Goal: Communication & Community: Answer question/provide support

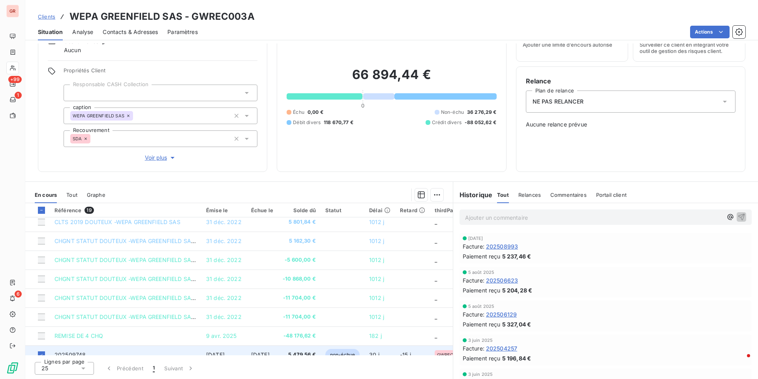
scroll to position [226, 0]
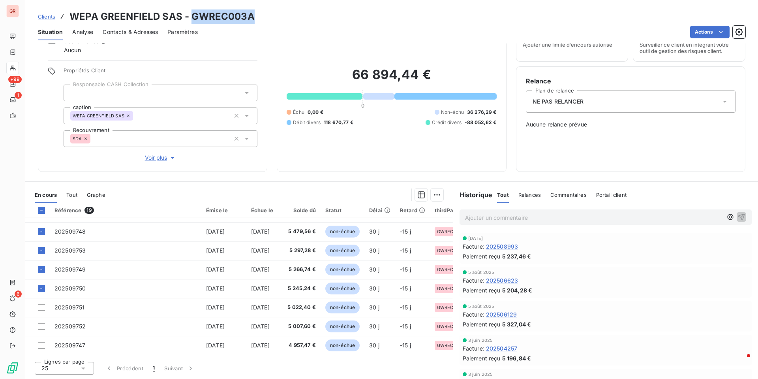
drag, startPoint x: 255, startPoint y: 20, endPoint x: 191, endPoint y: 20, distance: 63.6
click at [191, 20] on div "Clients WEPA GREENFIELD SAS - GWREC003A" at bounding box center [391, 16] width 733 height 14
copy h3 "GWREC003A"
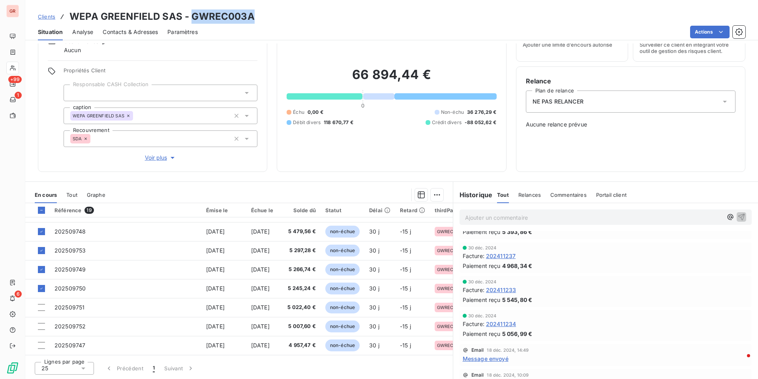
scroll to position [684, 0]
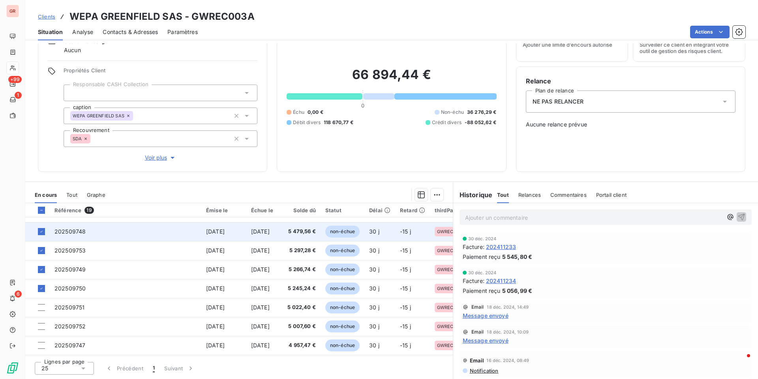
click at [216, 229] on span "8 sept. 2025" at bounding box center [215, 231] width 19 height 7
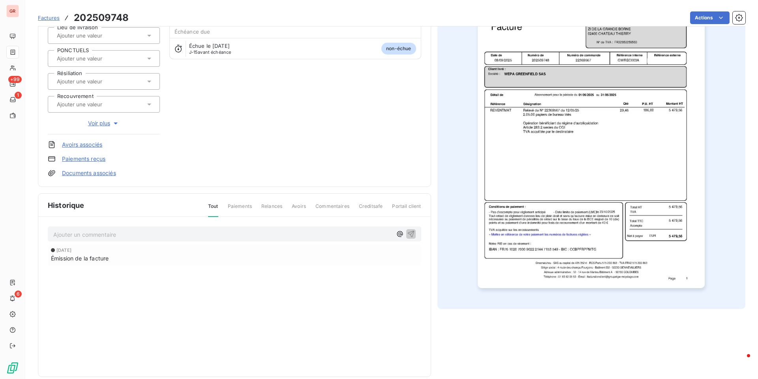
scroll to position [96, 0]
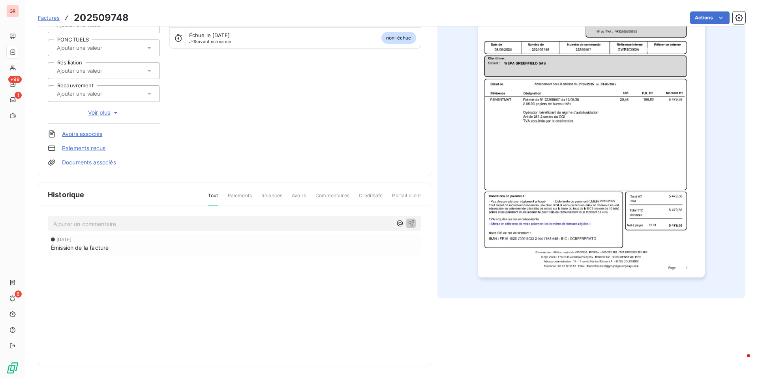
click at [571, 231] on img "button" at bounding box center [591, 116] width 227 height 321
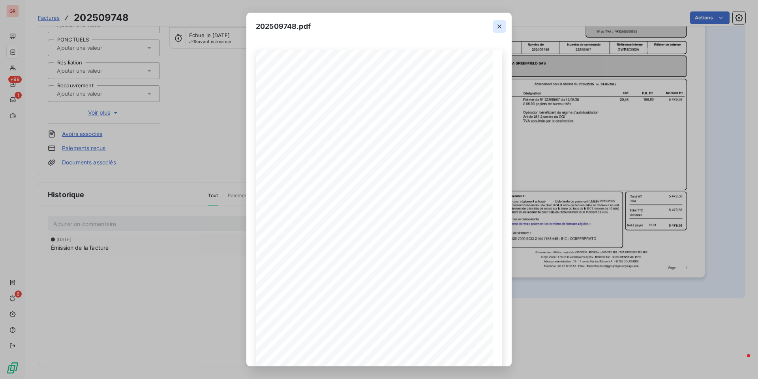
click at [499, 27] on icon "button" at bounding box center [499, 27] width 8 height 8
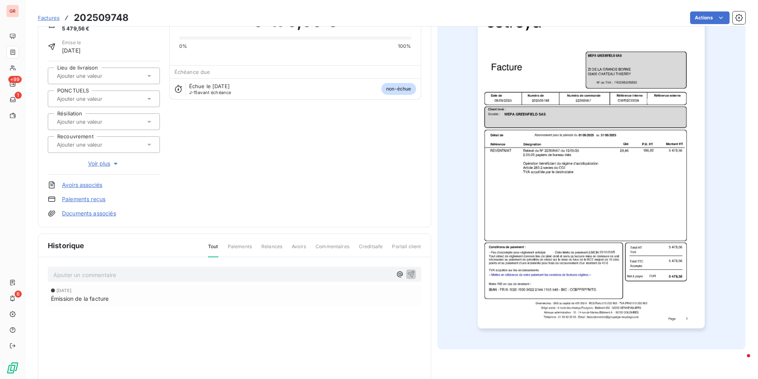
scroll to position [0, 0]
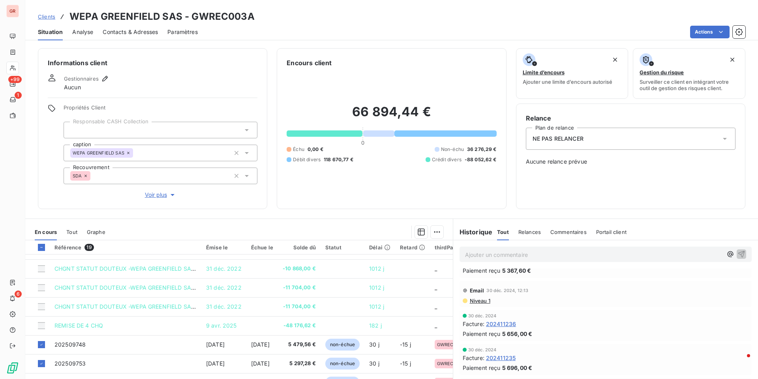
scroll to position [553, 0]
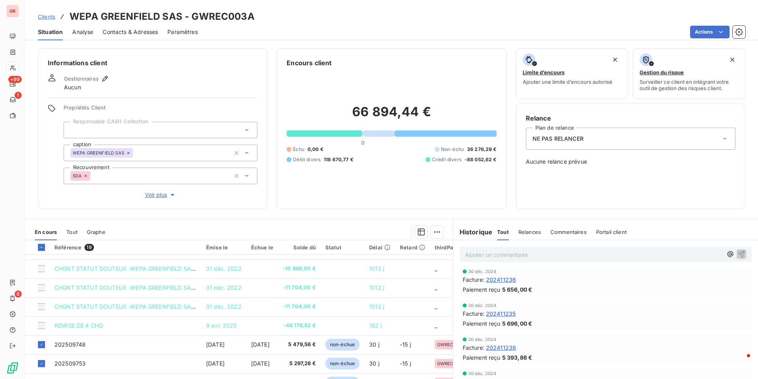
click at [512, 281] on span "202411236" at bounding box center [501, 279] width 30 height 8
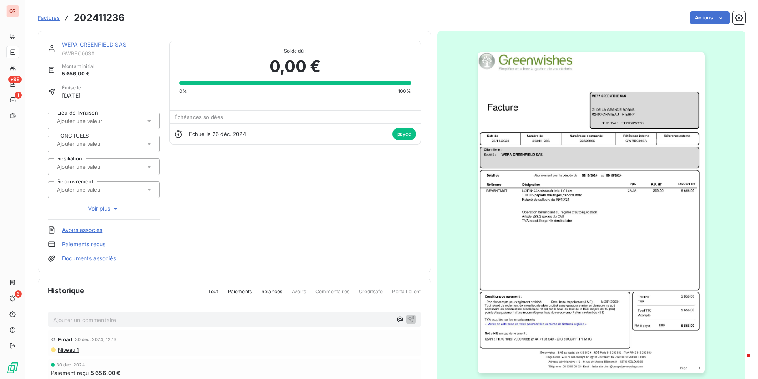
click at [591, 183] on img "button" at bounding box center [591, 212] width 227 height 321
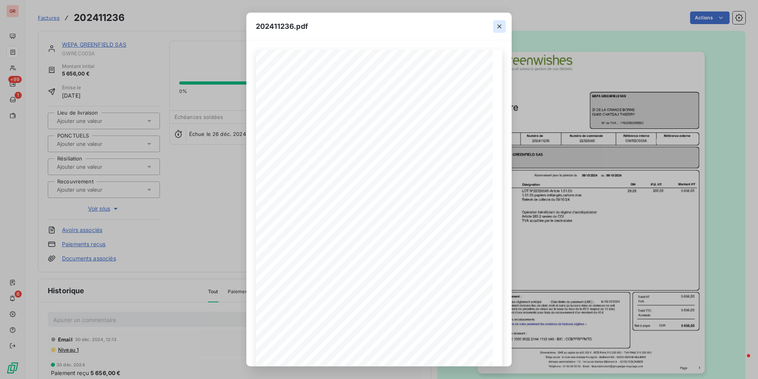
click at [502, 26] on icon "button" at bounding box center [499, 27] width 8 height 8
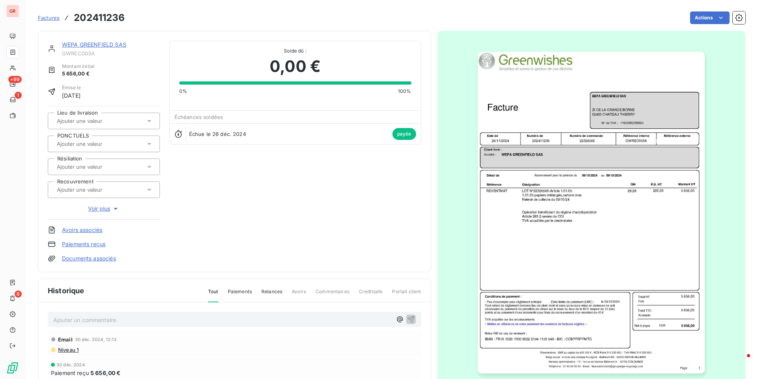
click at [601, 208] on img "button" at bounding box center [591, 212] width 227 height 321
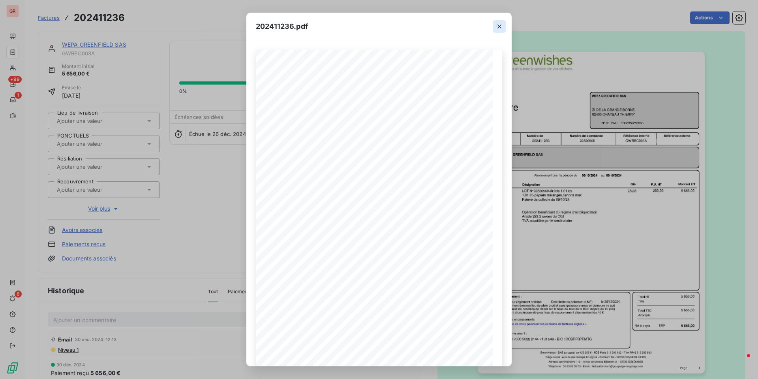
click at [499, 26] on icon "button" at bounding box center [499, 26] width 4 height 4
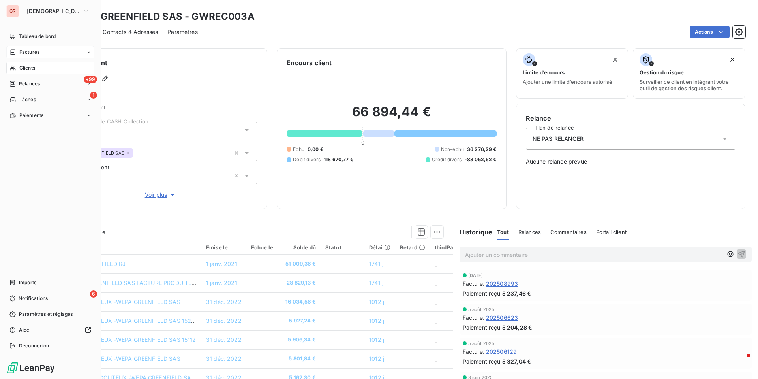
drag, startPoint x: 33, startPoint y: 48, endPoint x: 39, endPoint y: 51, distance: 6.7
click at [33, 48] on div "Factures" at bounding box center [50, 52] width 88 height 13
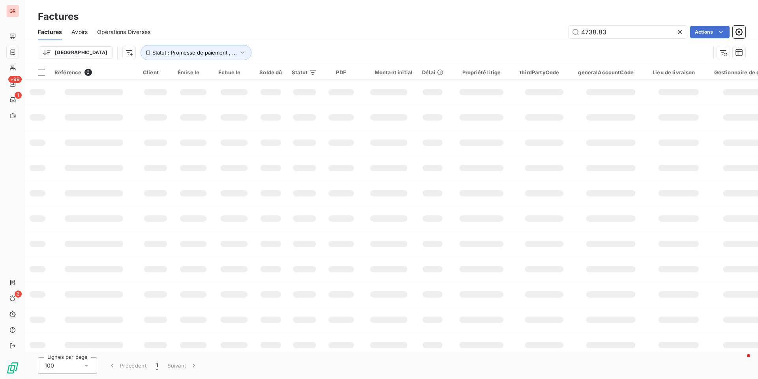
drag, startPoint x: 625, startPoint y: 33, endPoint x: 507, endPoint y: 52, distance: 120.0
click at [507, 52] on div "Factures Avoirs Opérations Diverses 4738.83 Actions Trier Statut : Promesse de …" at bounding box center [391, 44] width 733 height 41
click at [582, 31] on input "202503037" at bounding box center [628, 32] width 118 height 13
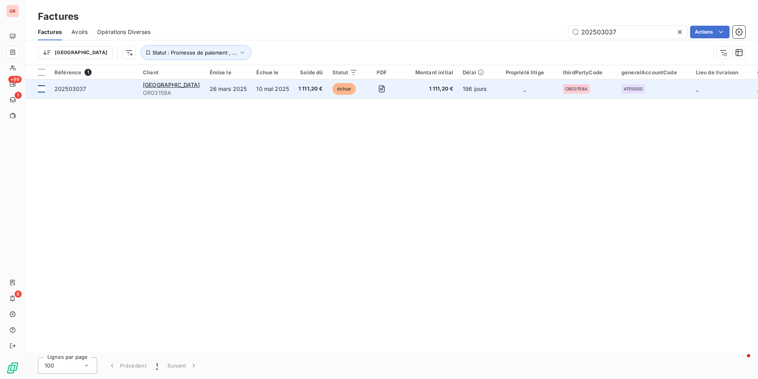
type input "202503037"
click at [44, 89] on div at bounding box center [41, 88] width 7 height 7
click at [156, 86] on span "CTSP CENTRE" at bounding box center [171, 84] width 57 height 7
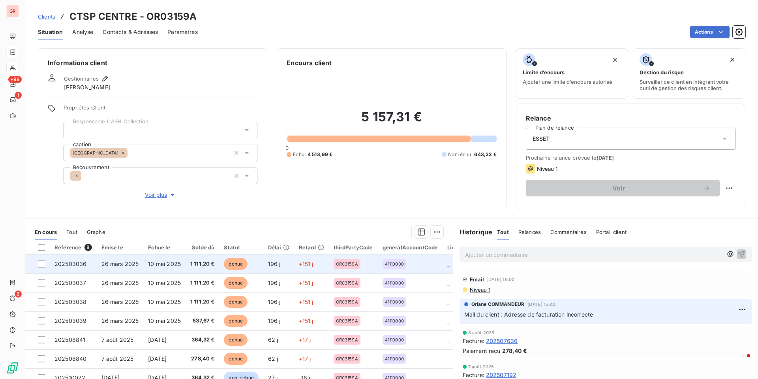
click at [125, 266] on span "26 mars 2025" at bounding box center [120, 263] width 38 height 7
click at [160, 263] on span "10 mai 2025" at bounding box center [164, 263] width 33 height 7
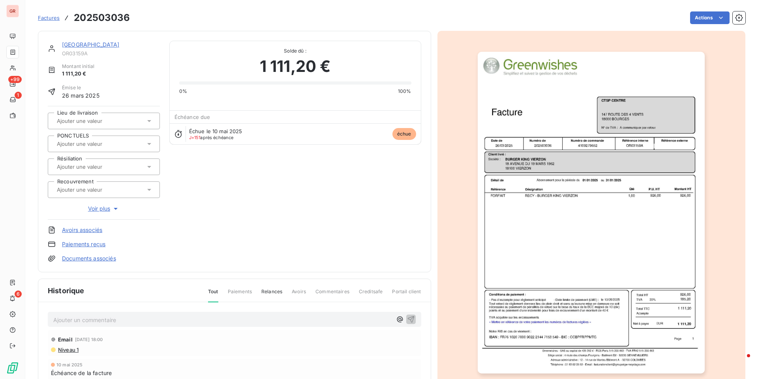
click at [599, 158] on img "button" at bounding box center [591, 212] width 227 height 321
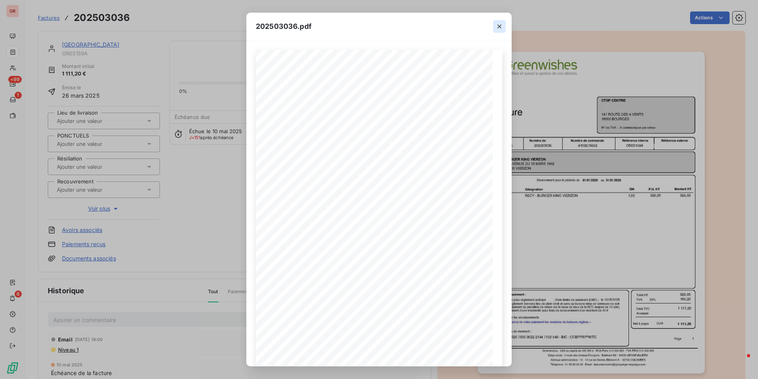
click at [501, 27] on icon "button" at bounding box center [499, 27] width 8 height 8
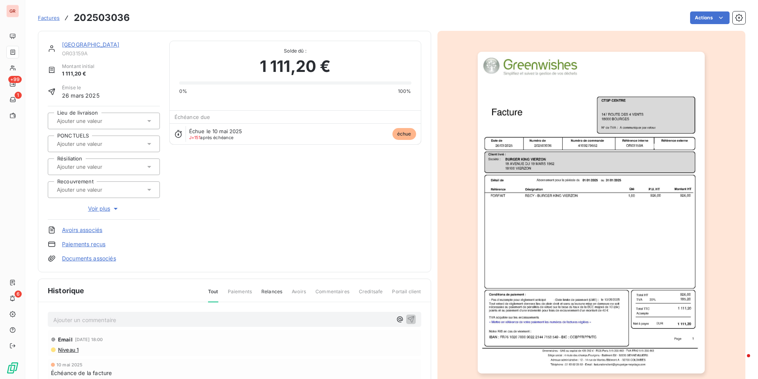
click at [644, 145] on img "button" at bounding box center [591, 212] width 227 height 321
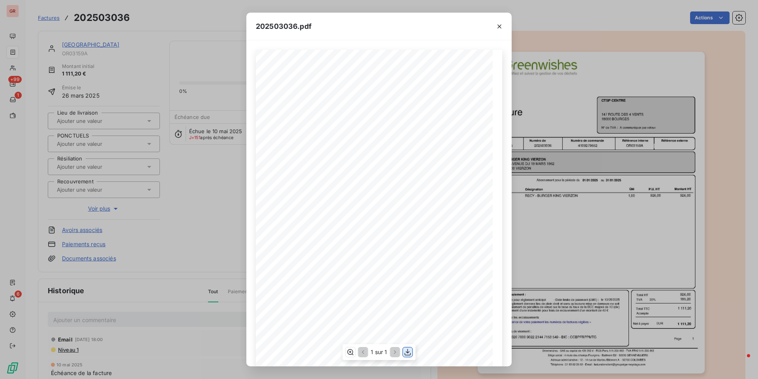
click at [407, 349] on icon "button" at bounding box center [408, 352] width 6 height 7
click at [502, 24] on icon "button" at bounding box center [499, 27] width 8 height 8
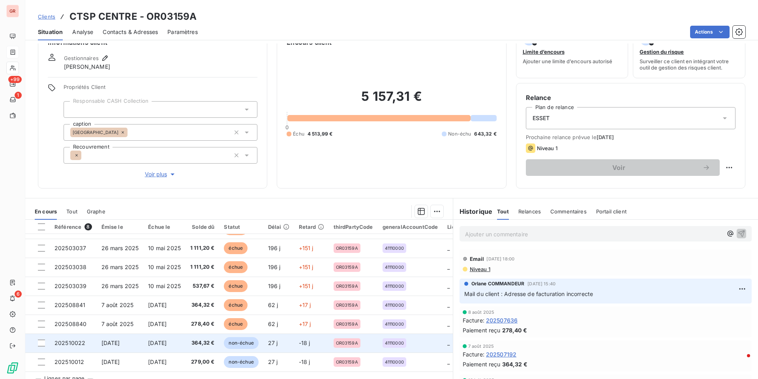
scroll to position [37, 0]
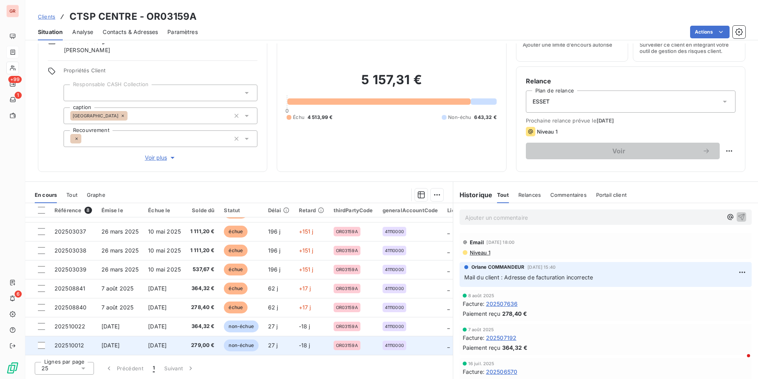
click at [111, 342] on span "11 sept. 2025" at bounding box center [110, 345] width 19 height 7
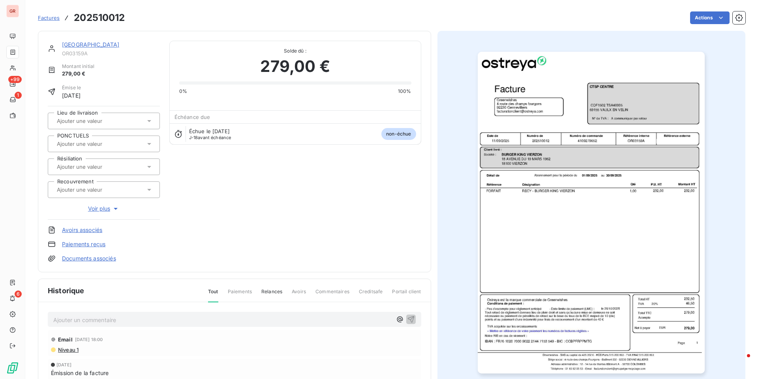
click at [631, 112] on img "button" at bounding box center [591, 212] width 227 height 321
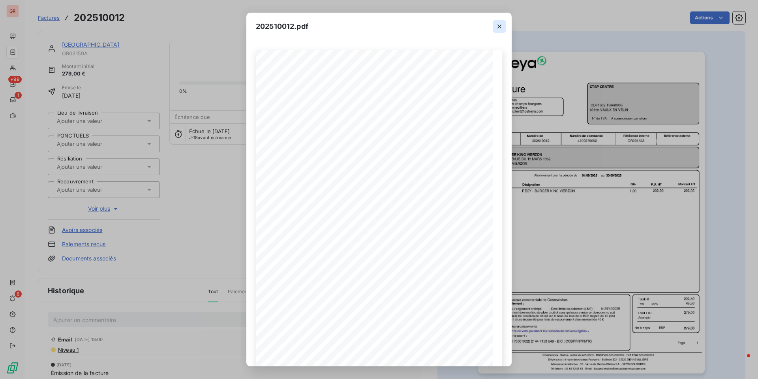
click at [501, 28] on icon "button" at bounding box center [499, 26] width 4 height 4
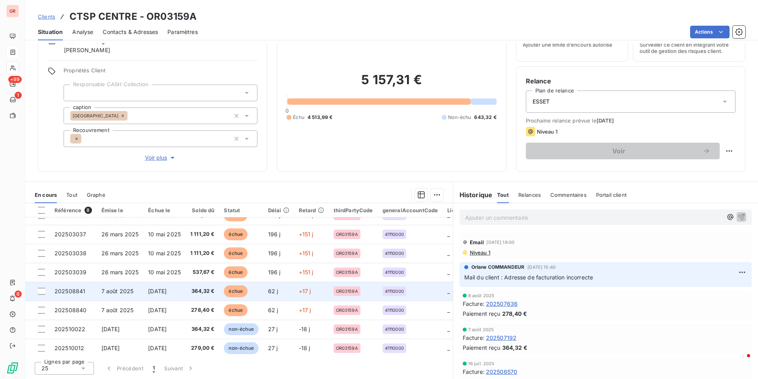
scroll to position [17, 0]
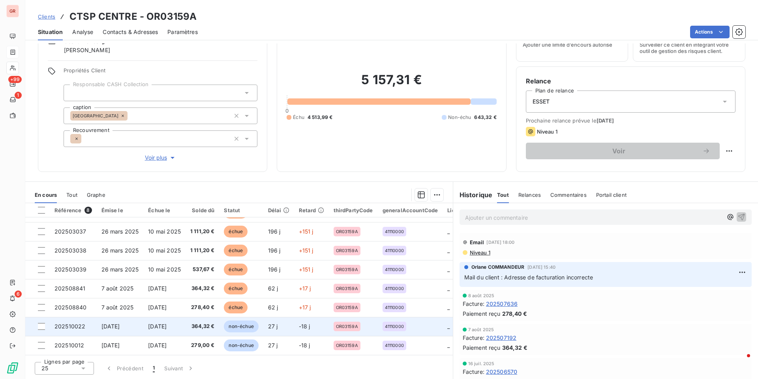
click at [120, 325] on span "11 sept. 2025" at bounding box center [110, 326] width 19 height 7
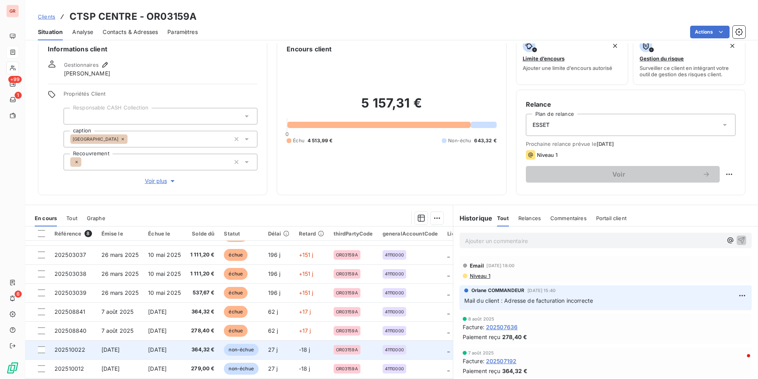
scroll to position [37, 0]
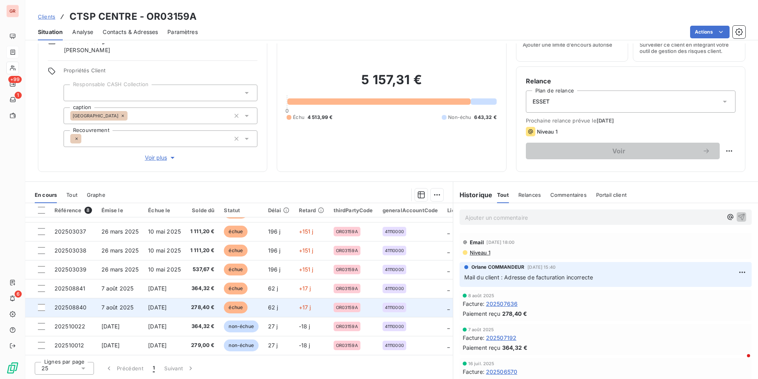
click at [126, 304] on span "7 août 2025" at bounding box center [117, 307] width 32 height 7
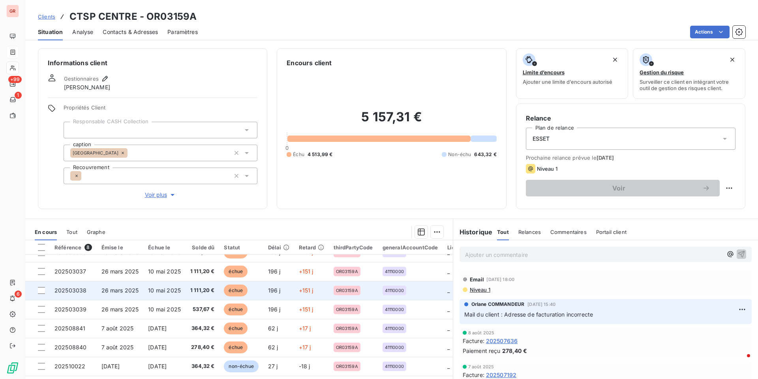
scroll to position [17, 0]
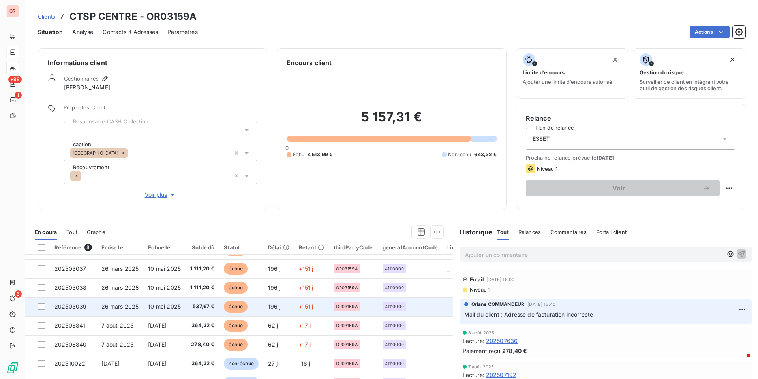
click at [154, 303] on span "10 mai 2025" at bounding box center [164, 306] width 33 height 7
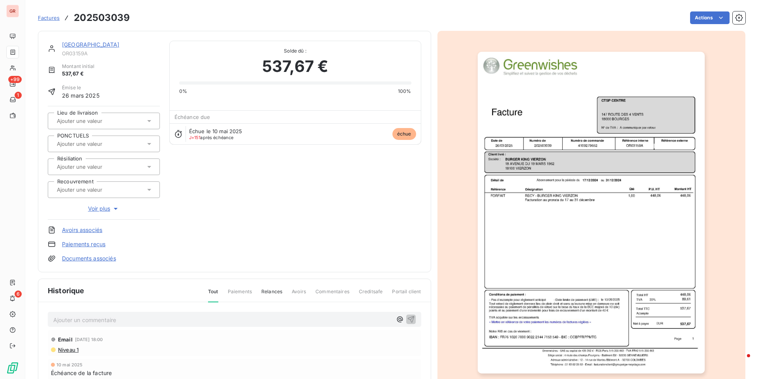
click at [500, 148] on img "button" at bounding box center [591, 212] width 227 height 321
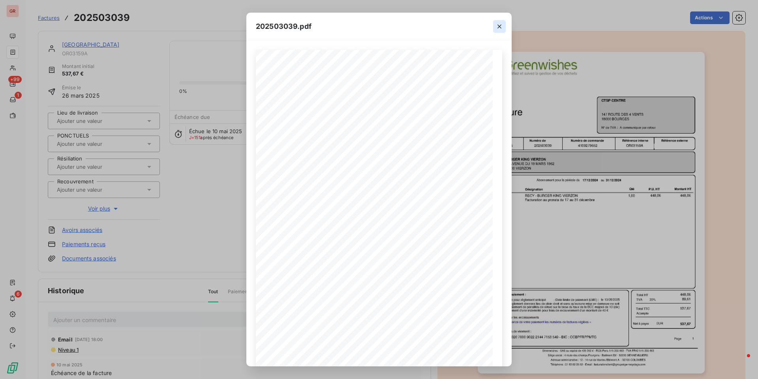
click at [501, 26] on icon "button" at bounding box center [499, 27] width 8 height 8
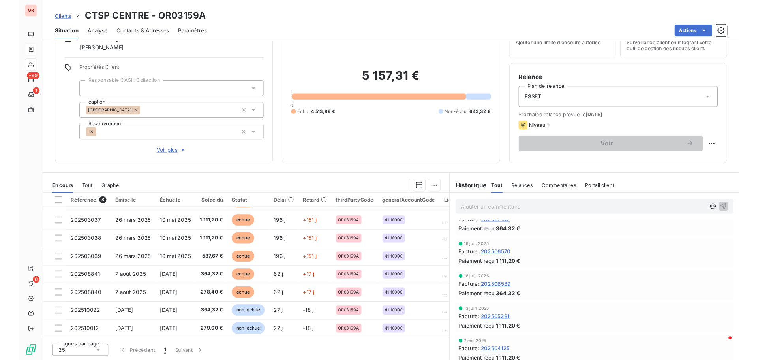
scroll to position [113, 0]
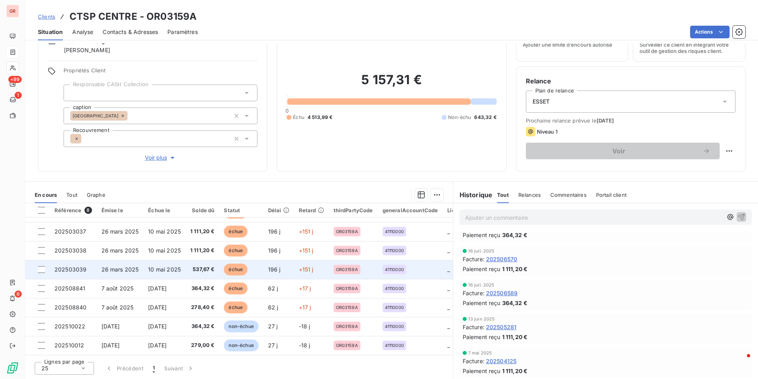
click at [124, 267] on span "26 mars 2025" at bounding box center [120, 269] width 38 height 7
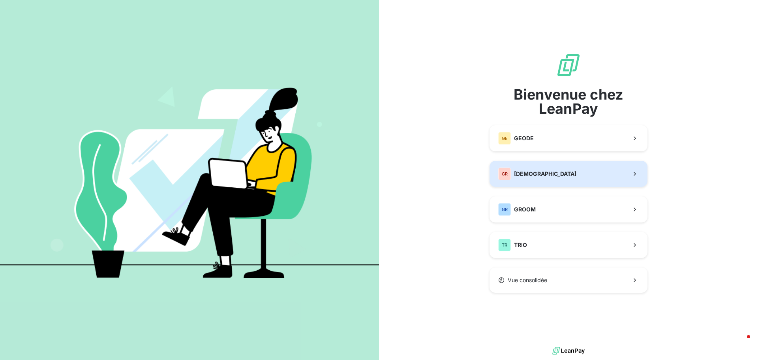
click at [546, 173] on span "[DEMOGRAPHIC_DATA]" at bounding box center [545, 174] width 62 height 8
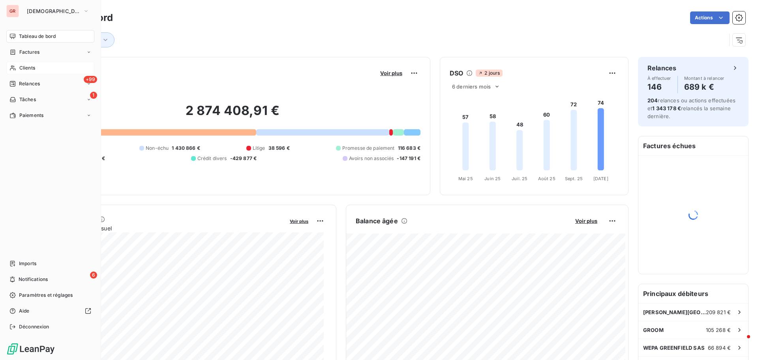
click at [30, 65] on span "Clients" at bounding box center [27, 67] width 16 height 7
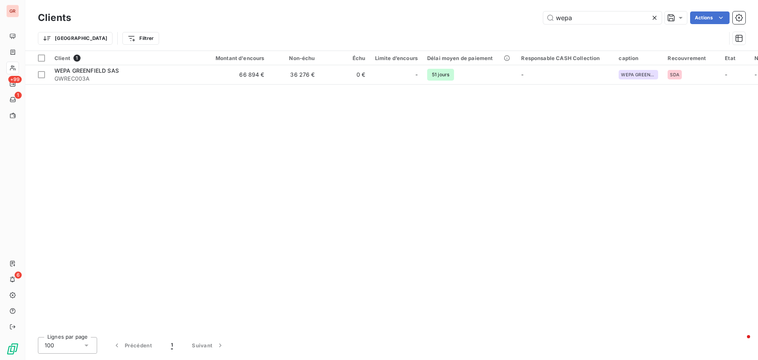
type input "wepa"
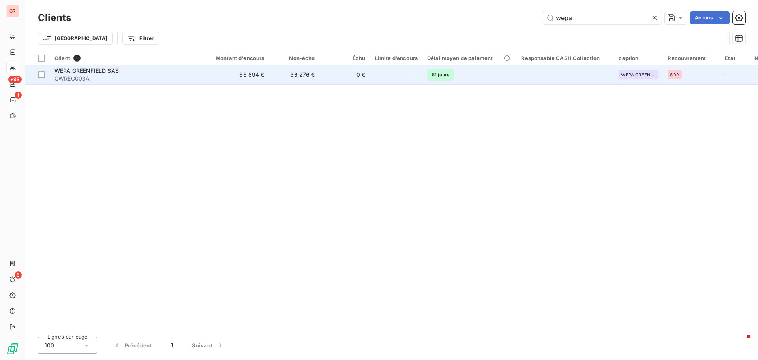
click at [92, 70] on span "WEPA GREENFIELD SAS" at bounding box center [86, 70] width 64 height 7
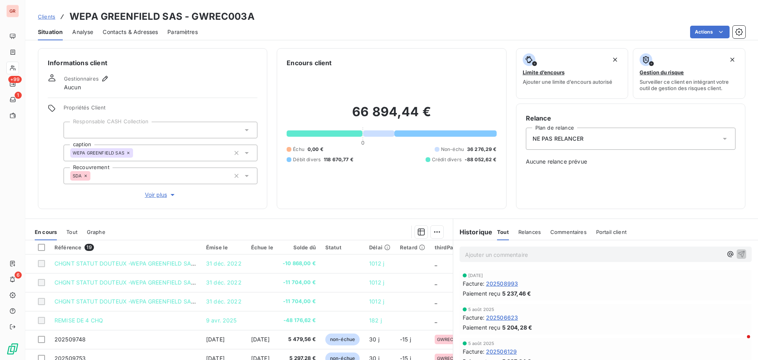
scroll to position [197, 0]
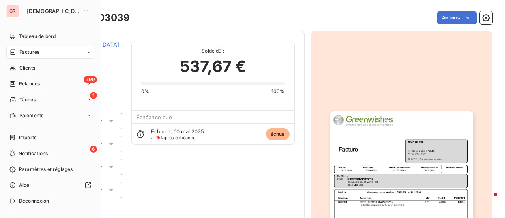
click at [37, 52] on span "Factures" at bounding box center [29, 52] width 20 height 7
click at [39, 51] on span "Factures" at bounding box center [29, 52] width 20 height 7
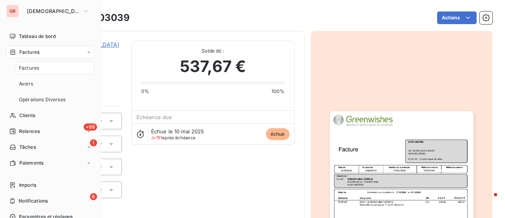
click at [39, 51] on span "Factures" at bounding box center [29, 52] width 20 height 7
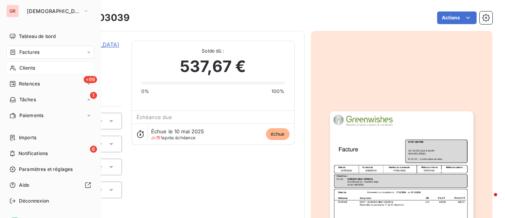
click at [28, 68] on span "Clients" at bounding box center [27, 67] width 16 height 7
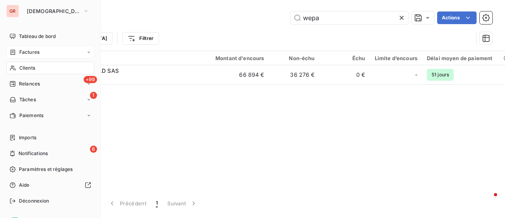
click at [31, 49] on span "Factures" at bounding box center [29, 52] width 20 height 7
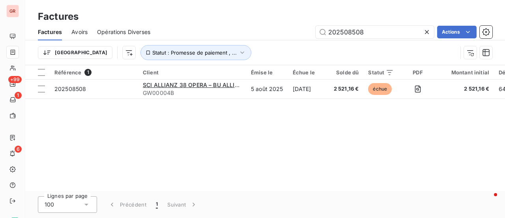
drag, startPoint x: 378, startPoint y: 31, endPoint x: 255, endPoint y: 49, distance: 124.1
click at [255, 49] on div "Factures Avoirs Opérations Diverses 202508508 Actions Trier Statut : Promesse d…" at bounding box center [265, 44] width 480 height 41
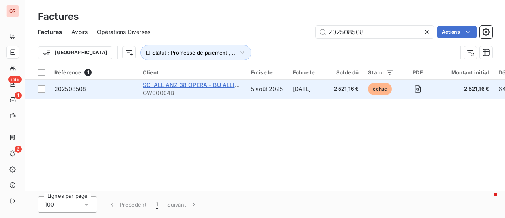
click at [167, 86] on span "SCI ALLIANZ 38 OPERA – BU ALLIANZ C/O BNP REPM – 71887" at bounding box center [227, 84] width 169 height 7
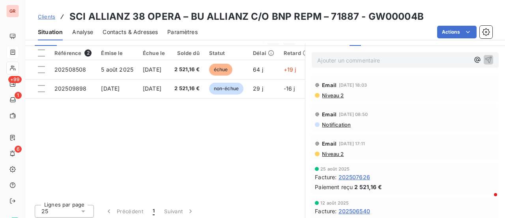
scroll to position [152, 0]
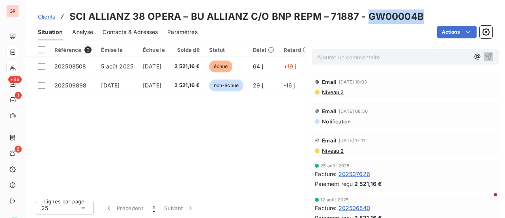
drag, startPoint x: 417, startPoint y: 17, endPoint x: 366, endPoint y: 21, distance: 51.0
click at [366, 21] on div "Clients SCI ALLIANZ 38 OPERA – BU ALLIANZ C/O BNP REPM – 71887 - GW00004B" at bounding box center [265, 16] width 480 height 14
copy h3 "GW00004B"
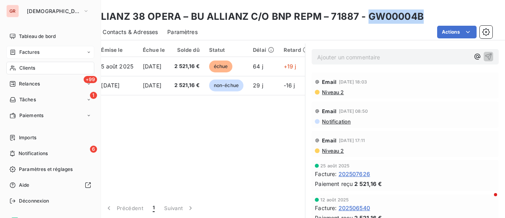
click at [31, 52] on span "Factures" at bounding box center [29, 52] width 20 height 7
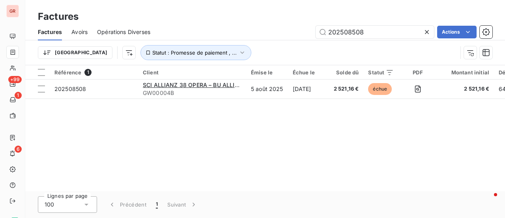
drag, startPoint x: 387, startPoint y: 34, endPoint x: 242, endPoint y: 42, distance: 145.2
click at [254, 41] on div "Factures Avoirs Opérations Diverses 202508508 Actions Trier Statut : Promesse d…" at bounding box center [265, 44] width 480 height 41
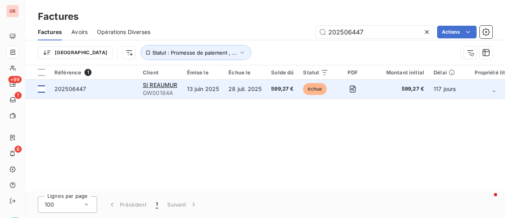
type input "202506447"
click at [43, 87] on div at bounding box center [41, 88] width 7 height 7
click at [44, 87] on div at bounding box center [41, 88] width 7 height 7
click at [169, 88] on span "SI REAUMUR" at bounding box center [160, 84] width 35 height 7
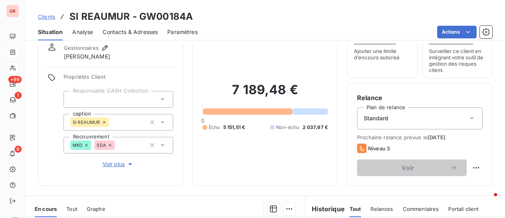
scroll to position [118, 0]
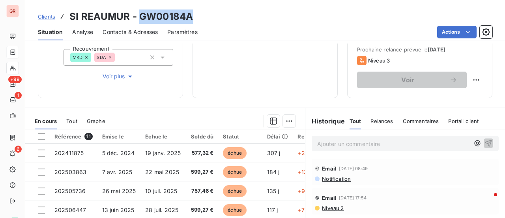
drag, startPoint x: 193, startPoint y: 18, endPoint x: 140, endPoint y: 23, distance: 53.9
click at [140, 23] on div "Clients SI REAUMUR - GW00184A" at bounding box center [265, 16] width 480 height 14
copy h3 "GW00184A"
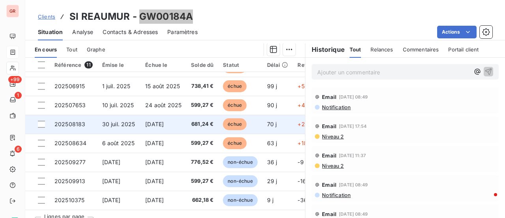
scroll to position [205, 0]
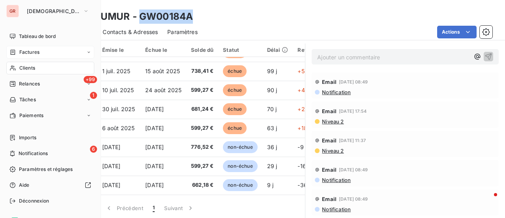
drag, startPoint x: 34, startPoint y: 50, endPoint x: 19, endPoint y: 51, distance: 14.6
click at [34, 50] on span "Factures" at bounding box center [29, 52] width 20 height 7
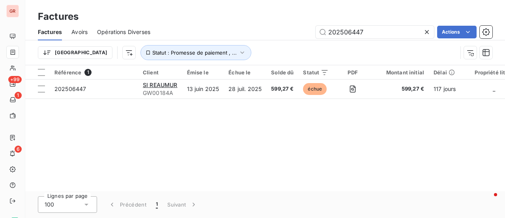
drag, startPoint x: 328, startPoint y: 160, endPoint x: 383, endPoint y: 161, distance: 54.9
click at [355, 161] on div "Référence 1 Client Émise le Échue le Solde dû Statut PDF Montant initial Délai …" at bounding box center [265, 128] width 480 height 126
drag, startPoint x: 378, startPoint y: 31, endPoint x: 264, endPoint y: 43, distance: 115.1
click at [266, 43] on div "Factures Avoirs Opérations Diverses 202506447 Actions Trier Statut : Promesse d…" at bounding box center [265, 44] width 480 height 41
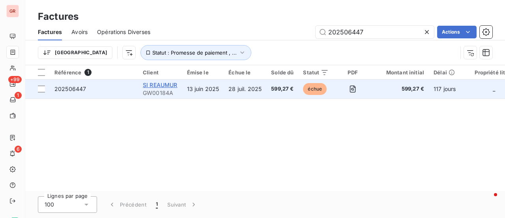
click at [167, 86] on span "SI REAUMUR" at bounding box center [160, 84] width 35 height 7
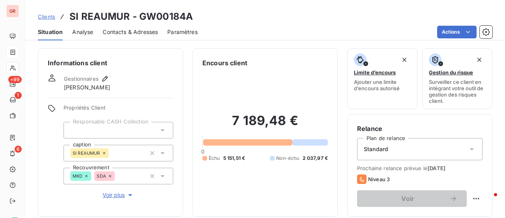
click at [121, 33] on span "Contacts & Adresses" at bounding box center [130, 32] width 55 height 8
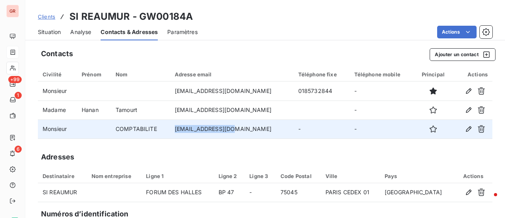
drag, startPoint x: 247, startPoint y: 130, endPoint x: 184, endPoint y: 130, distance: 62.8
click at [184, 130] on td "mcdo@cba-paris.com" at bounding box center [232, 128] width 124 height 19
copy td "mcdo@cba-paris.com"
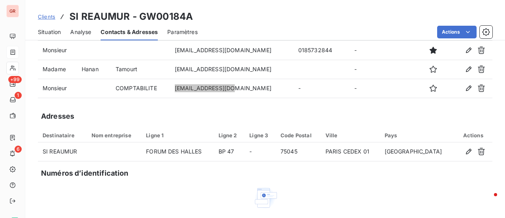
scroll to position [104, 0]
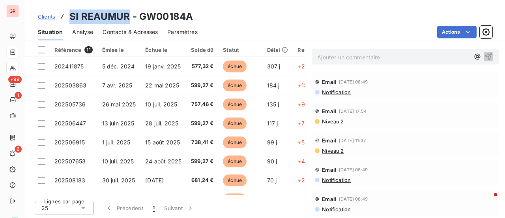
drag, startPoint x: 128, startPoint y: 17, endPoint x: 69, endPoint y: 19, distance: 58.5
click at [69, 19] on h3 "SI REAUMUR - GW00184A" at bounding box center [131, 16] width 124 height 14
copy h3 "SI REAUMUR"
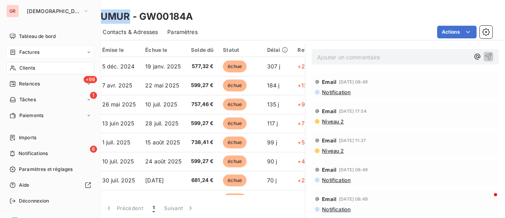
click at [33, 51] on span "Factures" at bounding box center [29, 52] width 20 height 7
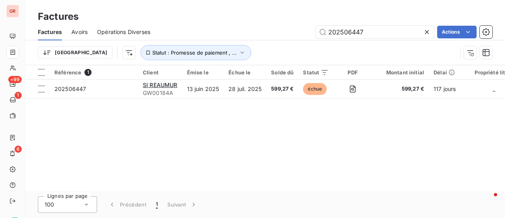
drag, startPoint x: 381, startPoint y: 32, endPoint x: 260, endPoint y: 41, distance: 121.5
click at [270, 40] on div "Factures Avoirs Opérations Diverses 202506447 Actions Trier Statut : Promesse d…" at bounding box center [265, 44] width 480 height 41
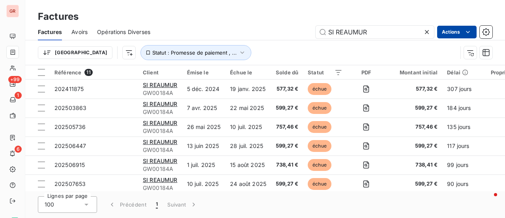
type input "SI REAUMUR"
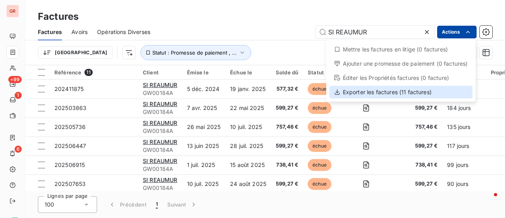
click at [382, 91] on div "Exporter les factures (11 factures)" at bounding box center [401, 92] width 143 height 13
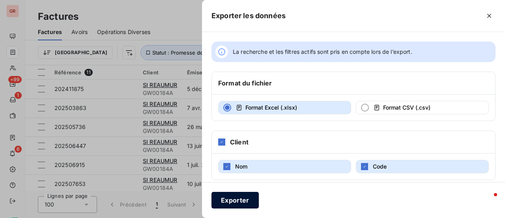
click at [229, 200] on button "Exporter" at bounding box center [235, 199] width 47 height 17
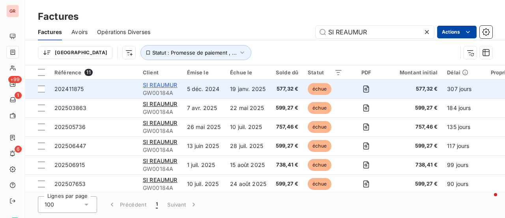
click at [170, 84] on span "SI REAUMUR" at bounding box center [160, 84] width 35 height 7
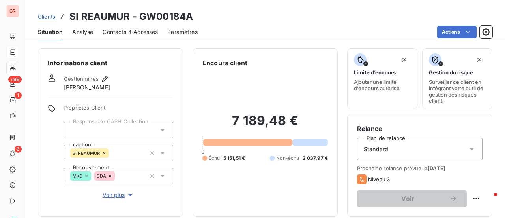
click at [141, 29] on span "Contacts & Adresses" at bounding box center [130, 32] width 55 height 8
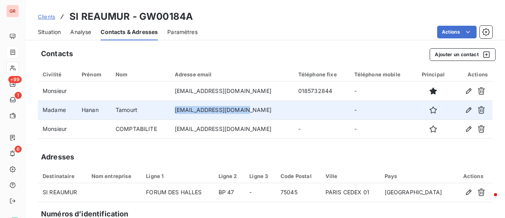
drag, startPoint x: 258, startPoint y: 109, endPoint x: 183, endPoint y: 117, distance: 75.4
click at [183, 117] on td "hanan.gescom@orange.fr" at bounding box center [232, 109] width 124 height 19
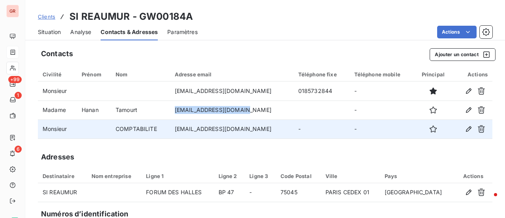
copy td "hanan.gescom@orange.fr"
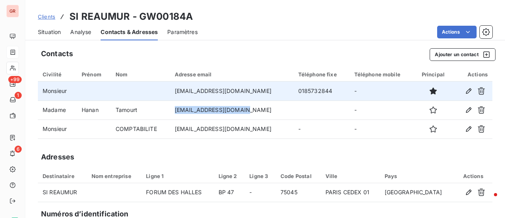
drag, startPoint x: 246, startPoint y: 83, endPoint x: 244, endPoint y: 89, distance: 6.1
click at [246, 83] on td "mcdo@cba-paris.com" at bounding box center [232, 90] width 124 height 19
click at [247, 90] on td "mcdo@cba-paris.com" at bounding box center [232, 90] width 124 height 19
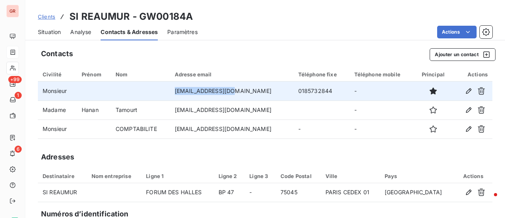
drag, startPoint x: 246, startPoint y: 91, endPoint x: 182, endPoint y: 98, distance: 63.5
click at [182, 98] on td "mcdo@cba-paris.com" at bounding box center [232, 90] width 124 height 19
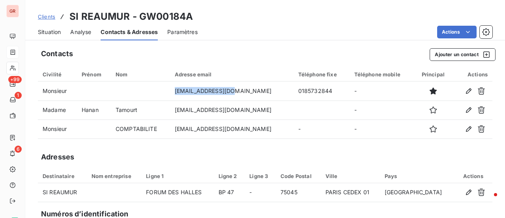
copy td "mcdo@cba-paris.com"
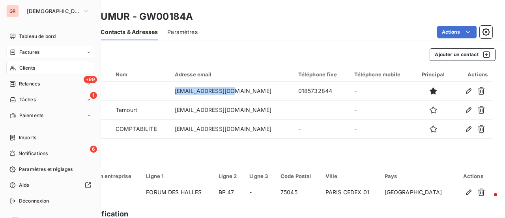
click at [32, 50] on span "Factures" at bounding box center [29, 52] width 20 height 7
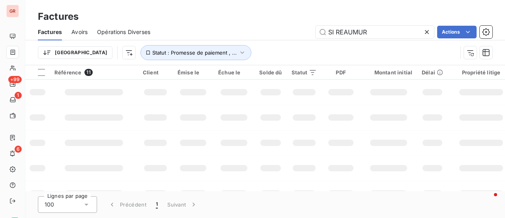
drag, startPoint x: 355, startPoint y: 34, endPoint x: 197, endPoint y: 44, distance: 158.6
click at [231, 43] on div "Factures Avoirs Opérations Diverses SI REAUMUR Actions Trier Statut : Promesse …" at bounding box center [265, 44] width 480 height 41
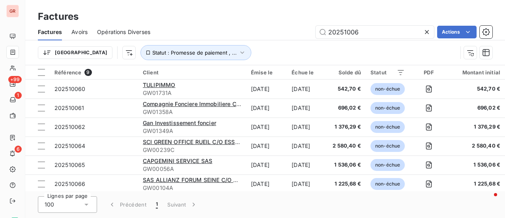
drag, startPoint x: 340, startPoint y: 35, endPoint x: 255, endPoint y: 36, distance: 85.3
click at [255, 36] on div "20251006 Actions" at bounding box center [326, 32] width 333 height 13
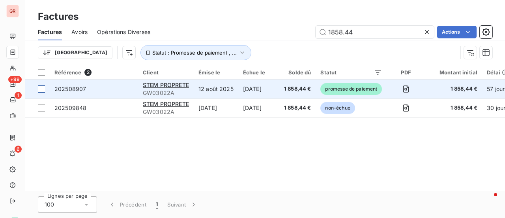
type input "1858.44"
click at [44, 89] on div at bounding box center [41, 88] width 7 height 7
click at [81, 88] on span "202508907" at bounding box center [70, 88] width 32 height 7
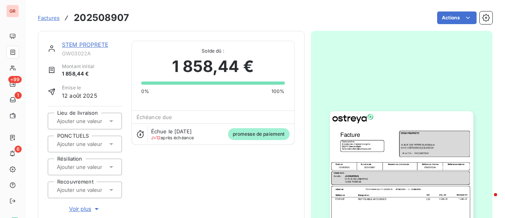
click at [131, 19] on div "Factures 202508907 Actions" at bounding box center [265, 17] width 455 height 17
drag, startPoint x: 130, startPoint y: 16, endPoint x: 76, endPoint y: 19, distance: 54.6
click at [72, 19] on div "Factures 202508907 Actions" at bounding box center [265, 17] width 455 height 17
copy h3 "202508907"
click at [103, 45] on link "STEM PROPRETE" at bounding box center [85, 44] width 46 height 7
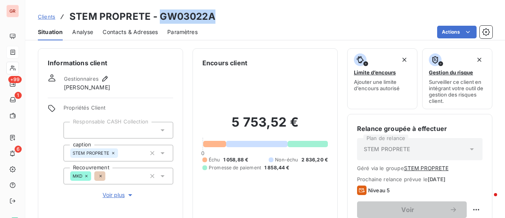
drag, startPoint x: 214, startPoint y: 18, endPoint x: 160, endPoint y: 23, distance: 53.9
click at [160, 23] on div "Clients STEM PROPRETE - GW03022A" at bounding box center [265, 16] width 480 height 14
copy h3 "GW03022A"
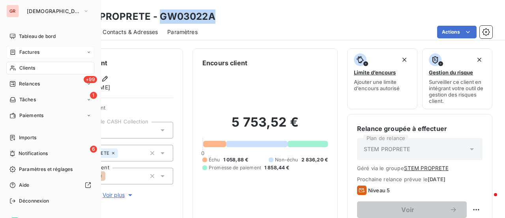
click at [32, 49] on span "Factures" at bounding box center [29, 52] width 20 height 7
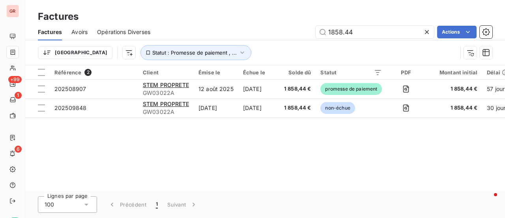
drag, startPoint x: 360, startPoint y: 35, endPoint x: 260, endPoint y: 39, distance: 100.4
click at [260, 39] on div "Factures Avoirs Opérations Diverses 1858.44 Actions" at bounding box center [265, 32] width 480 height 17
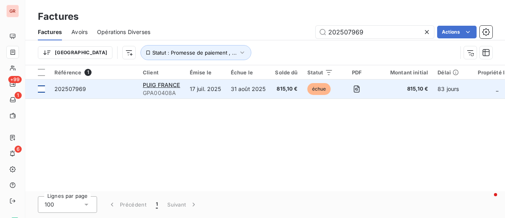
type input "202507969"
click at [41, 91] on div at bounding box center [41, 88] width 7 height 7
click at [165, 83] on span "PUIG FRANCE" at bounding box center [162, 84] width 38 height 7
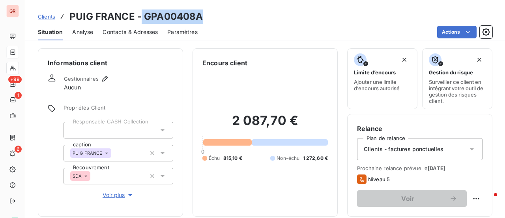
drag, startPoint x: 201, startPoint y: 18, endPoint x: 141, endPoint y: 20, distance: 59.6
click at [141, 20] on div "Clients PUIG FRANCE - GPA00408A" at bounding box center [265, 16] width 480 height 14
copy h3 "GPA00408A"
click at [223, 19] on div "Clients PUIG FRANCE - GPA00408A" at bounding box center [265, 16] width 480 height 14
click at [201, 21] on h3 "PUIG FRANCE - GPA00408A" at bounding box center [135, 16] width 133 height 14
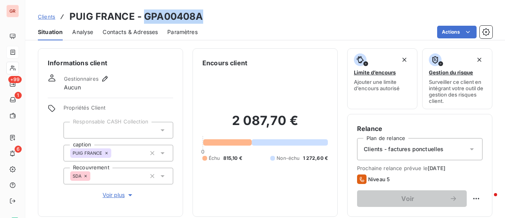
drag, startPoint x: 142, startPoint y: 16, endPoint x: 199, endPoint y: 15, distance: 56.5
click at [199, 15] on h3 "PUIG FRANCE - GPA00408A" at bounding box center [135, 16] width 133 height 14
copy h3 "GPA00408A"
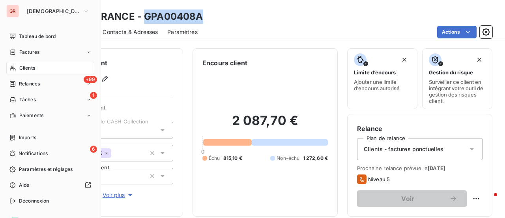
drag, startPoint x: 35, startPoint y: 53, endPoint x: 90, endPoint y: 47, distance: 55.1
click at [35, 53] on span "Factures" at bounding box center [29, 52] width 20 height 7
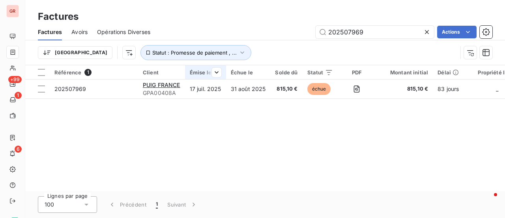
drag, startPoint x: 376, startPoint y: 33, endPoint x: 206, endPoint y: 66, distance: 172.9
click at [222, 64] on div "Factures Avoirs Opérations Diverses 202507969 Actions Trier Statut : Promesse d…" at bounding box center [265, 44] width 480 height 41
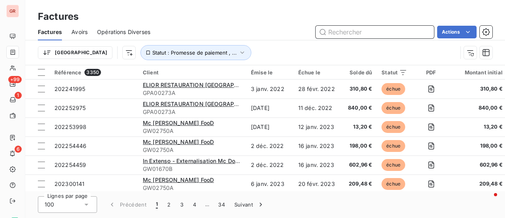
click at [356, 36] on input "text" at bounding box center [375, 32] width 118 height 13
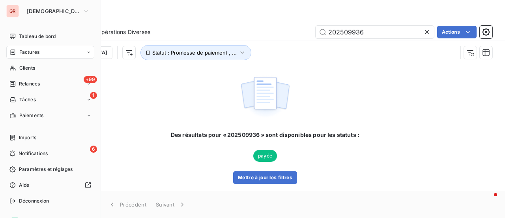
click at [34, 51] on span "Factures" at bounding box center [29, 52] width 20 height 7
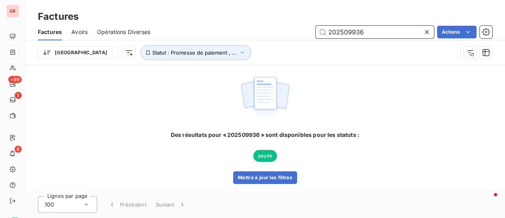
drag, startPoint x: 370, startPoint y: 32, endPoint x: 201, endPoint y: 65, distance: 172.1
click at [201, 65] on div "Factures Factures Avoirs Opérations Diverses 202509936 Actions Trier Statut : P…" at bounding box center [265, 109] width 480 height 218
drag, startPoint x: 374, startPoint y: 35, endPoint x: 261, endPoint y: 53, distance: 114.0
click at [276, 53] on div "Factures Avoirs Opérations Diverses 202510246 Actions Trier Statut : Promesse d…" at bounding box center [265, 44] width 480 height 41
type input "202510247"
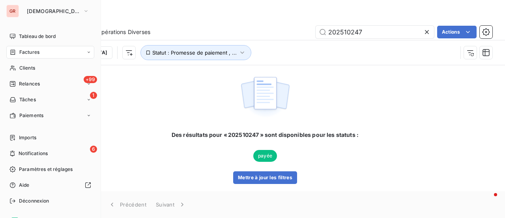
drag, startPoint x: 35, startPoint y: 68, endPoint x: 80, endPoint y: 57, distance: 46.0
click at [35, 68] on div "Clients" at bounding box center [50, 68] width 88 height 13
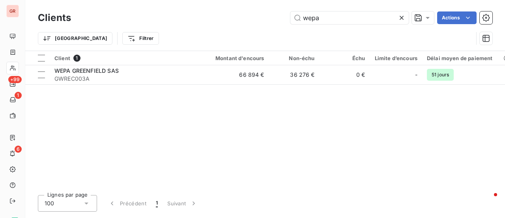
drag, startPoint x: 332, startPoint y: 18, endPoint x: 227, endPoint y: 24, distance: 105.2
click at [229, 24] on div "wepa Actions" at bounding box center [287, 17] width 412 height 13
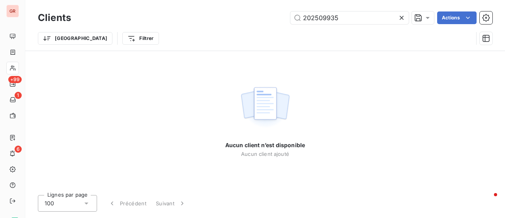
drag, startPoint x: 340, startPoint y: 18, endPoint x: 268, endPoint y: 31, distance: 73.9
click at [268, 31] on div "Clients 202509935 Actions Trier Filtrer" at bounding box center [265, 29] width 455 height 41
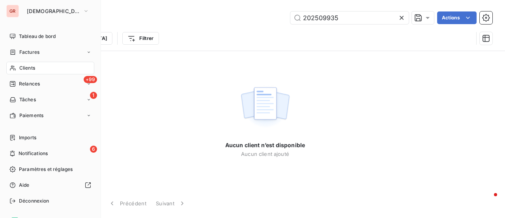
type input "202509935"
click at [28, 53] on span "Factures" at bounding box center [29, 52] width 20 height 7
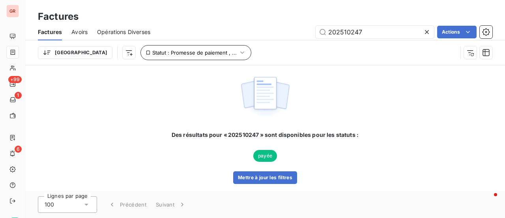
drag, startPoint x: 337, startPoint y: 37, endPoint x: 167, endPoint y: 55, distance: 171.5
click at [180, 54] on div "Factures Avoirs Opérations Diverses 202510247 Actions Trier Statut : Promesse d…" at bounding box center [265, 44] width 480 height 41
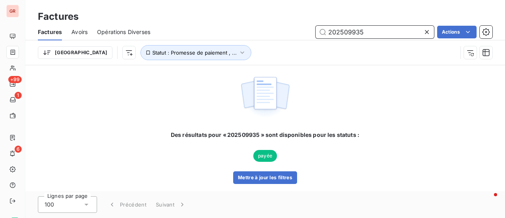
drag, startPoint x: 371, startPoint y: 29, endPoint x: 246, endPoint y: 59, distance: 128.3
click at [246, 59] on div "Factures Avoirs Opérations Diverses 202509935 Actions Trier Statut : Promesse d…" at bounding box center [265, 44] width 480 height 41
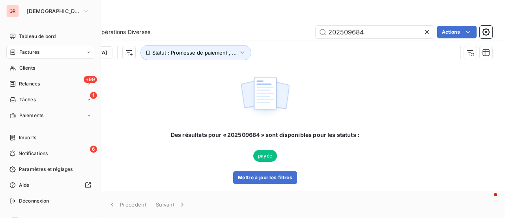
click at [28, 54] on span "Factures" at bounding box center [29, 52] width 20 height 7
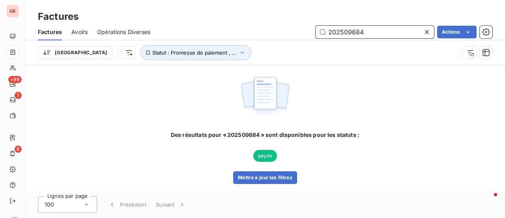
drag, startPoint x: 375, startPoint y: 32, endPoint x: 242, endPoint y: 44, distance: 133.2
click at [243, 44] on div "Factures Avoirs Opérations Diverses 202509684 Actions Trier Statut : Promesse d…" at bounding box center [265, 44] width 480 height 41
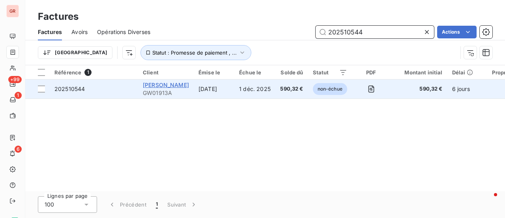
type input "202510544"
click at [168, 84] on span "Hermes Sellier" at bounding box center [166, 84] width 46 height 7
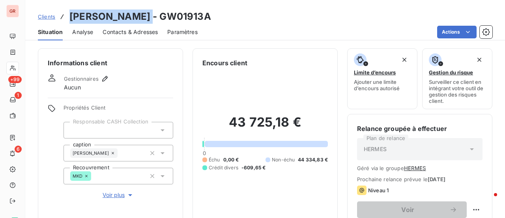
drag, startPoint x: 136, startPoint y: 17, endPoint x: 65, endPoint y: 17, distance: 71.1
click at [65, 17] on div "Clients Hermes Sellier - GW01913A" at bounding box center [124, 16] width 173 height 14
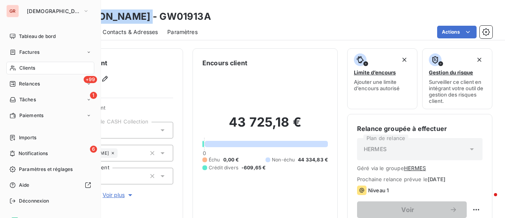
click at [28, 50] on span "Factures" at bounding box center [29, 52] width 20 height 7
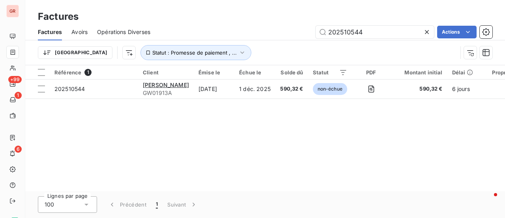
drag, startPoint x: 390, startPoint y: 37, endPoint x: 268, endPoint y: 53, distance: 123.0
click at [279, 52] on div "Factures Avoirs Opérations Diverses 202510544 Actions Trier Statut : Promesse d…" at bounding box center [265, 44] width 480 height 41
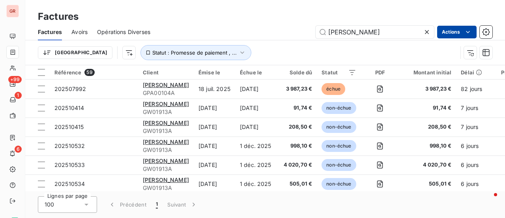
type input "Hermes Sellier"
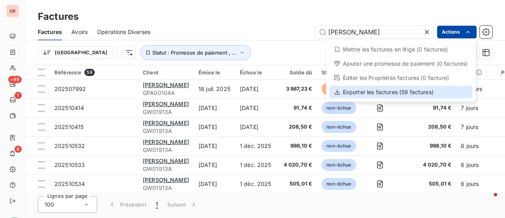
click at [387, 92] on div "Exporter les factures (59 factures)" at bounding box center [401, 92] width 143 height 13
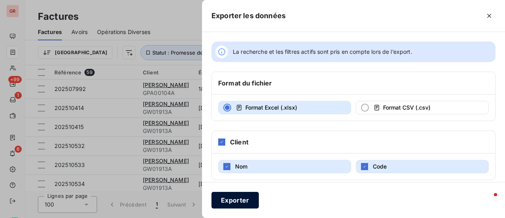
click at [238, 199] on button "Exporter" at bounding box center [235, 199] width 47 height 17
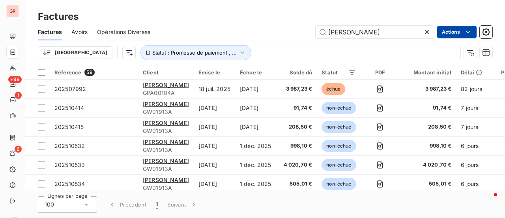
scroll to position [107, 0]
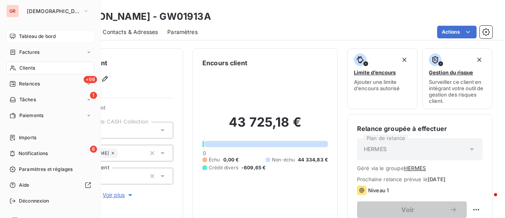
click at [52, 33] on span "Tableau de bord" at bounding box center [37, 36] width 37 height 7
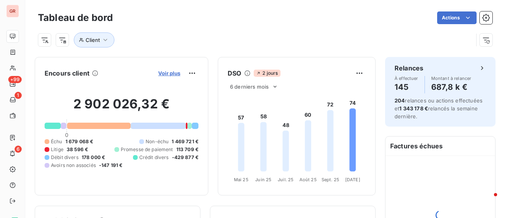
click at [169, 73] on span "Voir plus" at bounding box center [169, 73] width 22 height 6
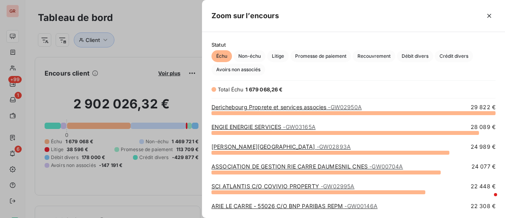
scroll to position [99, 297]
click at [455, 55] on span "Crédit divers" at bounding box center [454, 56] width 38 height 12
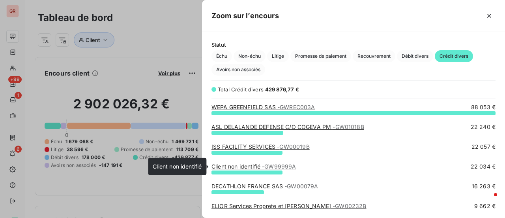
click at [251, 166] on link "Client non identifié - GW99999A" at bounding box center [254, 166] width 85 height 7
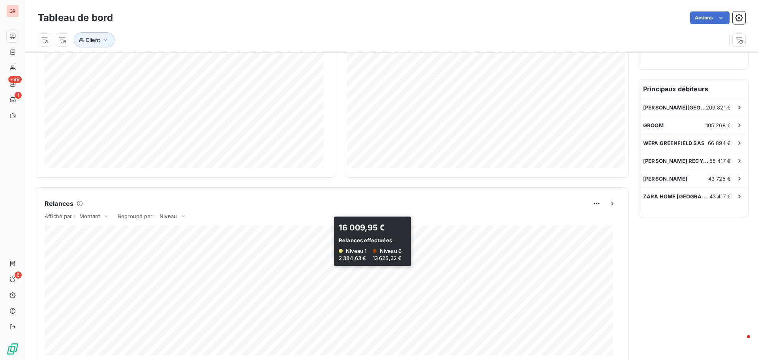
scroll to position [316, 0]
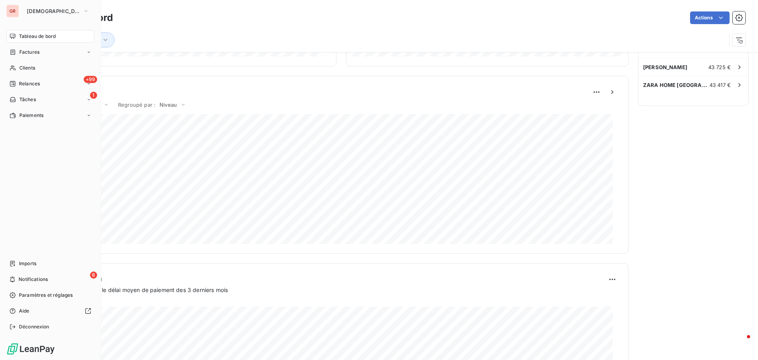
click at [32, 52] on span "Factures" at bounding box center [29, 52] width 20 height 7
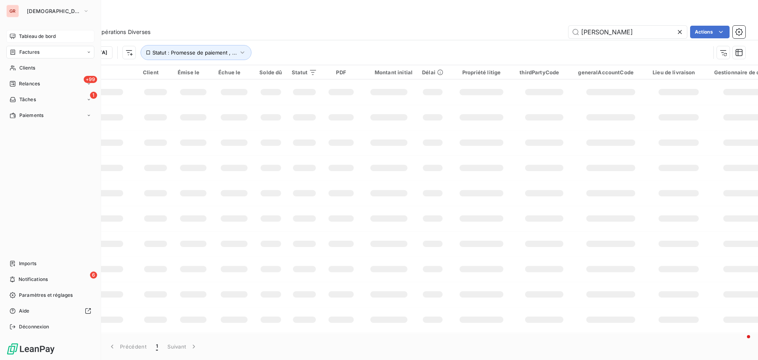
click at [24, 36] on span "Tableau de bord" at bounding box center [37, 36] width 37 height 7
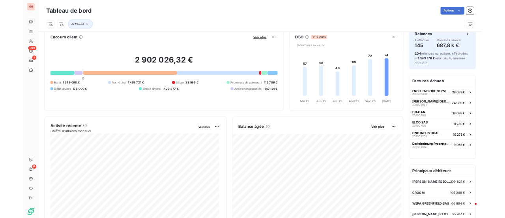
scroll to position [0, 0]
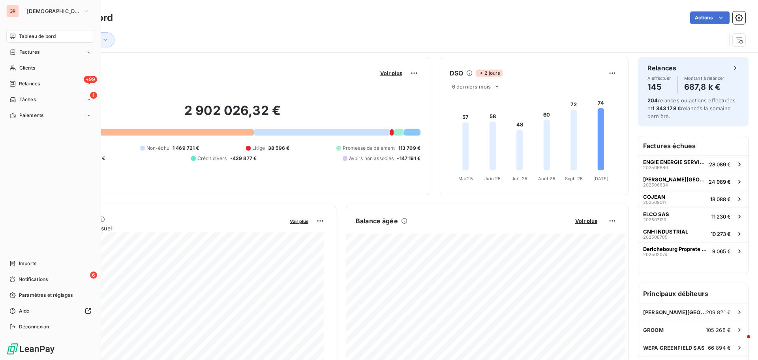
click at [23, 52] on span "Factures" at bounding box center [29, 52] width 20 height 7
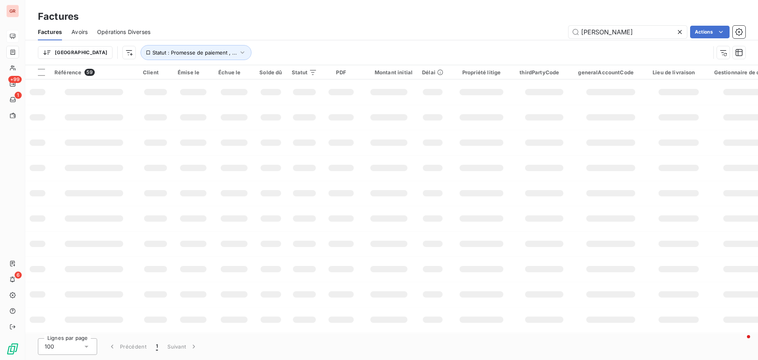
click at [629, 38] on div "Factures Avoirs Opérations Diverses Hermes Sellier Actions" at bounding box center [391, 32] width 733 height 17
drag, startPoint x: 614, startPoint y: 36, endPoint x: 479, endPoint y: 66, distance: 139.3
click at [499, 60] on div "Factures Avoirs Opérations Diverses Hermes Sellier Actions Trier Statut : Prome…" at bounding box center [391, 44] width 733 height 41
paste input "202510318"
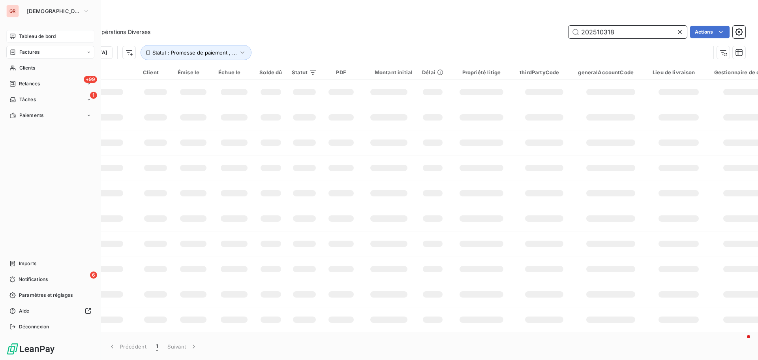
type input "202510318"
click at [32, 52] on span "Factures" at bounding box center [29, 52] width 20 height 7
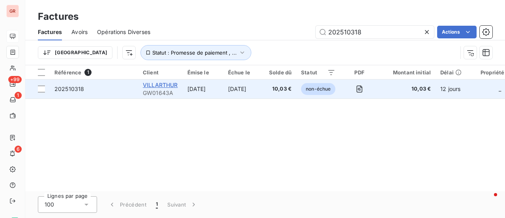
click at [172, 85] on span "VILLARTHUR" at bounding box center [160, 84] width 35 height 7
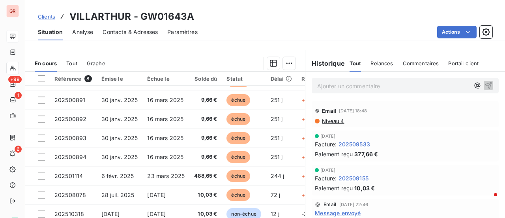
scroll to position [126, 0]
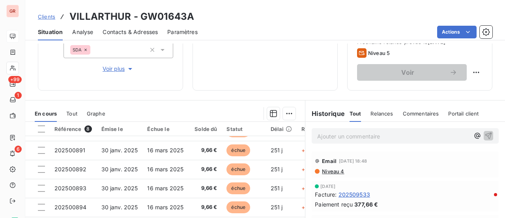
click at [129, 33] on span "Contacts & Adresses" at bounding box center [130, 32] width 55 height 8
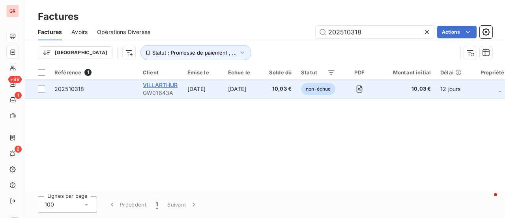
click at [167, 83] on span "VILLARTHUR" at bounding box center [160, 84] width 35 height 7
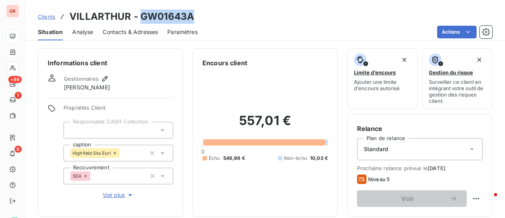
drag, startPoint x: 199, startPoint y: 17, endPoint x: 140, endPoint y: 19, distance: 59.2
click at [140, 19] on div "Clients VILLARTHUR - GW01643A" at bounding box center [265, 16] width 480 height 14
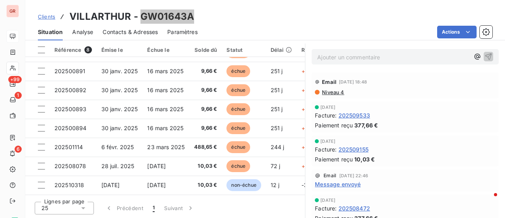
scroll to position [126, 0]
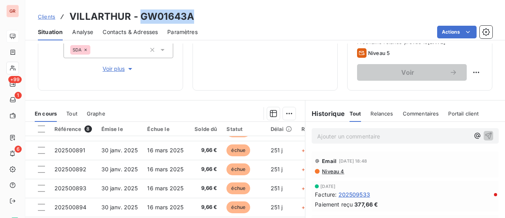
click at [334, 172] on span "Niveau 4" at bounding box center [332, 171] width 23 height 6
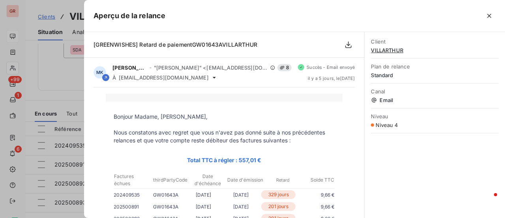
click at [64, 76] on div at bounding box center [252, 109] width 505 height 218
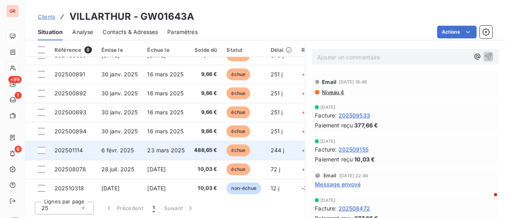
scroll to position [17, 0]
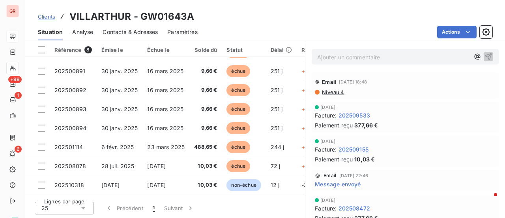
click at [337, 185] on span "Message envoyé" at bounding box center [338, 184] width 46 height 8
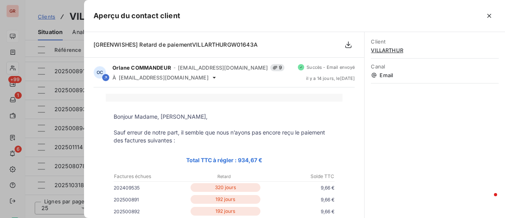
click at [53, 4] on div at bounding box center [252, 109] width 505 height 218
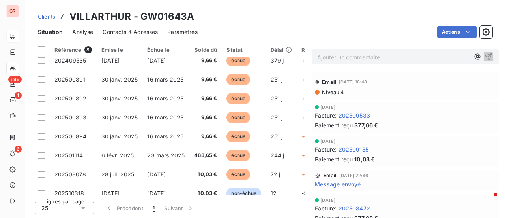
scroll to position [0, 0]
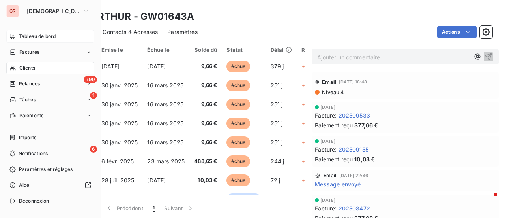
click at [30, 52] on span "Factures" at bounding box center [29, 52] width 20 height 7
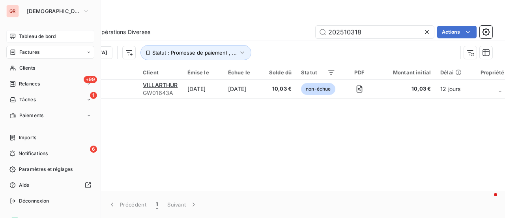
click at [32, 54] on span "Factures" at bounding box center [29, 52] width 20 height 7
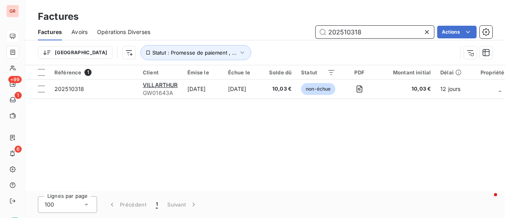
drag, startPoint x: 370, startPoint y: 30, endPoint x: 224, endPoint y: 41, distance: 146.1
click at [250, 34] on div "202510318 Actions" at bounding box center [326, 32] width 333 height 13
paste input "08743"
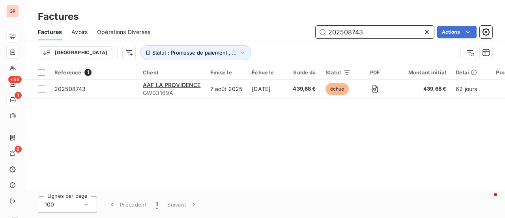
type input "202508743"
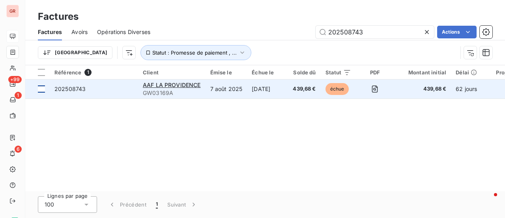
click at [44, 89] on div at bounding box center [41, 88] width 7 height 7
click at [172, 84] on span "AAF LA PROVIDENCE" at bounding box center [172, 84] width 58 height 7
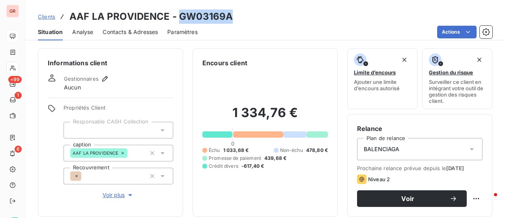
drag, startPoint x: 230, startPoint y: 19, endPoint x: 180, endPoint y: 19, distance: 49.7
click at [180, 19] on h3 "AAF LA PROVIDENCE - GW03169A" at bounding box center [150, 16] width 163 height 14
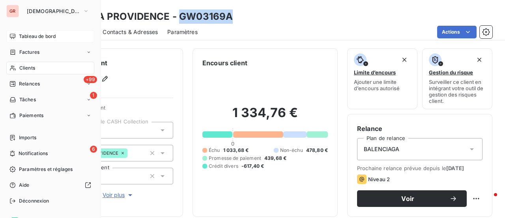
drag, startPoint x: 28, startPoint y: 50, endPoint x: 54, endPoint y: 58, distance: 28.1
click at [28, 50] on span "Factures" at bounding box center [29, 52] width 20 height 7
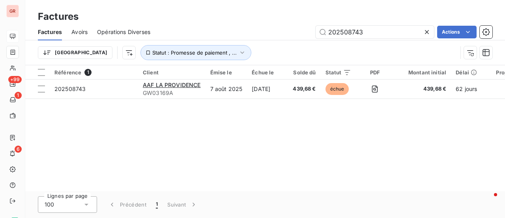
drag, startPoint x: 376, startPoint y: 34, endPoint x: 221, endPoint y: 36, distance: 154.4
click at [223, 36] on div "202508743 Actions" at bounding box center [326, 32] width 333 height 13
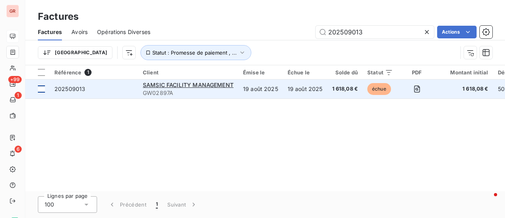
type input "202509013"
click at [41, 89] on div at bounding box center [41, 88] width 7 height 7
click at [204, 83] on span "SAMSIC FACILITY MANAGEMENT" at bounding box center [188, 84] width 91 height 7
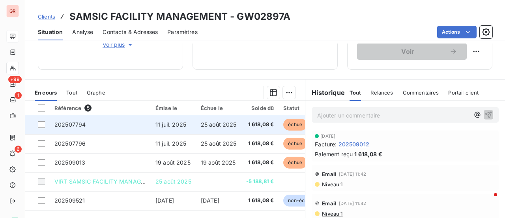
scroll to position [197, 0]
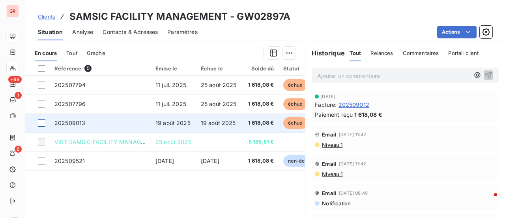
click at [44, 121] on div at bounding box center [41, 122] width 7 height 7
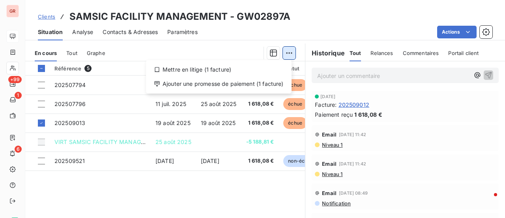
click at [286, 53] on html "GR +99 1 6 Clients SAMSIC FACILITY MANAGEMENT - GW02897A Situation Analyse Cont…" at bounding box center [252, 109] width 505 height 218
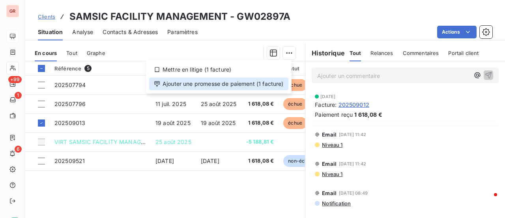
click at [218, 86] on div "Ajouter une promesse de paiement (1 facture)" at bounding box center [218, 83] width 139 height 13
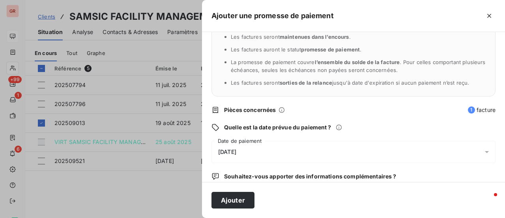
scroll to position [83, 0]
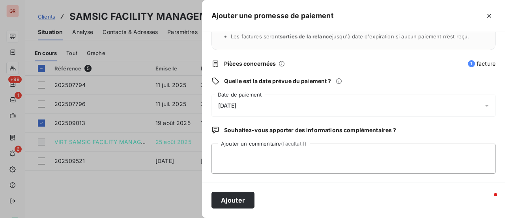
click at [483, 103] on icon at bounding box center [487, 105] width 8 height 8
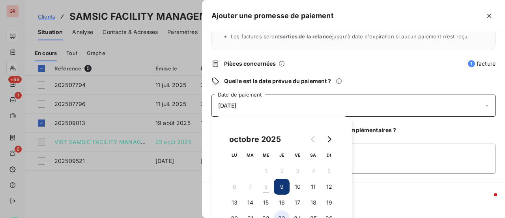
click at [283, 214] on button "23" at bounding box center [282, 218] width 16 height 16
click at [400, 155] on textarea "Ajouter un commentaire (facultatif)" at bounding box center [354, 158] width 284 height 30
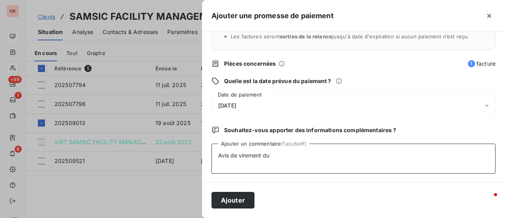
type textarea "Avis de virement du"
drag, startPoint x: 324, startPoint y: 155, endPoint x: 352, endPoint y: 144, distance: 30.5
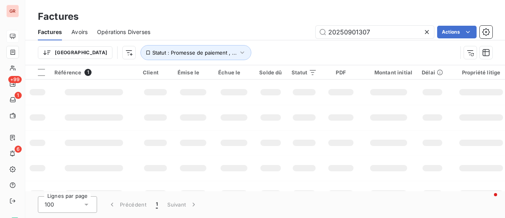
type input "20250901307/"
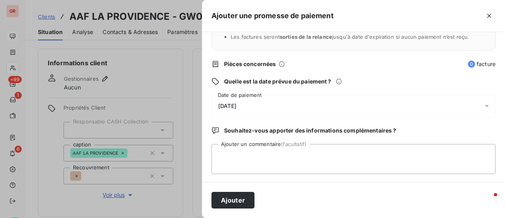
scroll to position [83, 0]
click at [483, 103] on icon at bounding box center [487, 105] width 8 height 8
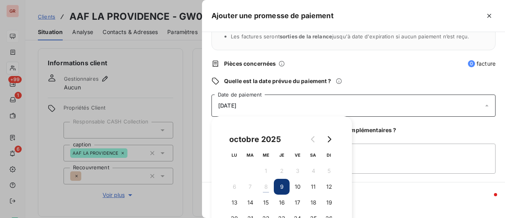
click at [483, 101] on icon at bounding box center [487, 105] width 8 height 8
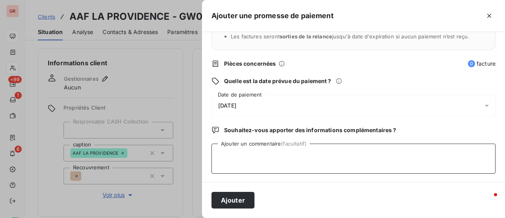
click at [269, 150] on textarea "Ajouter un commentaire (facultatif)" at bounding box center [354, 158] width 284 height 30
click at [483, 105] on icon at bounding box center [487, 105] width 8 height 8
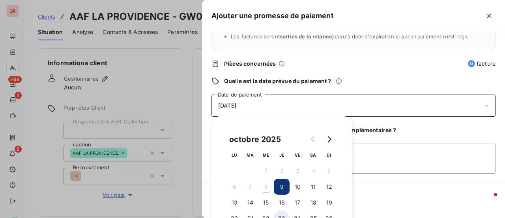
click at [283, 216] on button "23" at bounding box center [282, 218] width 16 height 16
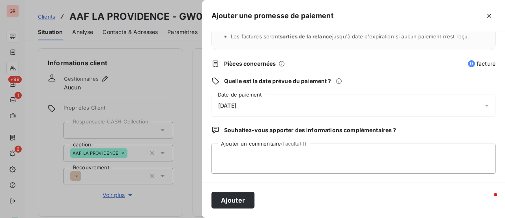
click at [375, 173] on div "Quels sont les impacts ? Les factures seront maintenues dans l’encours . Les fa…" at bounding box center [353, 107] width 303 height 150
click at [241, 148] on textarea "Ajouter un commentaire (facultatif)" at bounding box center [354, 158] width 284 height 30
click at [247, 154] on textarea "Avis de virment du 07/10/25" at bounding box center [354, 158] width 284 height 30
click at [313, 157] on textarea "Avis de virement du 07/10/25" at bounding box center [354, 158] width 284 height 30
click at [333, 158] on textarea "Avis de virement du 07/10/25 1618.08 €" at bounding box center [354, 158] width 284 height 30
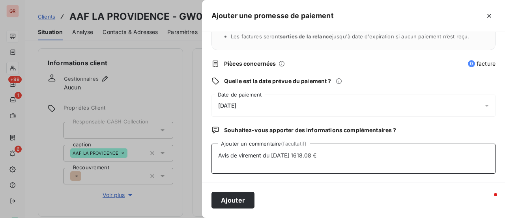
paste textarea "SERVICE.SERTRESP@SOCGEN.COM"
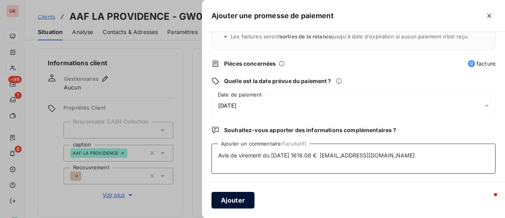
type textarea "Avis de virement du 07/10/25 1618.08 € SERVICE.SERTRESP@SOCGEN.COM"
click at [238, 200] on button "Ajouter" at bounding box center [233, 199] width 43 height 17
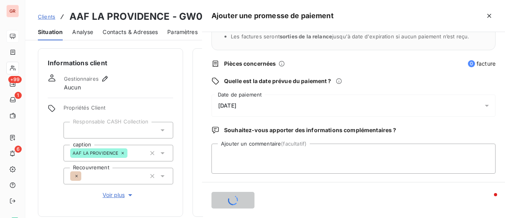
click at [161, 65] on div at bounding box center [252, 109] width 505 height 218
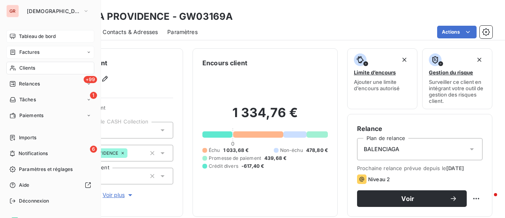
click at [30, 51] on span "Factures" at bounding box center [29, 52] width 20 height 7
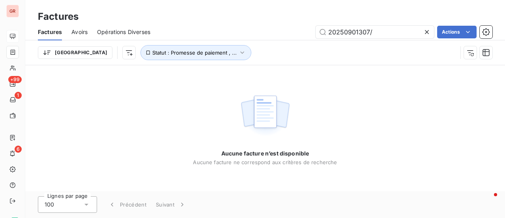
drag, startPoint x: 381, startPoint y: 32, endPoint x: 230, endPoint y: 39, distance: 151.4
click at [233, 38] on div "20250901307/ Actions" at bounding box center [326, 32] width 333 height 13
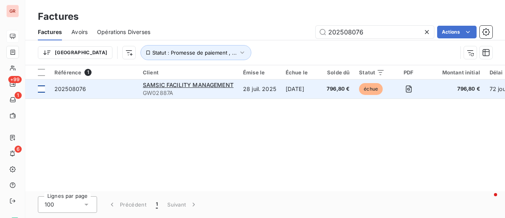
type input "202508076"
click at [42, 90] on div at bounding box center [41, 88] width 7 height 7
click at [203, 83] on span "SAMSIC FACILITY MANAGEMENT" at bounding box center [188, 84] width 91 height 7
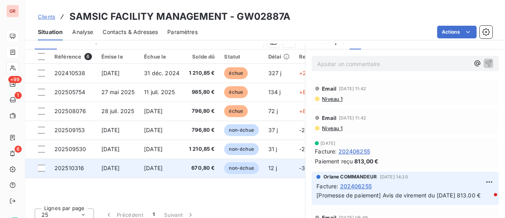
scroll to position [216, 0]
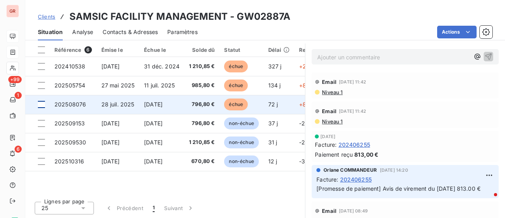
click at [41, 103] on div at bounding box center [41, 104] width 7 height 7
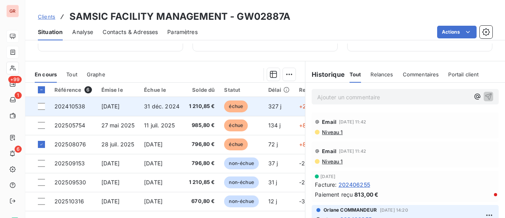
scroll to position [98, 0]
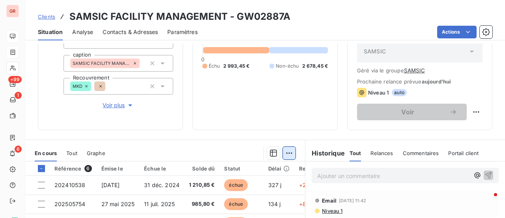
click at [287, 152] on html "GR +99 1 6 Clients SAMSIC FACILITY MANAGEMENT - GW02887A Situation Analyse Cont…" at bounding box center [252, 109] width 505 height 218
click at [285, 152] on html "GR +99 1 6 Clients SAMSIC FACILITY MANAGEMENT - GW02887A Situation Analyse Cont…" at bounding box center [252, 109] width 505 height 218
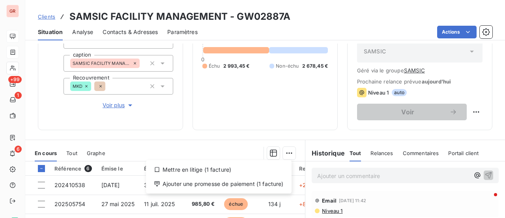
click at [285, 152] on html "GR +99 1 6 Clients SAMSIC FACILITY MANAGEMENT - GW02887A Situation Analyse Cont…" at bounding box center [252, 109] width 505 height 218
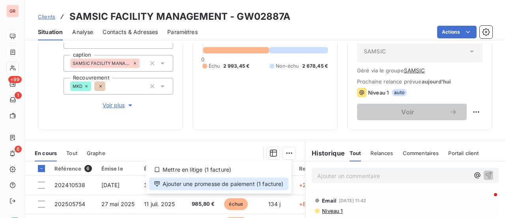
click at [207, 183] on div "Ajouter une promesse de paiement (1 facture)" at bounding box center [218, 183] width 139 height 13
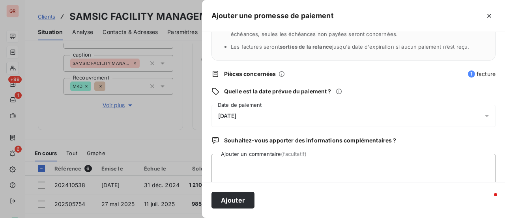
scroll to position [83, 0]
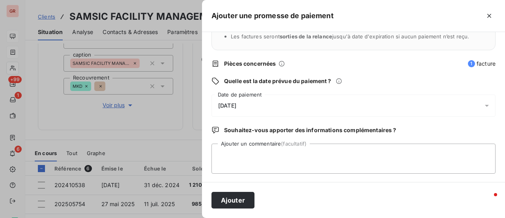
click at [483, 104] on icon at bounding box center [487, 105] width 8 height 8
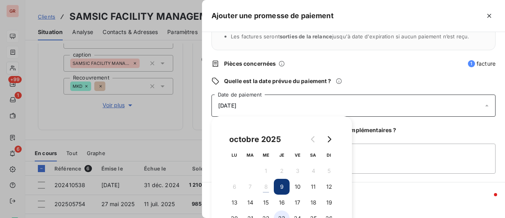
click at [283, 215] on button "23" at bounding box center [282, 218] width 16 height 16
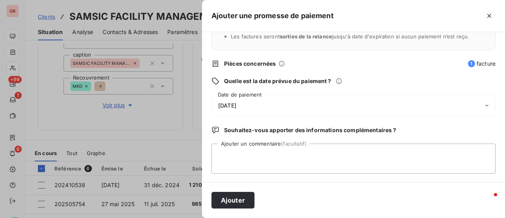
click at [411, 180] on div "Quels sont les impacts ? Les factures seront maintenues dans l’encours . Les fa…" at bounding box center [353, 107] width 303 height 150
click at [295, 152] on textarea "Ajouter un commentaire (facultatif)" at bounding box center [354, 158] width 284 height 30
click at [332, 156] on textarea "Avis de virement du 07/10/25" at bounding box center [354, 158] width 284 height 30
paste textarea "SERVICE.SERTRESP@SOCGEN.COM"
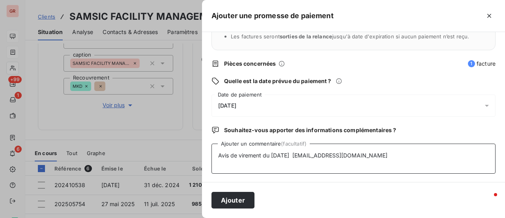
click at [297, 156] on textarea "Avis de virement du 07/10/25 SERVICE.SERTRESP@SOCGEN.COM" at bounding box center [354, 158] width 284 height 30
click at [298, 153] on textarea "Avis de virement du 07/10/25 SERVICE.SERTRESP@SOCGEN.COM" at bounding box center [354, 158] width 284 height 30
click at [308, 156] on textarea "Avis de virement du 07/10/25 780. SERVICE.SERTRESP@SOCGEN.COM" at bounding box center [354, 158] width 284 height 30
click at [310, 154] on textarea "Avis de virement du 07/10/25 780. SERVICE.SERTRESP@SOCGEN.COM" at bounding box center [354, 158] width 284 height 30
type textarea "Avis de virement du 07/10/25 780. 96 € SERVICE.SERTRESP@SOCGEN.COM"
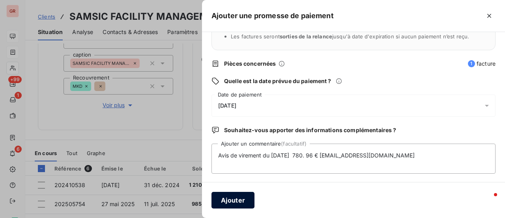
click at [235, 200] on button "Ajouter" at bounding box center [233, 199] width 43 height 17
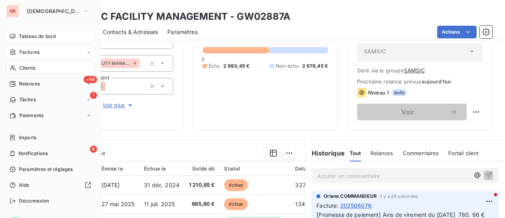
click at [35, 50] on span "Factures" at bounding box center [29, 52] width 20 height 7
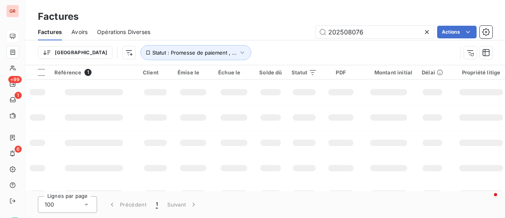
drag, startPoint x: 366, startPoint y: 32, endPoint x: 231, endPoint y: 56, distance: 137.2
click at [242, 55] on div "Factures Avoirs Opérations Diverses 202508076 Actions Trier Statut : Promesse d…" at bounding box center [265, 44] width 480 height 41
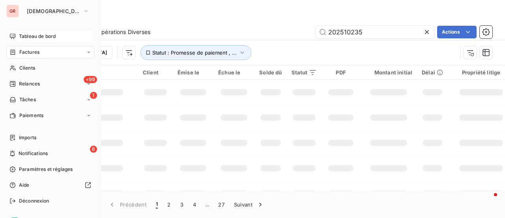
type input "202510235"
click at [31, 53] on span "Factures" at bounding box center [29, 52] width 20 height 7
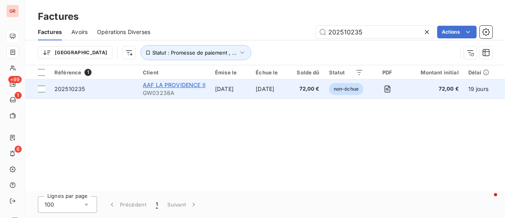
click at [171, 86] on span "AAF LA PROVIDENCE II" at bounding box center [174, 84] width 63 height 7
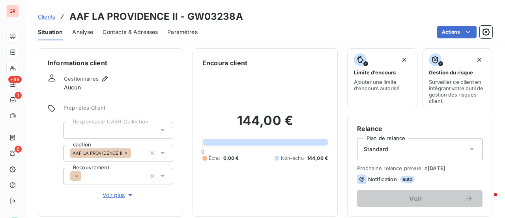
scroll to position [158, 0]
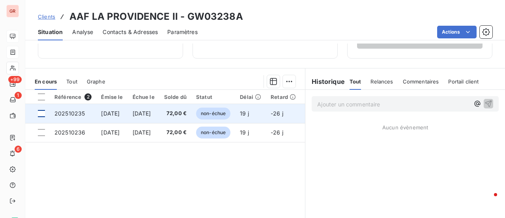
click at [43, 114] on div at bounding box center [41, 113] width 7 height 7
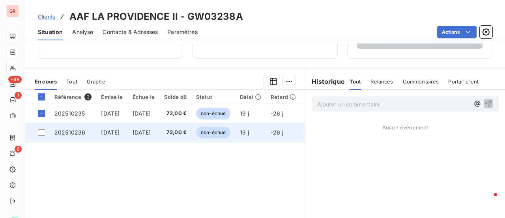
click at [43, 135] on td at bounding box center [37, 132] width 24 height 19
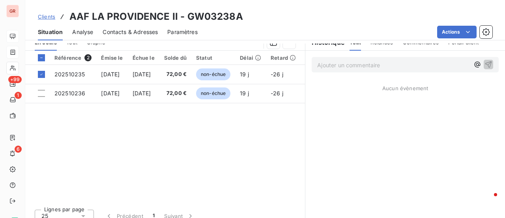
scroll to position [197, 0]
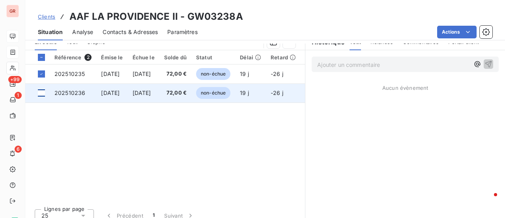
click at [42, 93] on div at bounding box center [41, 92] width 7 height 7
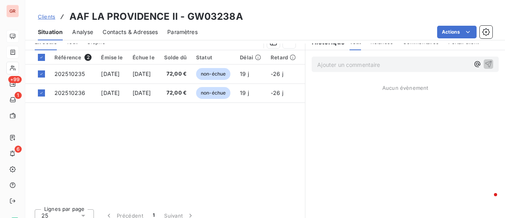
scroll to position [118, 0]
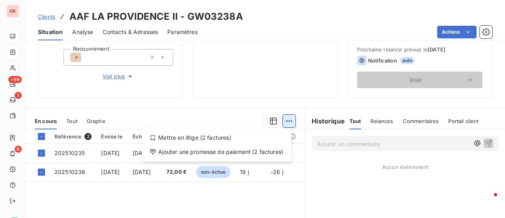
click at [287, 118] on html "GR +99 1 6 Clients AAF LA PROVIDENCE II - GW03238A Situation Analyse Contacts &…" at bounding box center [252, 109] width 505 height 218
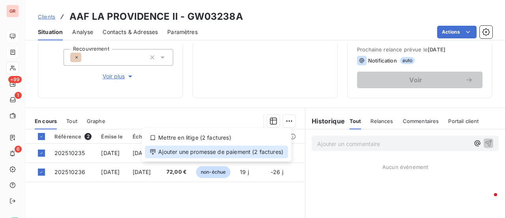
click at [216, 151] on div "Ajouter une promesse de paiement (2 factures)" at bounding box center [216, 151] width 143 height 13
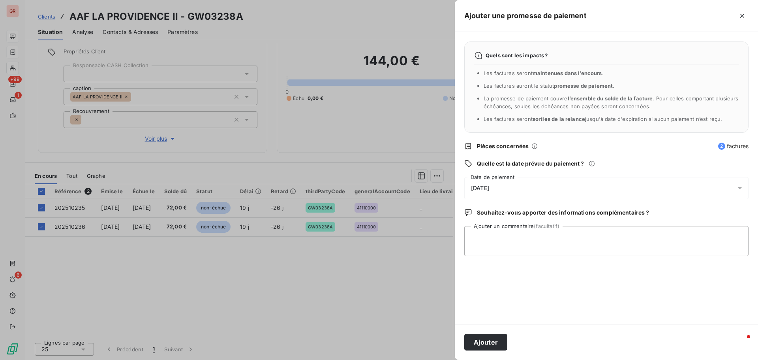
scroll to position [0, 0]
click at [739, 187] on icon at bounding box center [740, 188] width 8 height 8
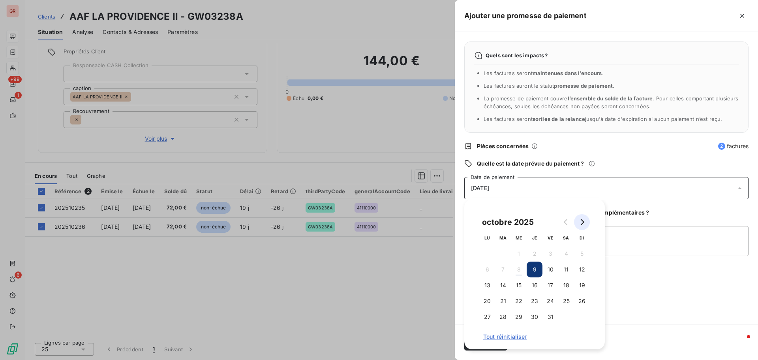
click at [582, 225] on button "Go to next month" at bounding box center [582, 222] width 16 height 16
click at [521, 319] on button "26" at bounding box center [519, 317] width 16 height 16
click at [526, 186] on div "26/11/2025" at bounding box center [606, 188] width 284 height 22
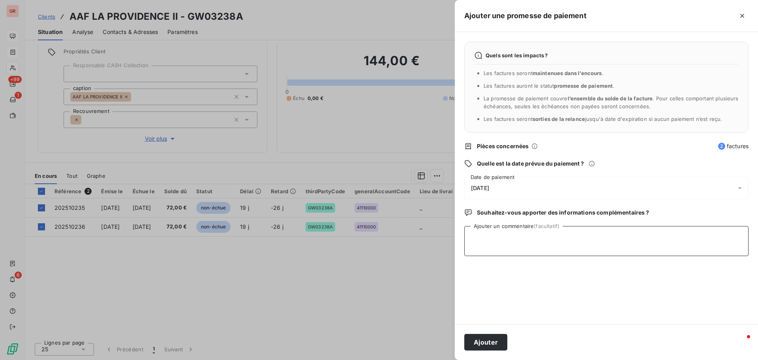
click at [517, 237] on textarea "Ajouter un commentaire (facultatif)" at bounding box center [606, 241] width 284 height 30
click at [591, 240] on textarea "Avis de virement du 07/10/25 144.00" at bounding box center [606, 241] width 284 height 30
paste textarea ""SERVICE.SERTRESP@SOCGEN.COM" <SERVICE.SERTRESP@SOCGEN.COM>"
drag, startPoint x: 572, startPoint y: 246, endPoint x: 471, endPoint y: 250, distance: 101.5
click at [471, 250] on textarea "Avis de virement du 07/10/25 144.00 "SERVICE.SERTRESP@SOCGEN.COM" <SERVICE.SERT…" at bounding box center [606, 241] width 284 height 30
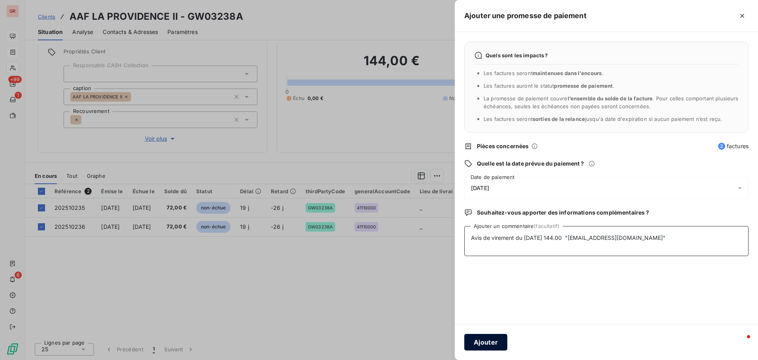
type textarea "Avis de virement du 07/10/25 144.00 "SERVICE.SERTRESP@SOCGEN.COM""
click at [486, 343] on button "Ajouter" at bounding box center [485, 342] width 43 height 17
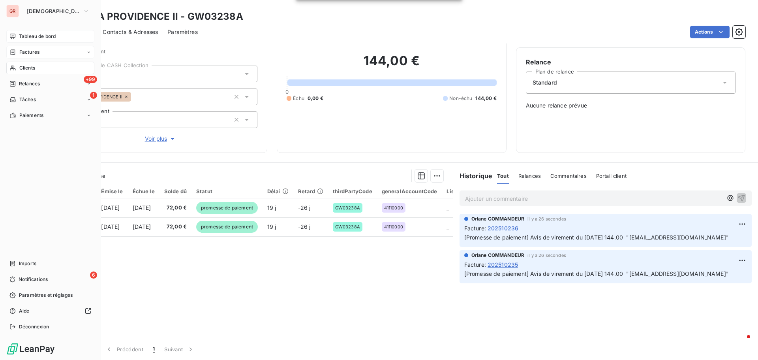
click at [34, 53] on span "Factures" at bounding box center [29, 52] width 20 height 7
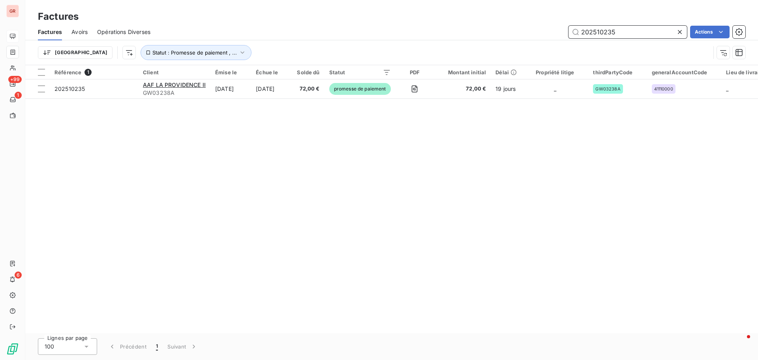
drag, startPoint x: 630, startPoint y: 34, endPoint x: 535, endPoint y: 39, distance: 94.9
click at [537, 39] on div "Factures Avoirs Opérations Diverses 202510235 Actions" at bounding box center [391, 32] width 733 height 17
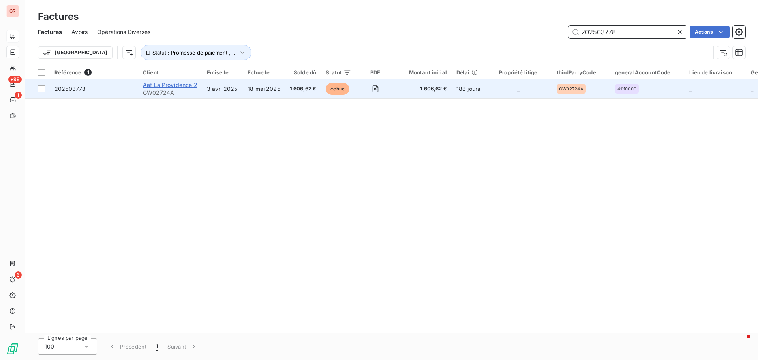
type input "202503778"
click at [165, 86] on span "Aaf La Providence 2" at bounding box center [170, 84] width 54 height 7
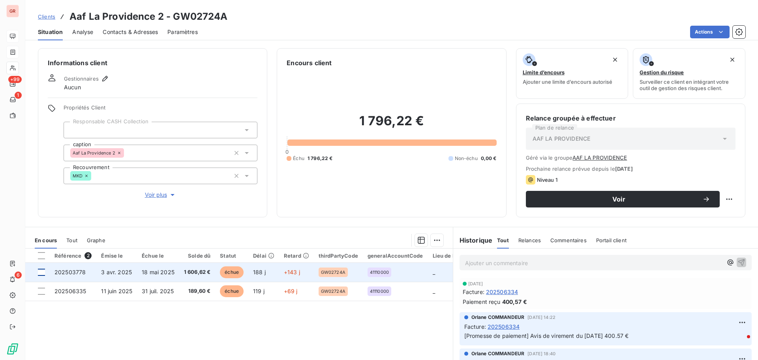
click at [43, 270] on div at bounding box center [41, 271] width 7 height 7
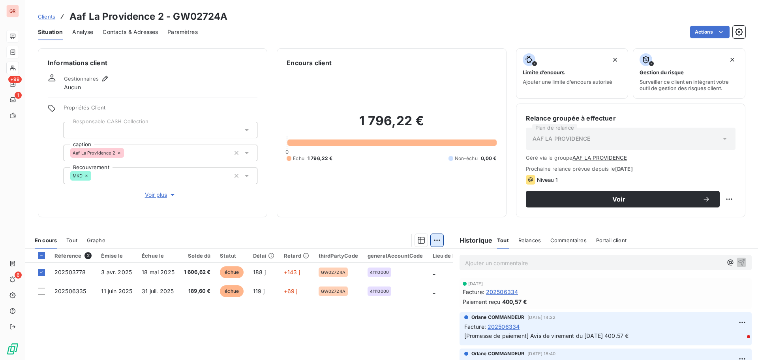
click at [432, 240] on html "GR +99 1 6 Clients Aaf La Providence 2 - GW02724A Situation Analyse Contacts & …" at bounding box center [379, 180] width 758 height 360
click at [367, 272] on div "Ajouter une promesse de paiement (1 facture)" at bounding box center [366, 271] width 139 height 13
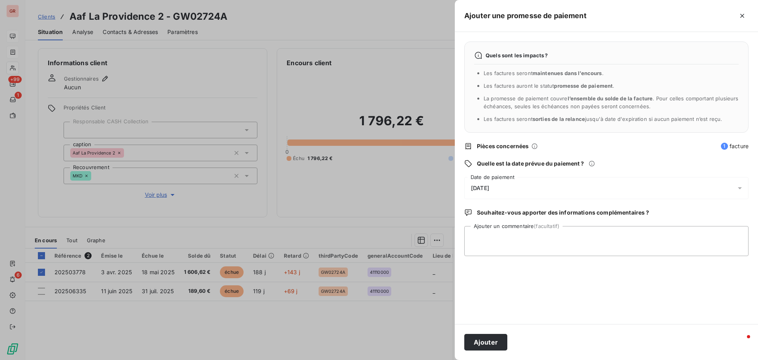
click at [741, 187] on icon at bounding box center [740, 188] width 8 height 8
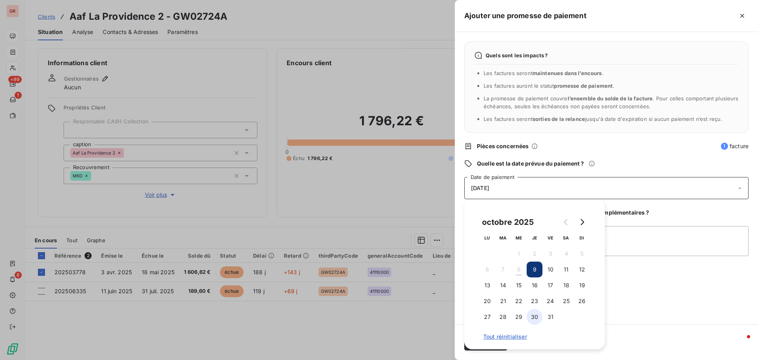
click at [534, 316] on button "30" at bounding box center [535, 317] width 16 height 16
click at [643, 250] on textarea "Ajouter un commentaire (facultatif)" at bounding box center [606, 241] width 284 height 30
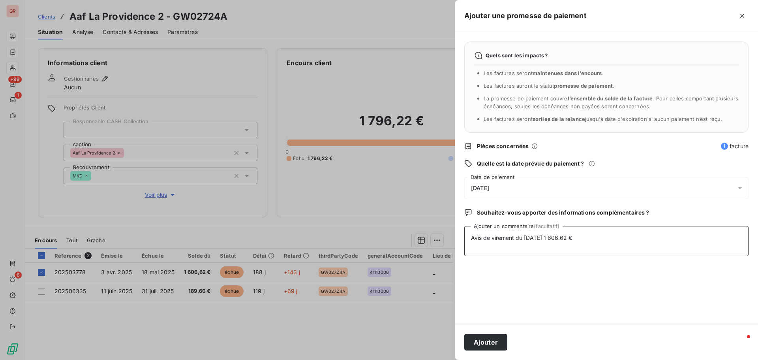
click at [597, 241] on textarea "Avis de virement du 07/10/25 1 606.62 €" at bounding box center [606, 241] width 284 height 30
paste textarea ""SERVICE.SERTRESP@SOCGEN.COM" <SERVICE.SERTRESP@SOCGEN.COM>"
drag, startPoint x: 577, startPoint y: 246, endPoint x: 467, endPoint y: 254, distance: 110.0
click at [467, 254] on textarea "Avis de virement du 07/10/25 1 606.62 € "SERVICE.SERTRESP@SOCGEN.COM" <SERVICE.…" at bounding box center [606, 241] width 284 height 30
type textarea "Avis de virement du 07/10/25 1 606.62 € "SERVICE.SERTRESP@SOCGEN.COM""
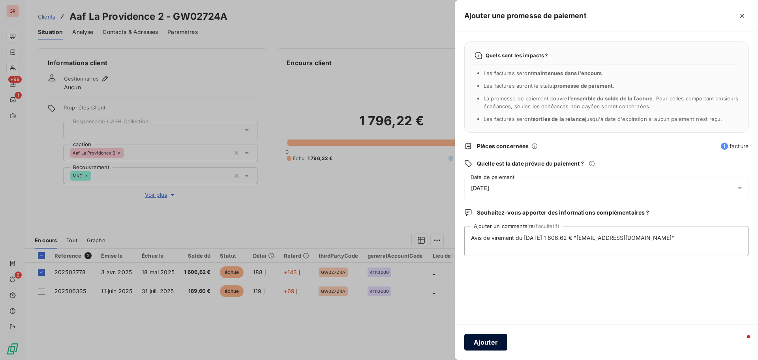
click at [490, 343] on button "Ajouter" at bounding box center [485, 342] width 43 height 17
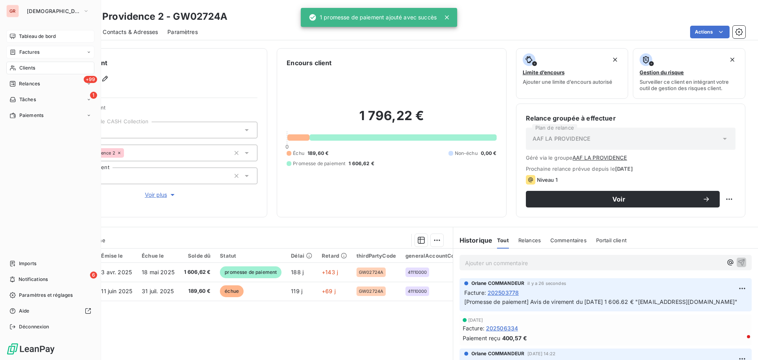
drag, startPoint x: 36, startPoint y: 52, endPoint x: 42, endPoint y: 52, distance: 6.3
click at [36, 52] on span "Factures" at bounding box center [29, 52] width 20 height 7
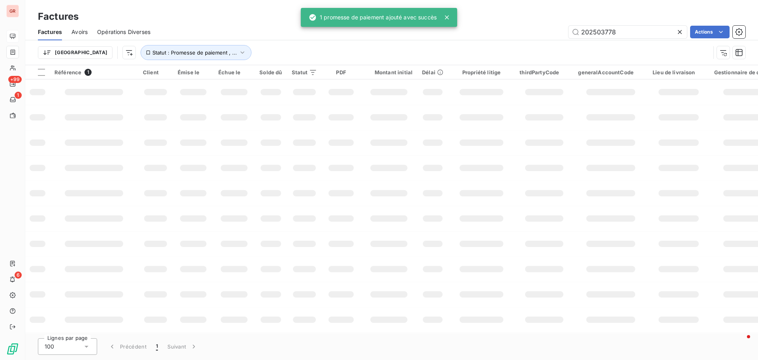
drag, startPoint x: 629, startPoint y: 35, endPoint x: 473, endPoint y: 40, distance: 156.0
click at [475, 40] on div "Factures Avoirs Opérations Diverses 202503778 Actions" at bounding box center [391, 32] width 733 height 17
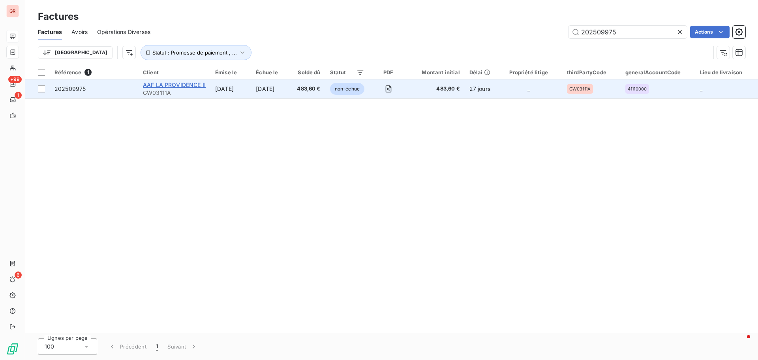
type input "202509975"
click at [177, 84] on span "AAF LA PROVIDENCE II" at bounding box center [174, 84] width 63 height 7
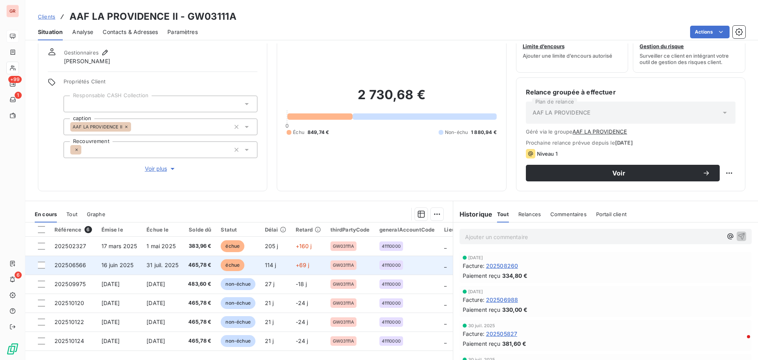
scroll to position [64, 0]
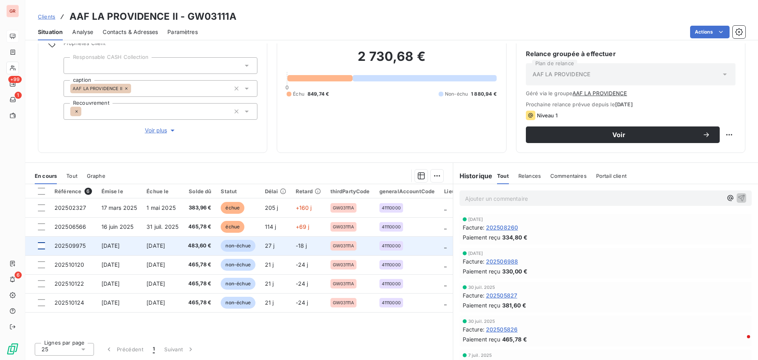
click at [42, 243] on div at bounding box center [41, 245] width 7 height 7
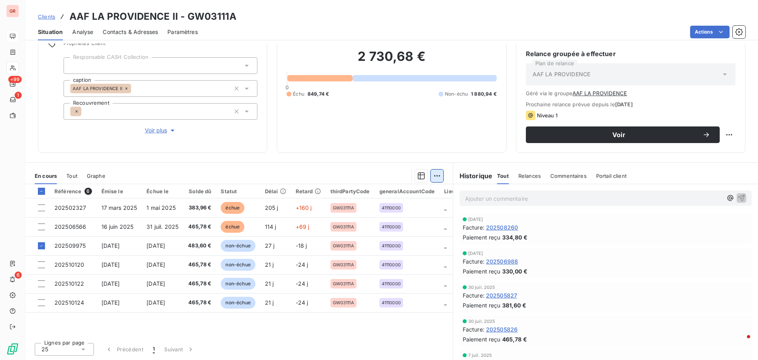
click at [435, 174] on html "GR +99 1 6 Clients AAF LA PROVIDENCE II - GW03111A Situation Analyse Contacts &…" at bounding box center [379, 180] width 758 height 360
click at [375, 207] on div "Ajouter une promesse de paiement (1 facture)" at bounding box center [366, 207] width 139 height 13
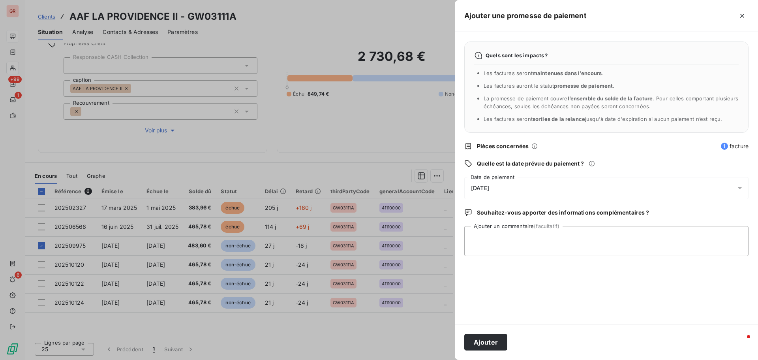
click at [739, 188] on icon at bounding box center [740, 188] width 4 height 2
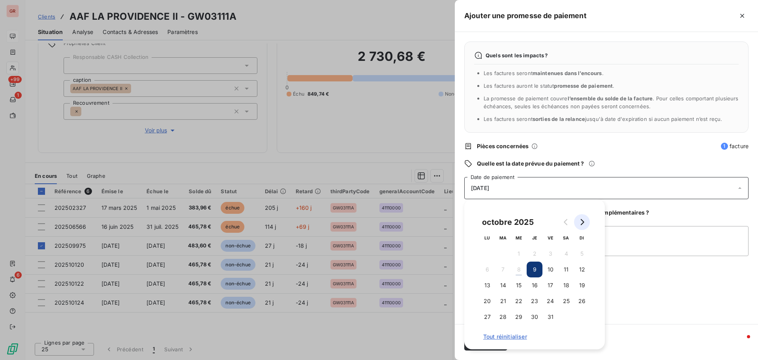
click at [584, 220] on icon "Go to next month" at bounding box center [582, 222] width 6 height 6
click at [505, 300] on button "18" at bounding box center [503, 301] width 16 height 16
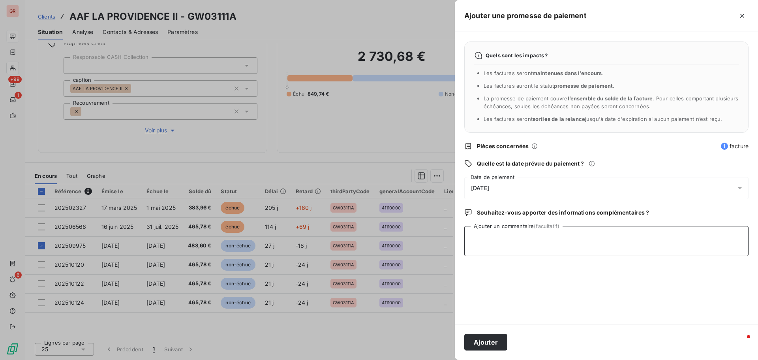
click at [674, 234] on textarea "Ajouter un commentaire (facultatif)" at bounding box center [606, 241] width 284 height 30
click at [595, 240] on textarea "Avis de virement du 07/10/25 699.85 €" at bounding box center [606, 241] width 284 height 30
paste textarea ""SERVICE.SERTRESP@SOCGEN.COM" <SERVICE.SERTRESP@SOCGEN.COM>"
drag, startPoint x: 579, startPoint y: 245, endPoint x: 465, endPoint y: 249, distance: 113.8
click at [468, 247] on textarea "Avis de virement du 07/10/25 699.85 € "SERVICE.SERTRESP@SOCGEN.COM" <SERVICE.SE…" at bounding box center [606, 241] width 284 height 30
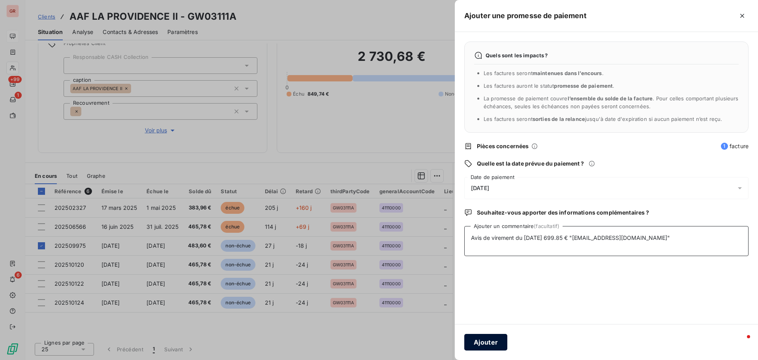
type textarea "Avis de virement du 07/10/25 699.85 € "SERVICE.SERTRESP@SOCGEN.COM""
click at [492, 340] on button "Ajouter" at bounding box center [485, 342] width 43 height 17
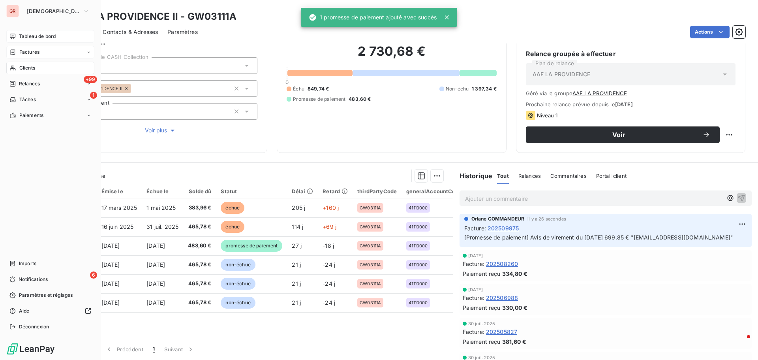
click at [30, 48] on div "Factures" at bounding box center [50, 52] width 88 height 13
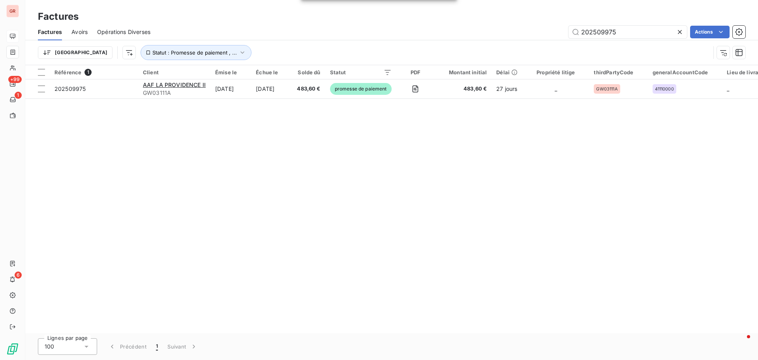
drag, startPoint x: 580, startPoint y: 34, endPoint x: 452, endPoint y: 52, distance: 129.2
click at [481, 47] on div "Factures Avoirs Opérations Diverses 202509975 Actions Trier Statut : Promesse d…" at bounding box center [391, 44] width 733 height 41
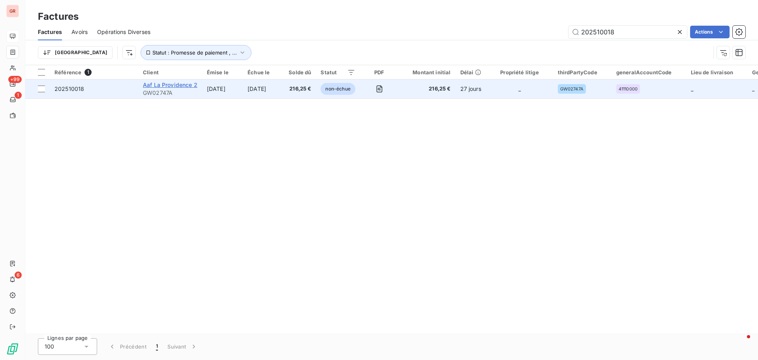
type input "202510018"
click at [170, 87] on span "Aaf La Providence 2" at bounding box center [170, 84] width 54 height 7
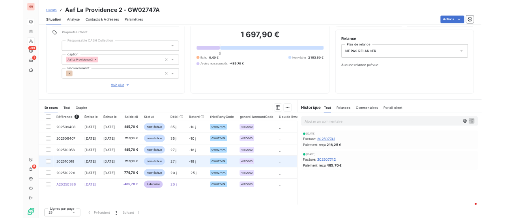
scroll to position [56, 0]
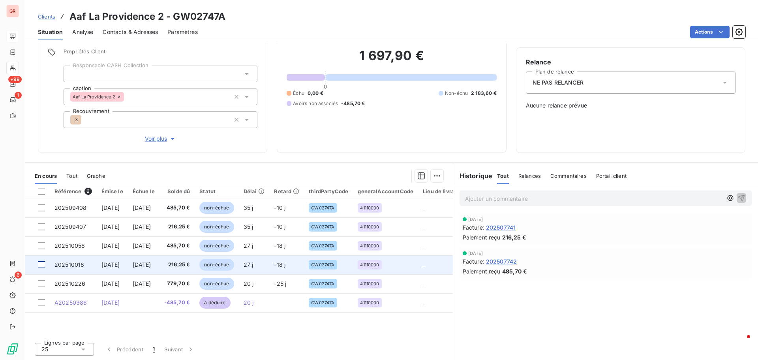
click at [39, 263] on div at bounding box center [41, 264] width 7 height 7
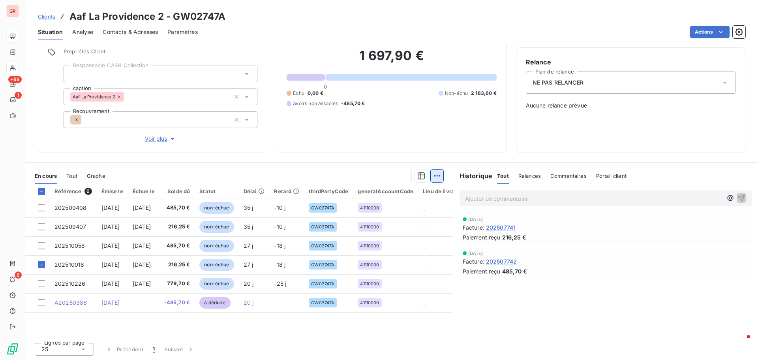
click at [433, 173] on html "GR +99 1 6 Clients Aaf La Providence 2 - GW02747A Situation Analyse Contacts & …" at bounding box center [379, 180] width 758 height 360
click at [363, 209] on div "Ajouter une promesse de paiement (1 facture)" at bounding box center [366, 207] width 139 height 13
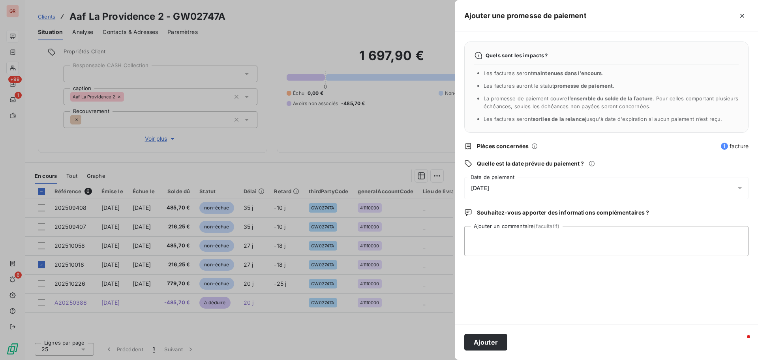
click at [741, 187] on icon at bounding box center [740, 188] width 8 height 8
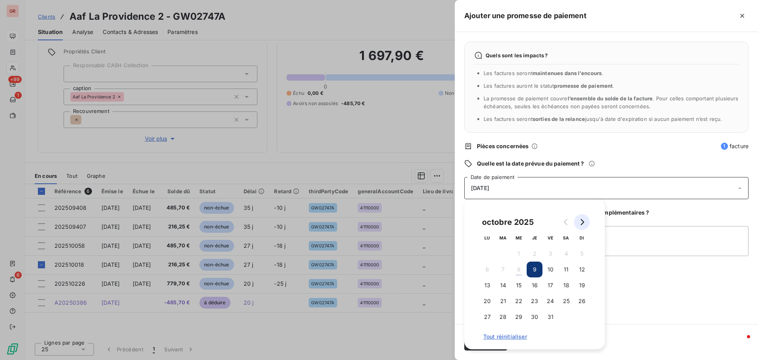
click at [584, 221] on icon "Go to next month" at bounding box center [583, 222] width 4 height 6
click at [503, 288] on button "11" at bounding box center [503, 285] width 16 height 16
click at [640, 248] on textarea "Ajouter un commentaire (facultatif)" at bounding box center [606, 241] width 284 height 30
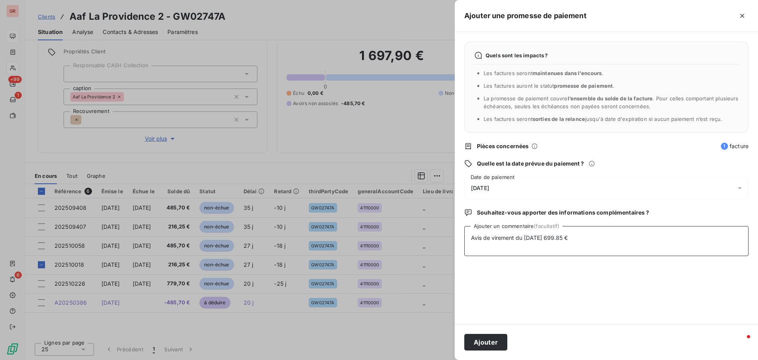
click at [587, 236] on textarea "Avis de virement du 07/10/25 699.85 €" at bounding box center [606, 241] width 284 height 30
paste textarea ""SERVICE.SERTRESP@SOCGEN.COM" <SERVICE.SERTRESP@SOCGEN.COM>"
drag, startPoint x: 579, startPoint y: 245, endPoint x: 464, endPoint y: 255, distance: 115.3
click at [464, 255] on div "Quels sont les impacts ? Les factures seront maintenues dans l’encours . Les fa…" at bounding box center [606, 178] width 303 height 292
type textarea "Avis de virement du 07/10/25 699.85 € "SERVICE.SERTRESP@SOCGEN.COM""
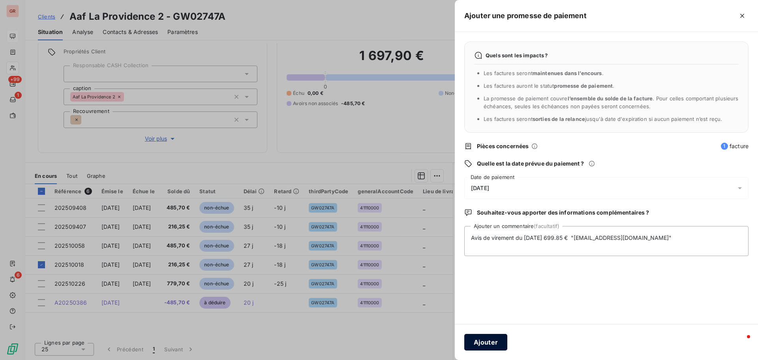
click at [493, 340] on button "Ajouter" at bounding box center [485, 342] width 43 height 17
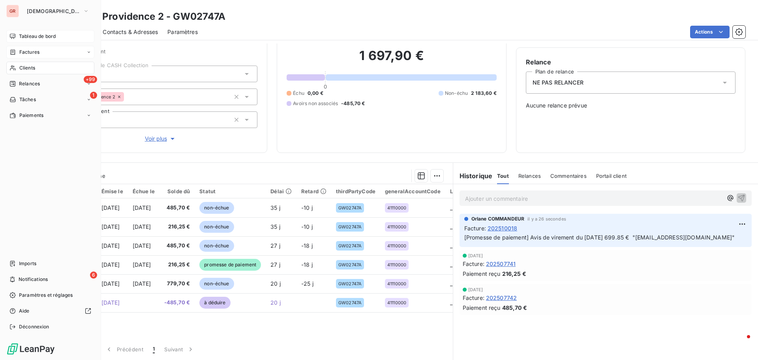
click at [36, 52] on span "Factures" at bounding box center [29, 52] width 20 height 7
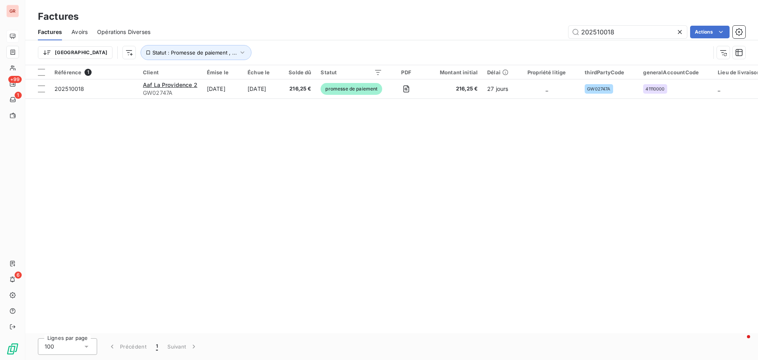
drag, startPoint x: 625, startPoint y: 30, endPoint x: 479, endPoint y: 56, distance: 147.6
click at [479, 56] on div "Factures Avoirs Opérations Diverses 202510018 Actions Trier Statut : Promesse d…" at bounding box center [391, 44] width 733 height 41
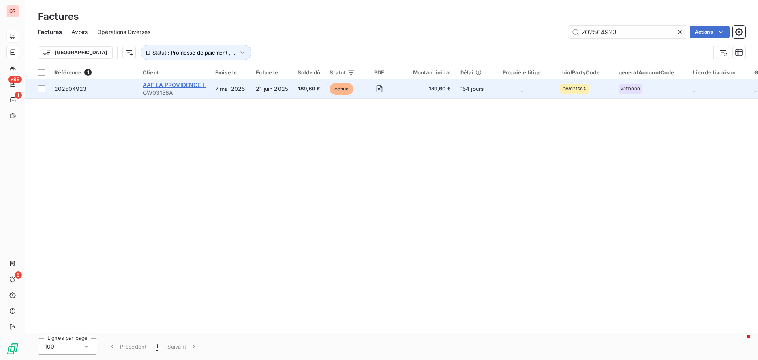
type input "202504923"
click at [182, 83] on span "AAF LA PROVIDENCE II" at bounding box center [174, 84] width 63 height 7
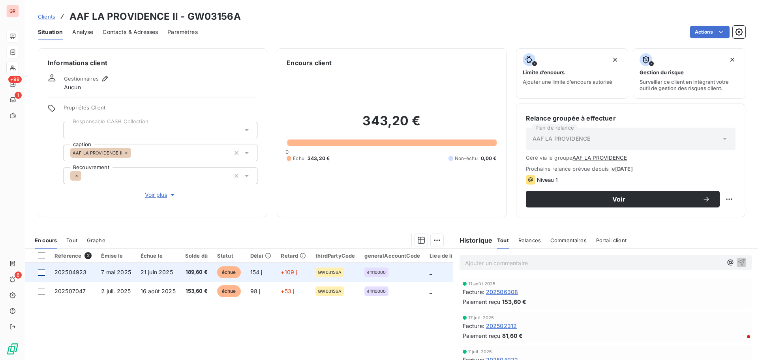
click at [41, 272] on div at bounding box center [41, 271] width 7 height 7
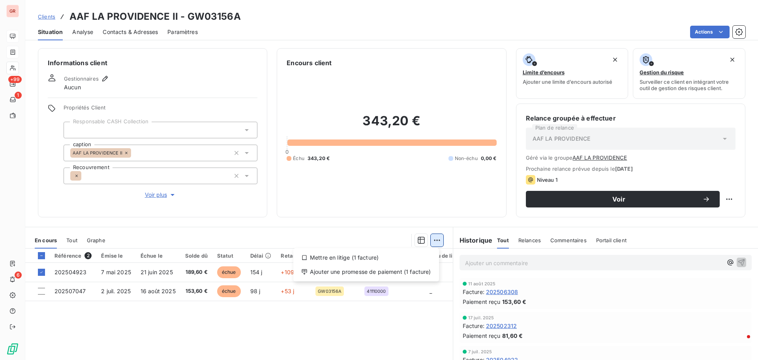
click at [435, 238] on html "GR +99 1 6 Clients AAF LA PROVIDENCE II - GW03156A Situation Analyse Contacts &…" at bounding box center [379, 180] width 758 height 360
click at [388, 271] on div "Ajouter une promesse de paiement (1 facture)" at bounding box center [366, 271] width 139 height 13
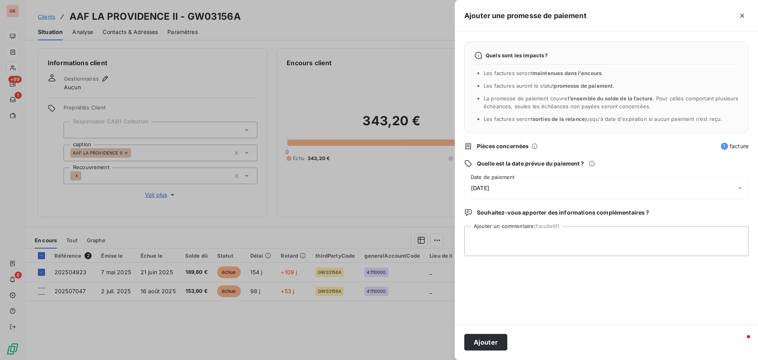
click at [741, 187] on icon at bounding box center [740, 188] width 8 height 8
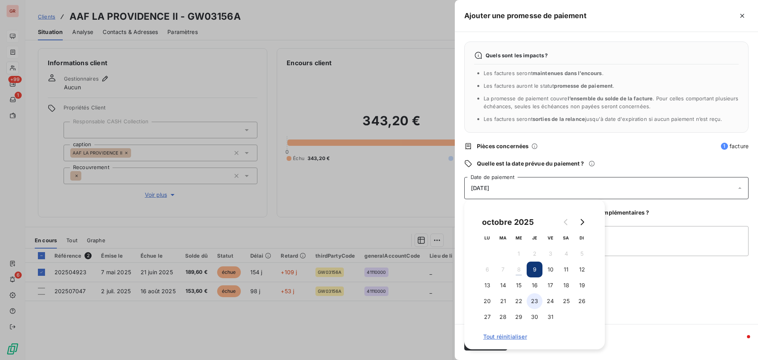
click at [536, 302] on button "23" at bounding box center [535, 301] width 16 height 16
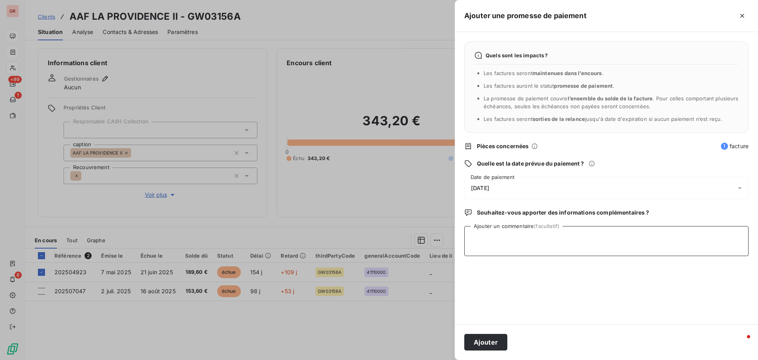
click at [707, 238] on textarea "Ajouter un commentaire (facultatif)" at bounding box center [606, 241] width 284 height 30
click at [590, 238] on textarea "Avis de virement du 07/10/25 343.20 €" at bounding box center [606, 241] width 284 height 30
paste textarea ""SERVICE.SERTRESP@SOCGEN.COM" <SERVICE.SERTRESP@SOCGEN.COM>"
click at [577, 242] on textarea "Avis de virement du 07/10/25 343.20 € "SERVICE.SERTRESP@SOCGEN.COM" <SERVICE.SE…" at bounding box center [606, 241] width 284 height 30
drag, startPoint x: 578, startPoint y: 246, endPoint x: 467, endPoint y: 246, distance: 110.9
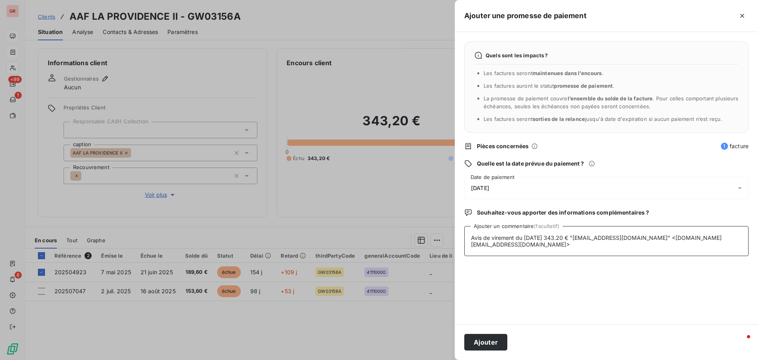
click at [467, 246] on textarea "Avis de virement du 07/10/25 343.20 € "SERVICE.SERTRESP@SOCGEN.COM" <SERVICE.SE…" at bounding box center [606, 241] width 284 height 30
type textarea "Avis de virement du 07/10/25 343.20 € "SERVICE.SERTRESP@SOCGEN.COM""
click at [493, 342] on button "Ajouter" at bounding box center [485, 342] width 43 height 17
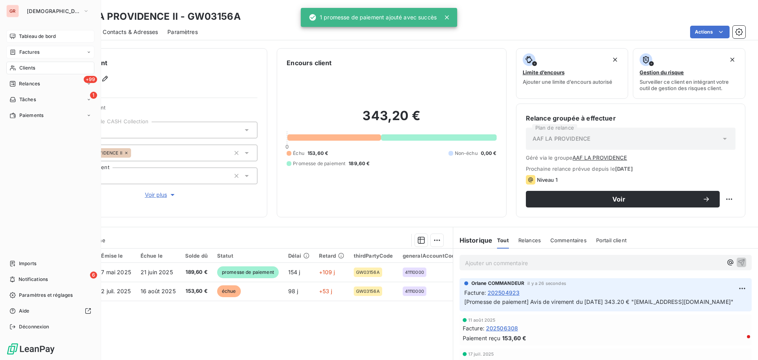
click at [36, 51] on span "Factures" at bounding box center [29, 52] width 20 height 7
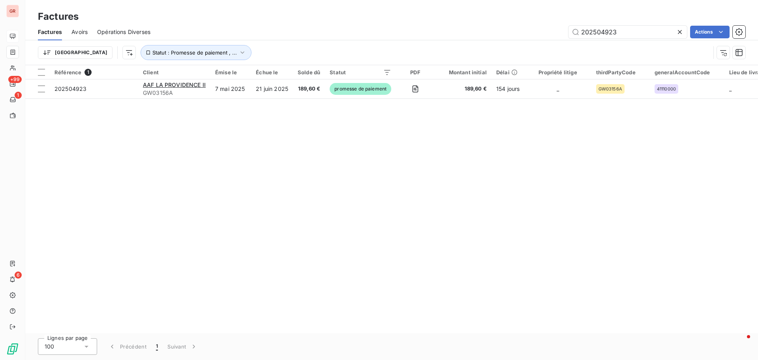
drag, startPoint x: 628, startPoint y: 30, endPoint x: 439, endPoint y: 62, distance: 191.7
click at [472, 57] on div "Factures Avoirs Opérations Diverses 202504923 Actions Trier Statut : Promesse d…" at bounding box center [391, 44] width 733 height 41
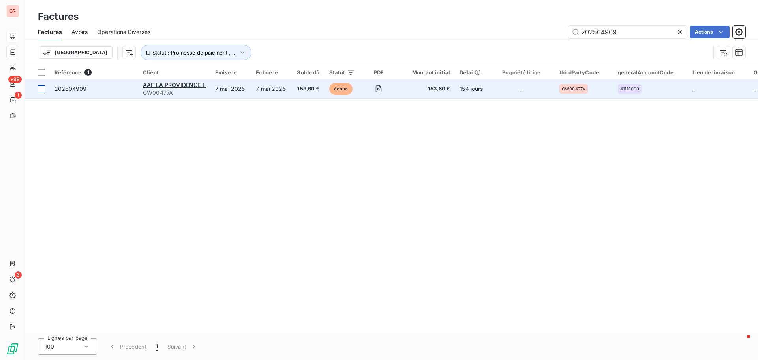
type input "202504909"
click at [39, 88] on div at bounding box center [41, 88] width 7 height 7
click at [42, 86] on div at bounding box center [41, 88] width 7 height 7
click at [190, 87] on span "AAF LA PROVIDENCE II" at bounding box center [174, 84] width 63 height 7
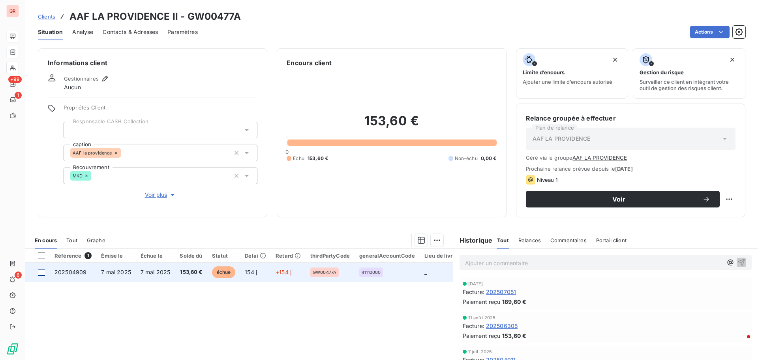
click at [43, 271] on div at bounding box center [41, 271] width 7 height 7
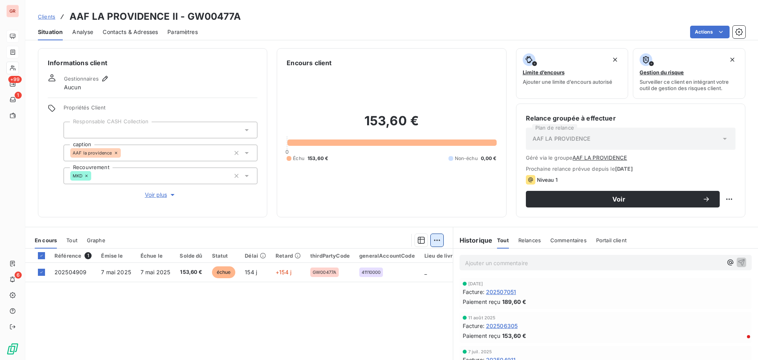
click at [432, 239] on html "GR +99 1 6 Clients AAF LA PROVIDENCE II - GW00477A Situation Analyse Contacts &…" at bounding box center [379, 180] width 758 height 360
click at [363, 274] on div "Ajouter une promesse de paiement (1 facture)" at bounding box center [366, 271] width 139 height 13
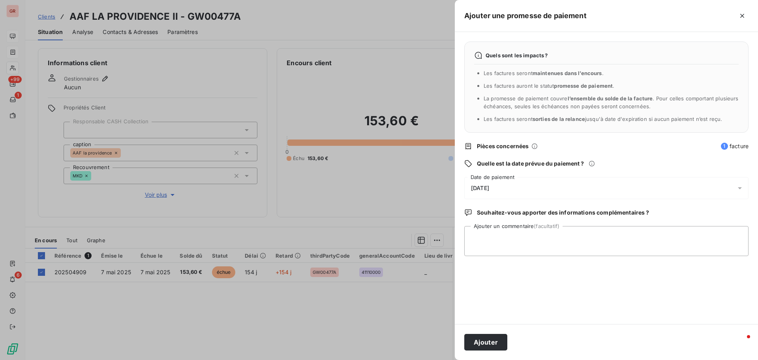
click at [739, 186] on icon at bounding box center [740, 188] width 8 height 8
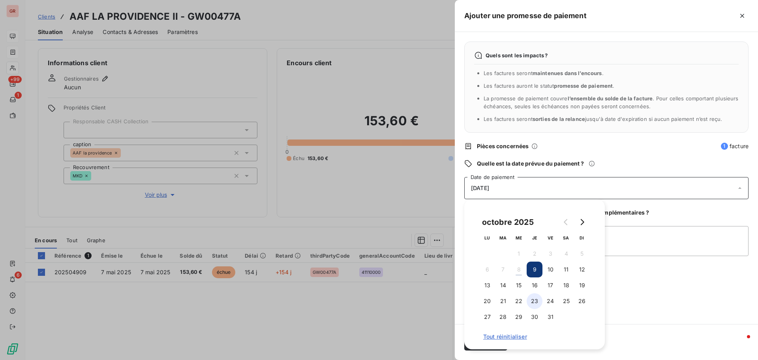
click at [537, 300] on button "23" at bounding box center [535, 301] width 16 height 16
click at [638, 249] on textarea "Ajouter un commentaire (facultatif)" at bounding box center [606, 241] width 284 height 30
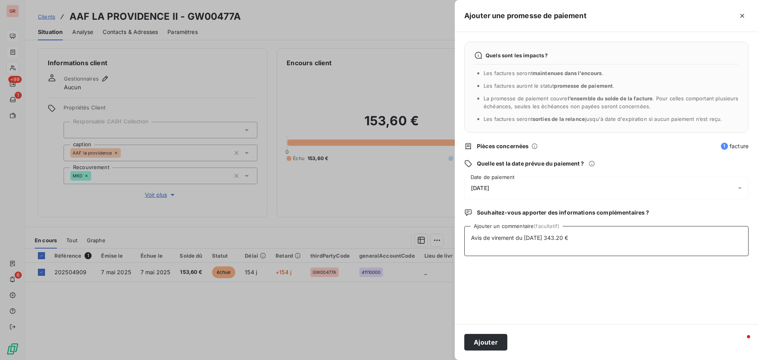
click at [523, 251] on textarea "Avis de virement du 07/10/25 343.20 €" at bounding box center [606, 241] width 284 height 30
click at [592, 240] on textarea "Avis de virement du 07/10/25 343.20 €" at bounding box center [606, 241] width 284 height 30
paste textarea ""SERVICE.SERTRESP@SOCGEN.COM" <SERVICE.SERTRESP@SOCGEN.COM>"
drag, startPoint x: 574, startPoint y: 246, endPoint x: 449, endPoint y: 247, distance: 124.8
click at [449, 359] on div "Ajouter une promesse de paiement Quels sont les impacts ? Les factures seront m…" at bounding box center [379, 360] width 758 height 0
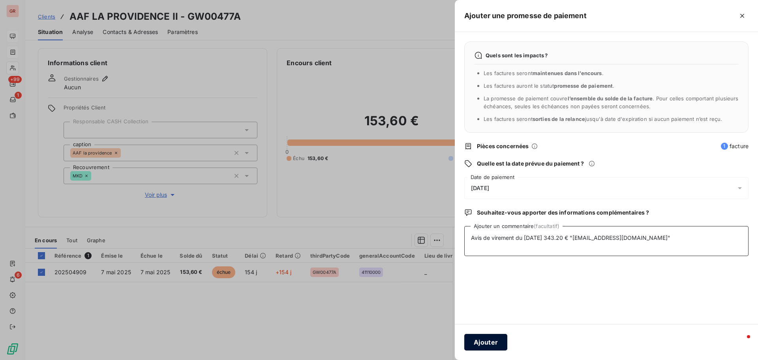
type textarea "Avis de virement du 07/10/25 343.20 € "SERVICE.SERTRESP@SOCGEN.COM""
click at [500, 345] on button "Ajouter" at bounding box center [485, 342] width 43 height 17
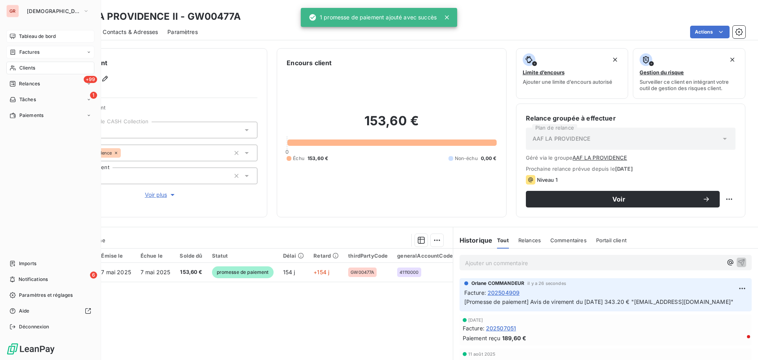
drag, startPoint x: 38, startPoint y: 49, endPoint x: 56, endPoint y: 49, distance: 17.8
click at [38, 49] on span "Factures" at bounding box center [29, 52] width 20 height 7
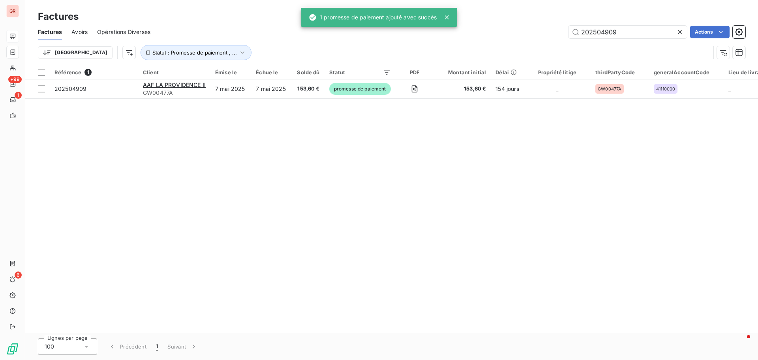
drag, startPoint x: 641, startPoint y: 34, endPoint x: 410, endPoint y: 34, distance: 231.0
click at [430, 34] on div "202504909 Actions" at bounding box center [453, 32] width 586 height 13
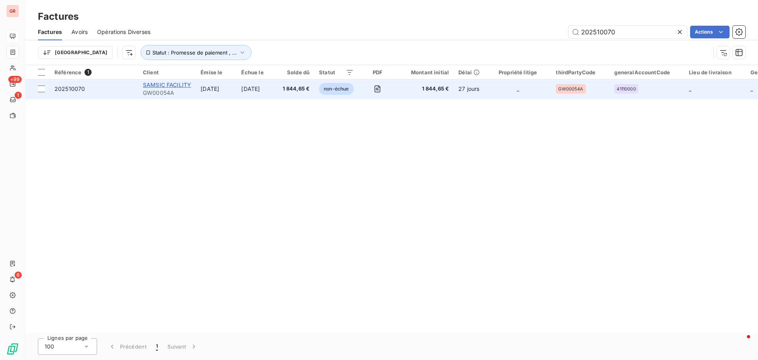
type input "202510070"
click at [178, 84] on span "SAMSIC FACILITY" at bounding box center [167, 84] width 48 height 7
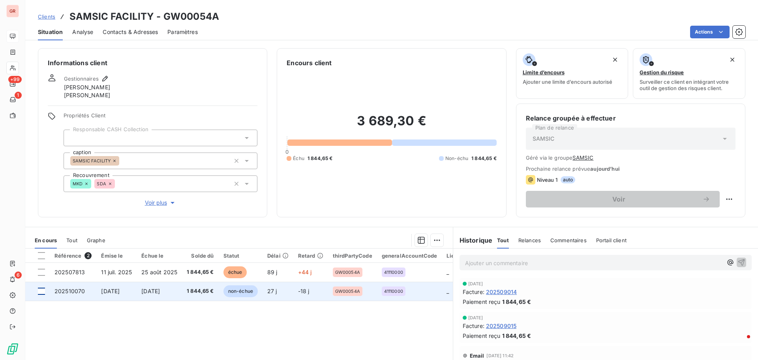
click at [41, 293] on div at bounding box center [41, 290] width 7 height 7
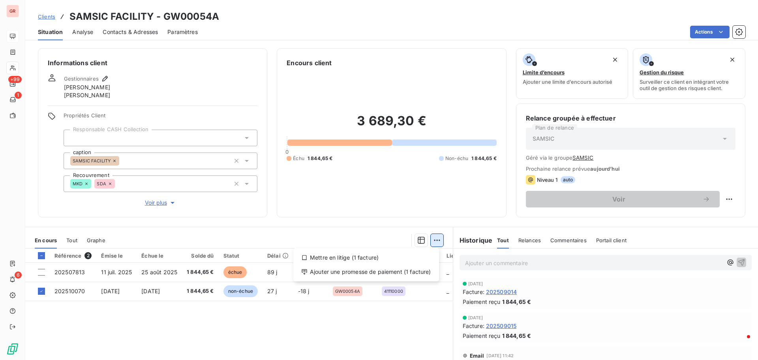
click at [435, 236] on html "GR +99 1 6 Clients SAMSIC FACILITY - GW00054A Situation Analyse Contacts & Adre…" at bounding box center [379, 180] width 758 height 360
click at [373, 274] on div "Ajouter une promesse de paiement (1 facture)" at bounding box center [366, 271] width 139 height 13
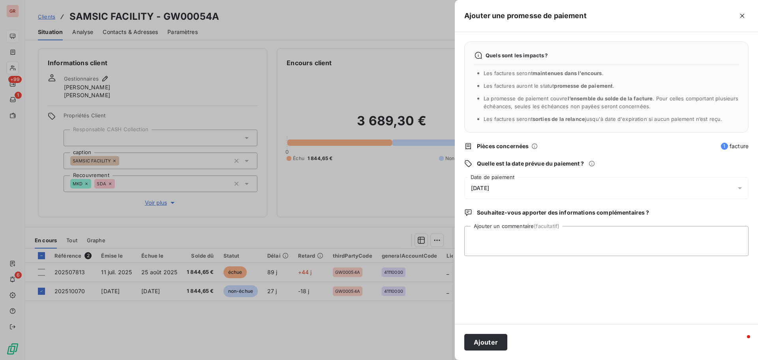
click at [740, 185] on icon at bounding box center [740, 188] width 8 height 8
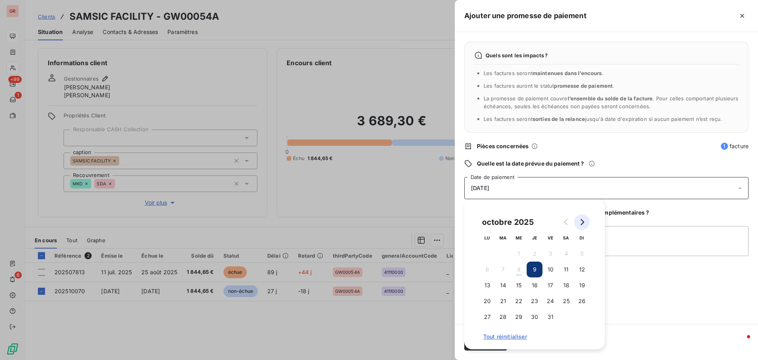
click at [584, 221] on icon "Go to next month" at bounding box center [583, 222] width 4 height 6
click at [535, 271] on button "6" at bounding box center [535, 269] width 16 height 16
click at [652, 230] on textarea "Ajouter un commentaire (facultatif)" at bounding box center [606, 241] width 284 height 30
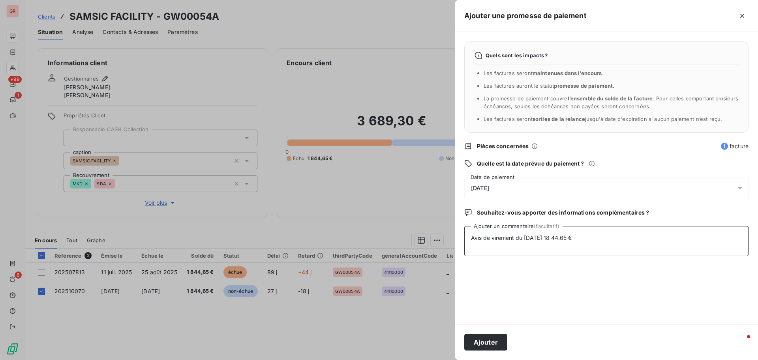
click at [552, 238] on textarea "Avis de virement du 07/10/25 18 44.65 €" at bounding box center [606, 241] width 284 height 30
click at [558, 237] on textarea "Avis de virement du 07/10/25 1 8 44.65 €" at bounding box center [606, 241] width 284 height 30
click at [595, 238] on textarea "Avis de virement du 07/10/25 1 844.65 €" at bounding box center [606, 241] width 284 height 30
click at [606, 238] on textarea "Avis de virement du 07/10/25 1 844.65 €" at bounding box center [606, 241] width 284 height 30
paste textarea ""SERVICE.SERTRESP@SOCGEN.COM" <SERVICE.SERTRESP@SOCGEN.COM>"
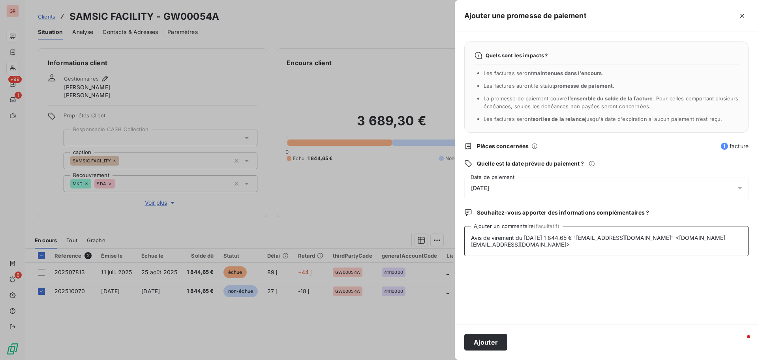
drag, startPoint x: 576, startPoint y: 246, endPoint x: 445, endPoint y: 253, distance: 131.6
click at [451, 359] on div "Ajouter une promesse de paiement Quels sont les impacts ? Les factures seront m…" at bounding box center [379, 360] width 758 height 0
type textarea "Avis de virement du 07/10/25 1 844.65 € "SERVICE.SERTRESP@SOCGEN.COM""
click at [494, 342] on button "Ajouter" at bounding box center [485, 342] width 43 height 17
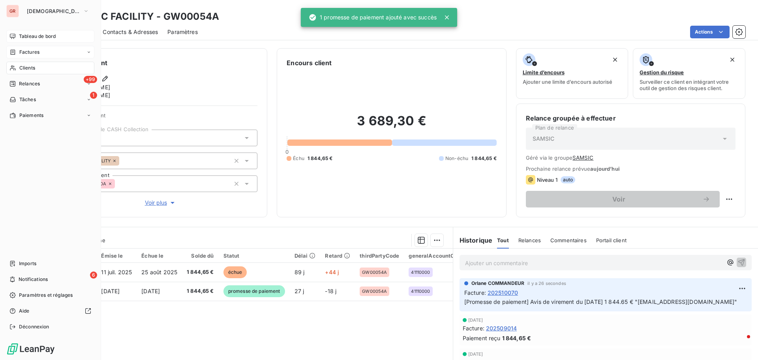
click at [36, 51] on span "Factures" at bounding box center [29, 52] width 20 height 7
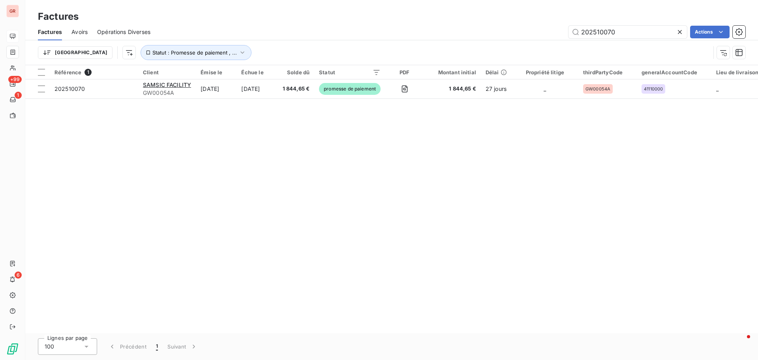
drag, startPoint x: 623, startPoint y: 36, endPoint x: 495, endPoint y: 49, distance: 129.0
click at [514, 39] on div "Factures Avoirs Opérations Diverses 202510070 Actions" at bounding box center [391, 32] width 733 height 17
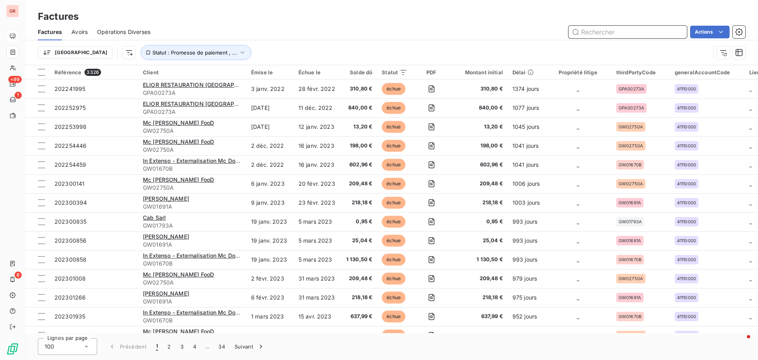
click at [648, 33] on input "text" at bounding box center [628, 32] width 118 height 13
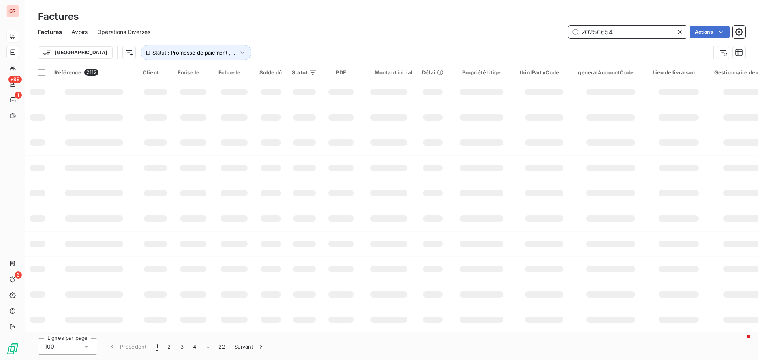
type input "202506544"
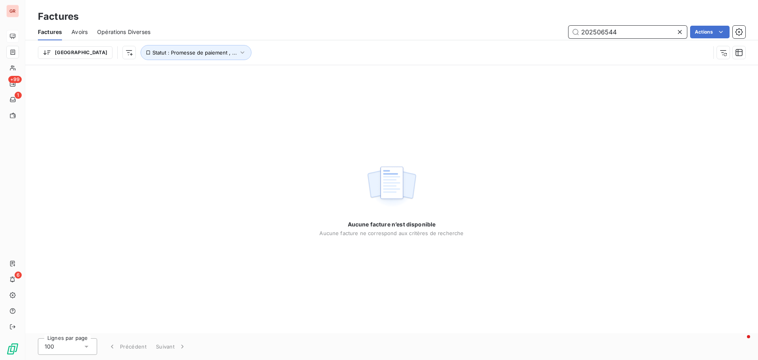
drag, startPoint x: 620, startPoint y: 35, endPoint x: 526, endPoint y: 42, distance: 94.2
click at [526, 42] on div "Factures Avoirs Opérations Diverses 202506544 Actions Trier Statut : Promesse d…" at bounding box center [391, 44] width 733 height 41
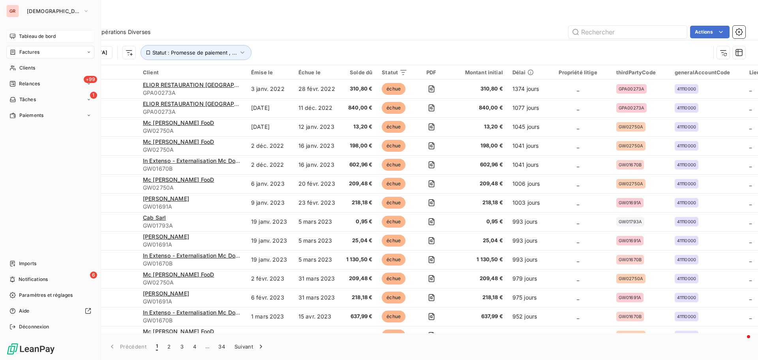
click at [37, 53] on span "Factures" at bounding box center [29, 52] width 20 height 7
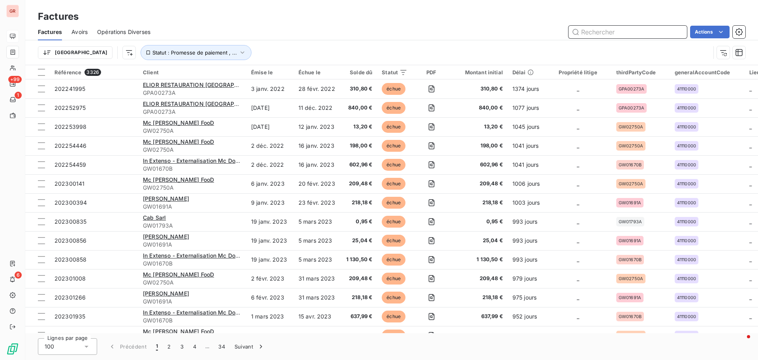
click at [602, 35] on input "text" at bounding box center [628, 32] width 118 height 13
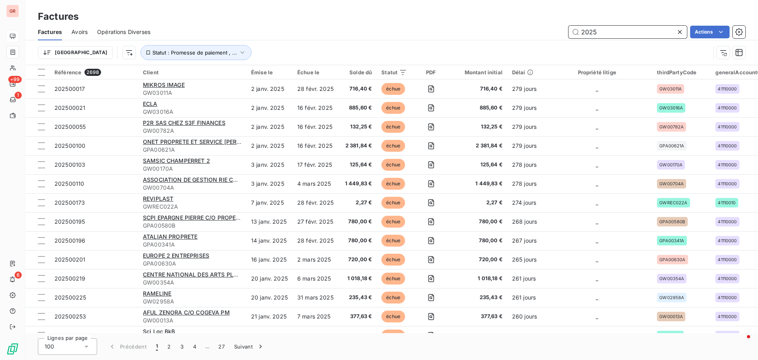
click at [613, 36] on input "2025" at bounding box center [628, 32] width 118 height 13
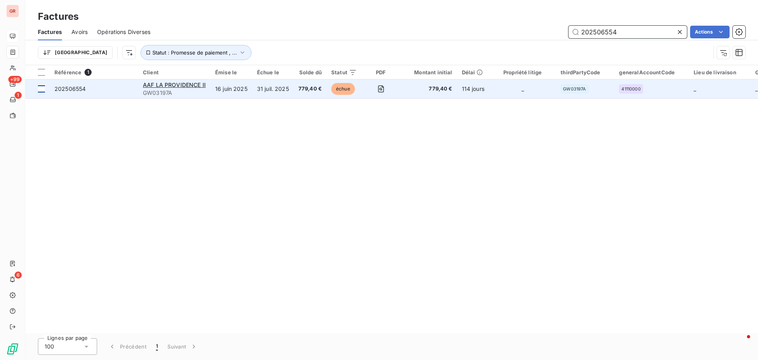
type input "202506554"
click at [40, 89] on div at bounding box center [41, 88] width 7 height 7
click at [170, 86] on span "AAF LA PROVIDENCE II" at bounding box center [174, 84] width 63 height 7
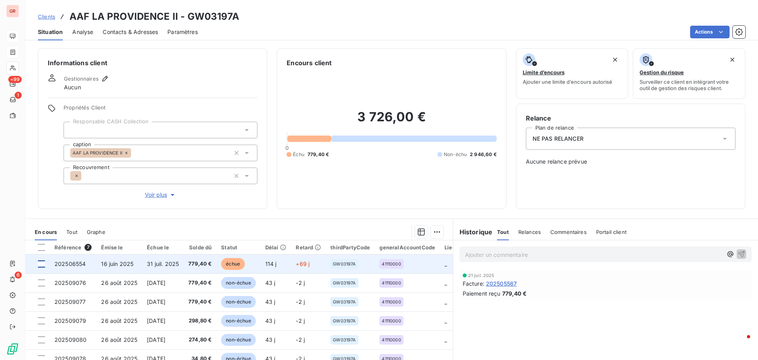
click at [39, 263] on div at bounding box center [41, 263] width 7 height 7
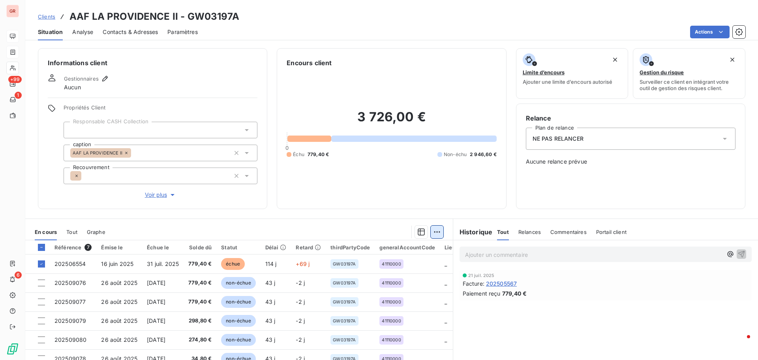
click at [437, 229] on html "GR +99 1 6 Clients AAF LA PROVIDENCE II - GW03197A Situation Analyse Contacts &…" at bounding box center [379, 180] width 758 height 360
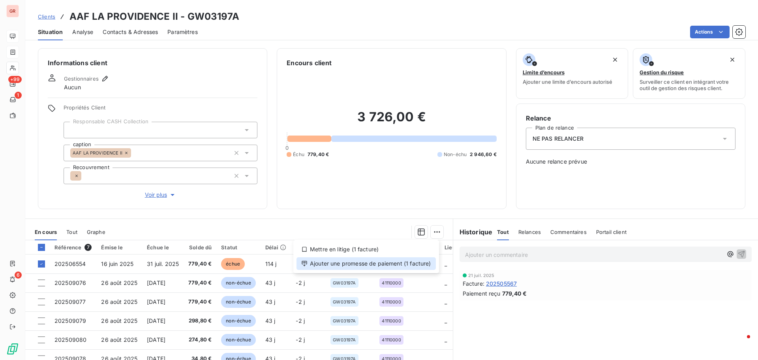
click at [355, 265] on div "Ajouter une promesse de paiement (1 facture)" at bounding box center [366, 263] width 139 height 13
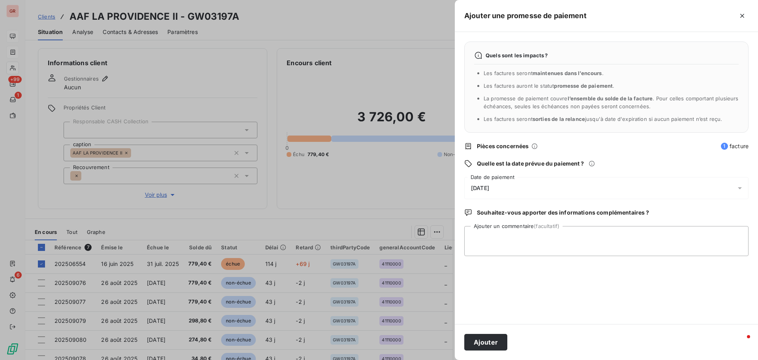
click at [740, 188] on icon at bounding box center [740, 188] width 4 height 2
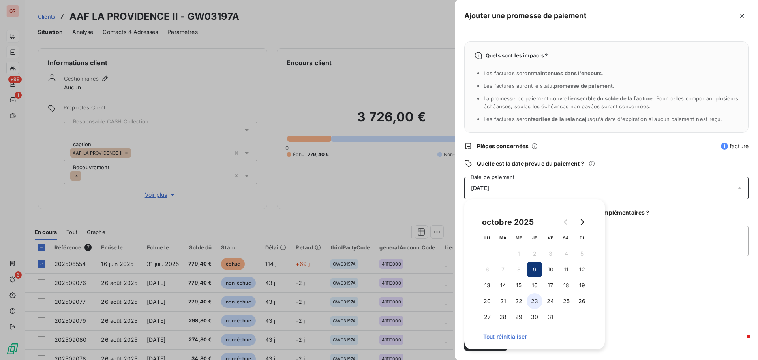
click at [535, 300] on button "23" at bounding box center [535, 301] width 16 height 16
click at [636, 253] on textarea "Ajouter un commentaire (facultatif)" at bounding box center [606, 241] width 284 height 30
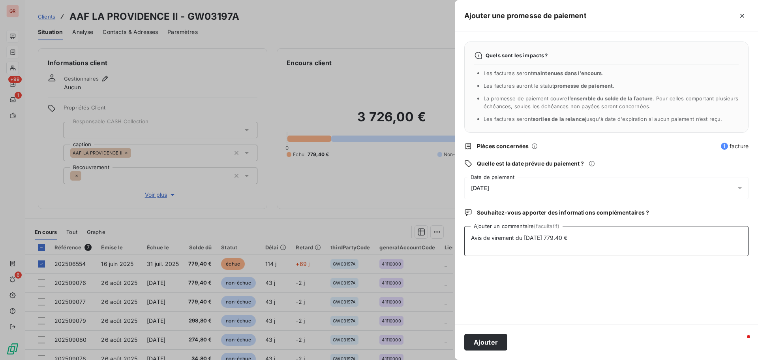
click at [477, 247] on textarea "Avis de virement du 07/10/25 779.40 €" at bounding box center [606, 241] width 284 height 30
click at [577, 237] on textarea "Avis de virement du 07/10/25 779.40 €" at bounding box center [606, 241] width 284 height 30
paste textarea "SERVICE.SERTRESP@SOCGEN.COM"
type textarea "Avis de virement du 07/10/25 779.40 € SERVICE.SERTRESP@SOCGEN.COM"
click at [486, 345] on button "Ajouter" at bounding box center [485, 342] width 43 height 17
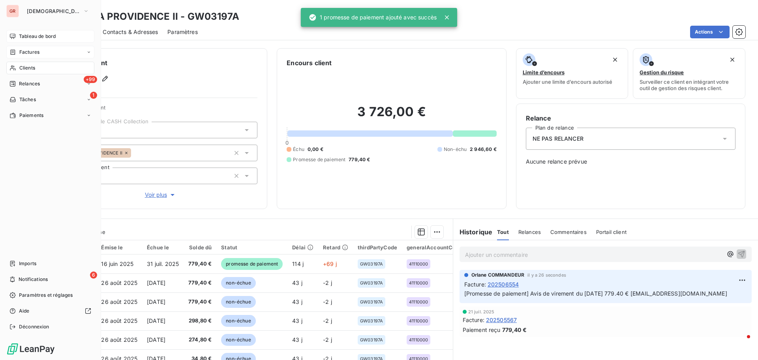
drag, startPoint x: 37, startPoint y: 53, endPoint x: 46, endPoint y: 53, distance: 9.1
click at [37, 53] on span "Factures" at bounding box center [29, 52] width 20 height 7
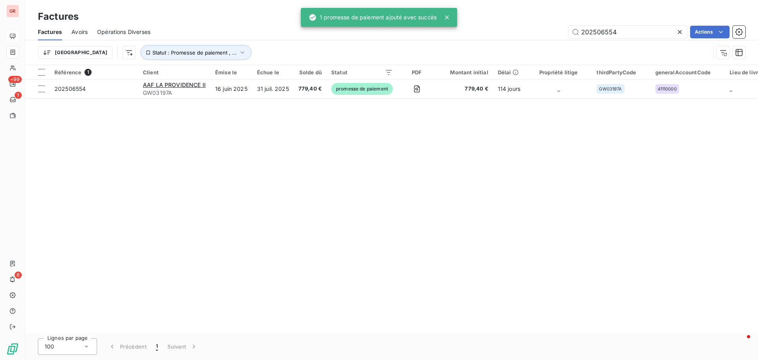
drag, startPoint x: 640, startPoint y: 29, endPoint x: 446, endPoint y: 48, distance: 194.3
click at [446, 48] on div "Factures Avoirs Opérations Diverses 202506554 Actions Trier Statut : Promesse d…" at bounding box center [391, 44] width 733 height 41
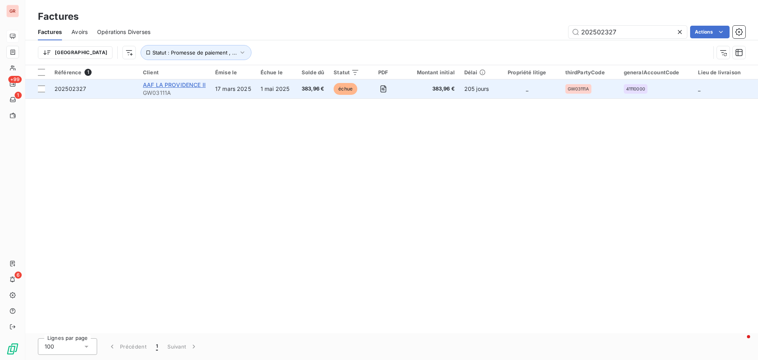
type input "202502327"
click at [169, 86] on span "AAF LA PROVIDENCE II" at bounding box center [174, 84] width 63 height 7
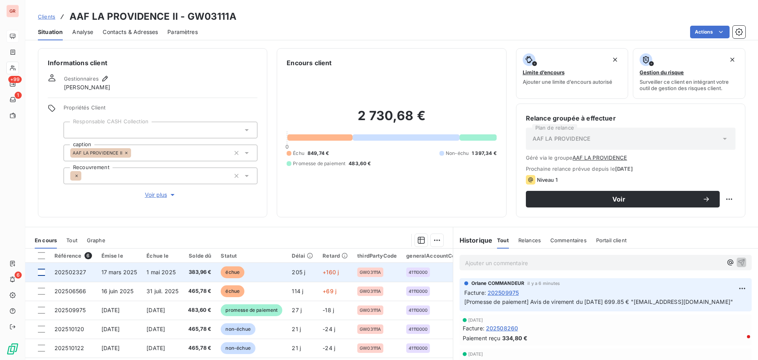
click at [41, 272] on div at bounding box center [41, 271] width 7 height 7
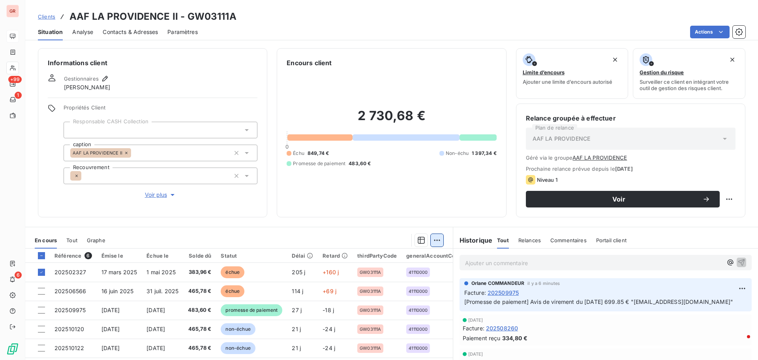
click at [433, 241] on html "GR +99 1 6 Clients AAF LA PROVIDENCE II - GW03111A Situation Analyse Contacts &…" at bounding box center [379, 180] width 758 height 360
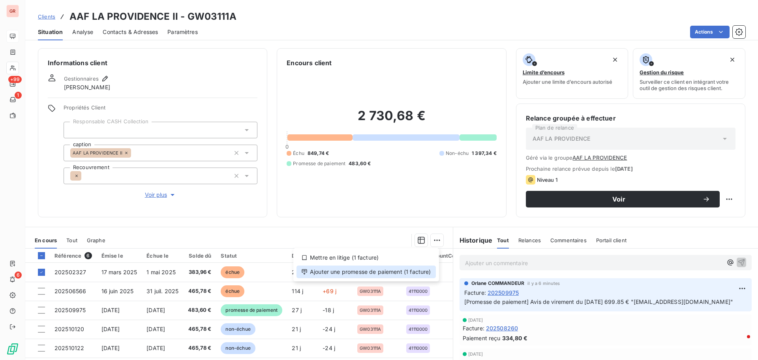
click at [357, 272] on div "Ajouter une promesse de paiement (1 facture)" at bounding box center [366, 271] width 139 height 13
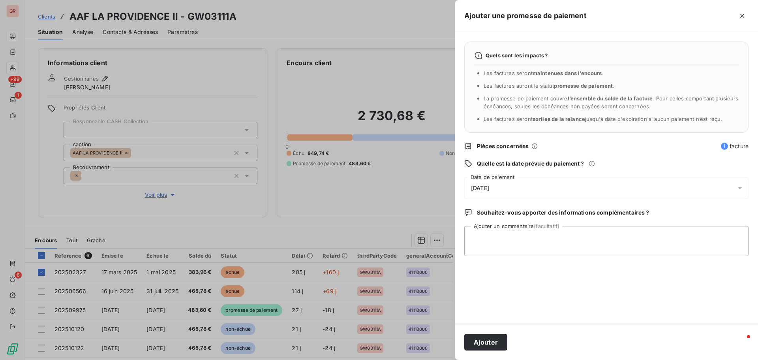
click at [739, 189] on icon at bounding box center [740, 188] width 8 height 8
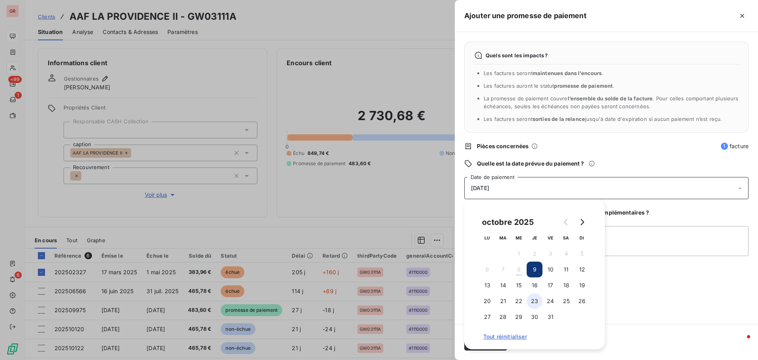
click at [536, 303] on button "23" at bounding box center [535, 301] width 16 height 16
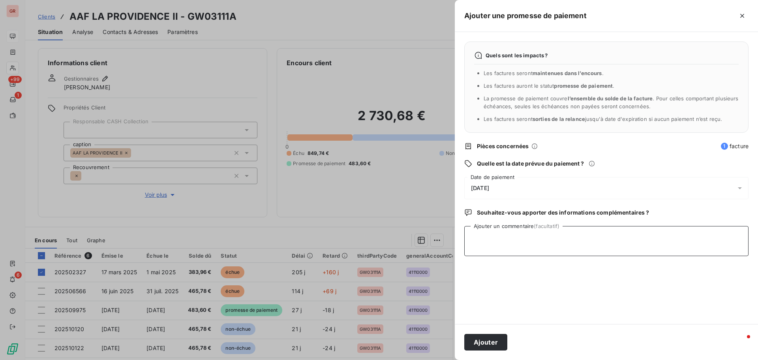
click at [664, 248] on textarea "Ajouter un commentaire (facultatif)" at bounding box center [606, 241] width 284 height 30
click at [587, 236] on textarea "Avis de virement du 07/10/25 383.96 €" at bounding box center [606, 241] width 284 height 30
paste textarea "SERVICE.SERTRESP@SOCGEN.COM"
type textarea "Avis de virement du 07/10/25 383.96 € SERVICE.SERTRESP@SOCGEN.COM"
click at [491, 346] on button "Ajouter" at bounding box center [485, 342] width 43 height 17
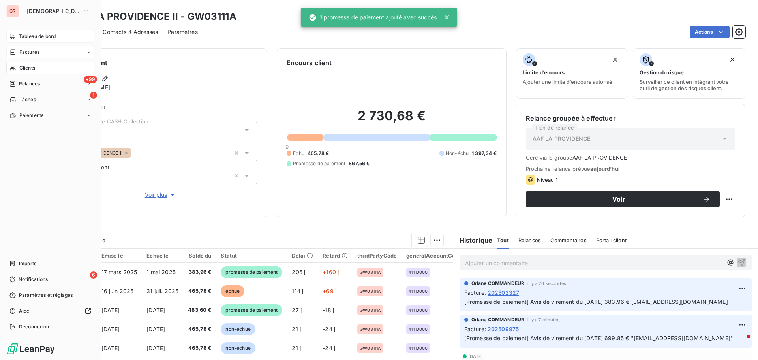
click at [34, 51] on span "Factures" at bounding box center [29, 52] width 20 height 7
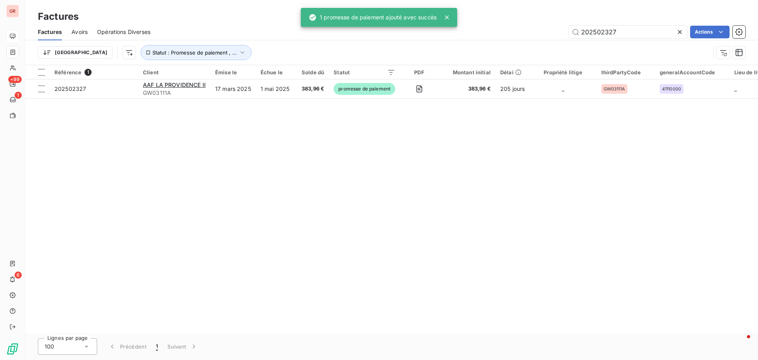
drag, startPoint x: 622, startPoint y: 32, endPoint x: 473, endPoint y: 40, distance: 149.1
click at [476, 40] on div "Factures Avoirs Opérations Diverses 202502327 Actions" at bounding box center [391, 32] width 733 height 17
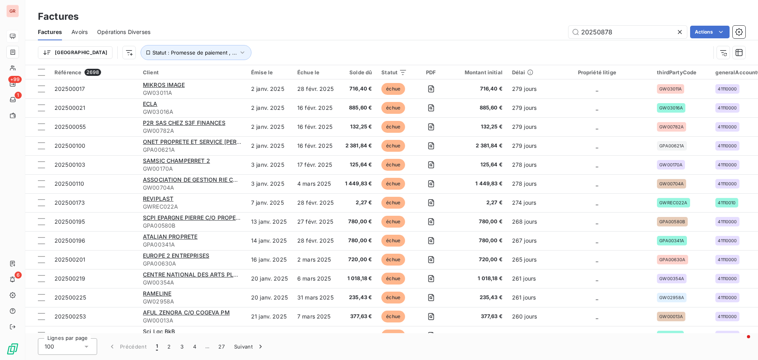
type input "202508783"
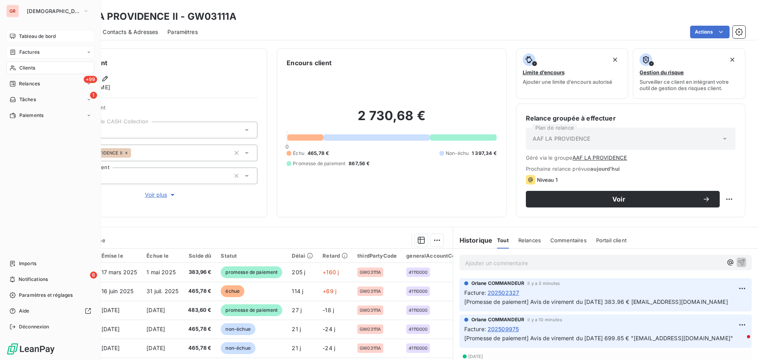
click at [35, 54] on span "Factures" at bounding box center [29, 52] width 20 height 7
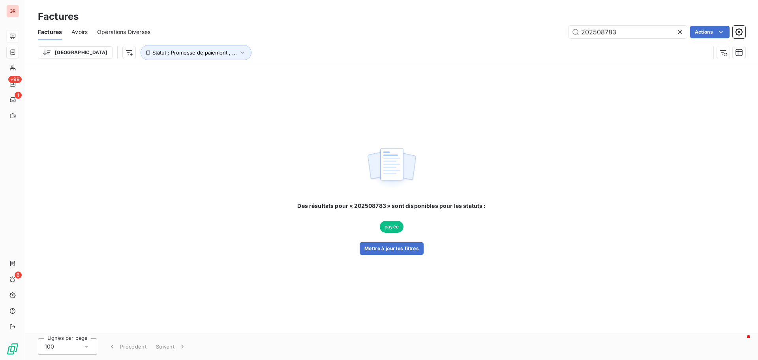
drag, startPoint x: 621, startPoint y: 31, endPoint x: 426, endPoint y: 51, distance: 195.7
click at [441, 47] on div "Factures Avoirs Opérations Diverses 202508783 Actions Trier Statut : Promesse d…" at bounding box center [391, 44] width 733 height 41
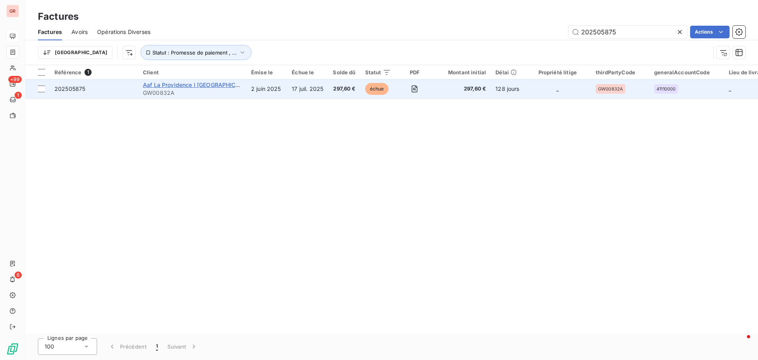
type input "202505875"
click at [172, 86] on span "Aaf La Providence I Eden" at bounding box center [198, 84] width 111 height 7
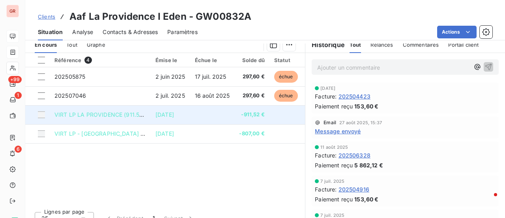
scroll to position [216, 0]
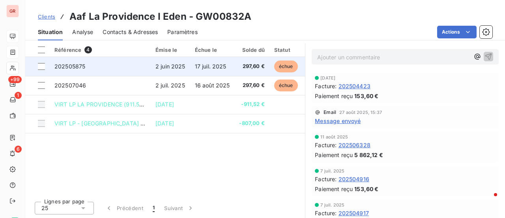
click at [70, 66] on span "202505875" at bounding box center [69, 66] width 31 height 7
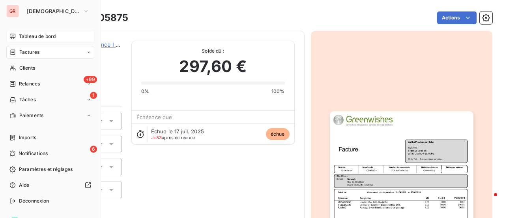
drag, startPoint x: 33, startPoint y: 50, endPoint x: 57, endPoint y: 57, distance: 25.1
click at [33, 50] on span "Factures" at bounding box center [29, 52] width 20 height 7
click at [39, 49] on span "Factures" at bounding box center [29, 52] width 20 height 7
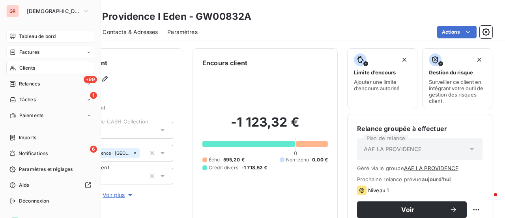
click at [35, 48] on div "Factures" at bounding box center [50, 52] width 88 height 13
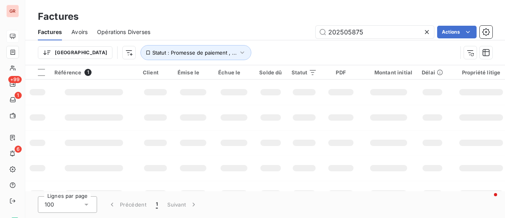
drag, startPoint x: 371, startPoint y: 37, endPoint x: 231, endPoint y: 38, distance: 139.8
click at [231, 38] on div "202505875 Actions" at bounding box center [326, 32] width 333 height 13
type input "202505854"
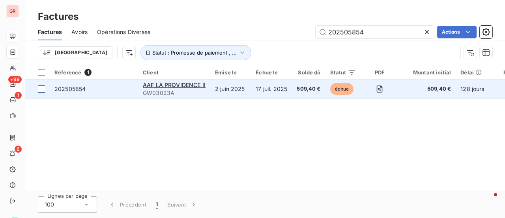
click at [43, 91] on div at bounding box center [41, 88] width 7 height 7
click at [81, 90] on span "202505854" at bounding box center [69, 88] width 31 height 7
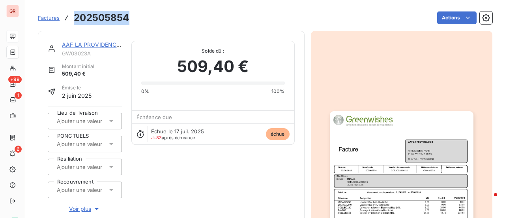
drag, startPoint x: 130, startPoint y: 16, endPoint x: 75, endPoint y: 18, distance: 55.3
click at [75, 18] on div "Factures 202505854 Actions" at bounding box center [265, 17] width 455 height 17
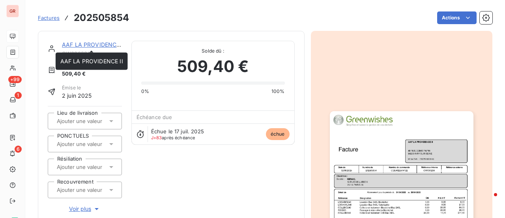
click at [105, 46] on link "AAF LA PROVIDENCE II" at bounding box center [93, 44] width 63 height 7
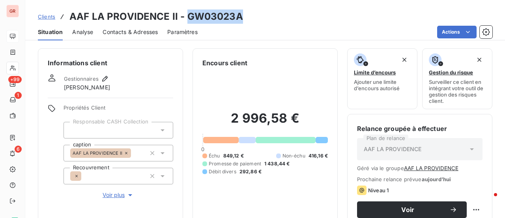
drag, startPoint x: 242, startPoint y: 16, endPoint x: 188, endPoint y: 21, distance: 54.7
click at [188, 21] on div "Clients AAF LA PROVIDENCE II - GW03023A" at bounding box center [265, 16] width 480 height 14
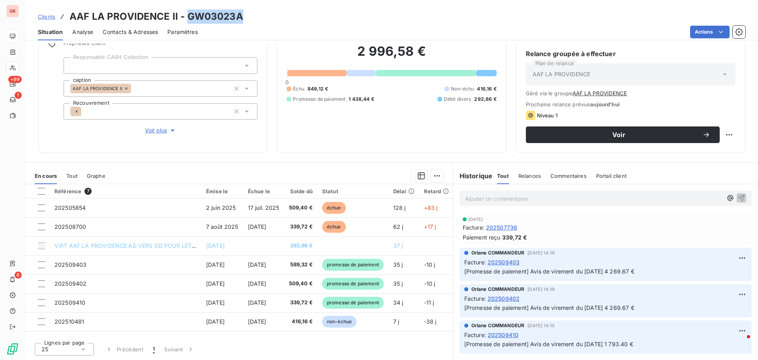
scroll to position [64, 0]
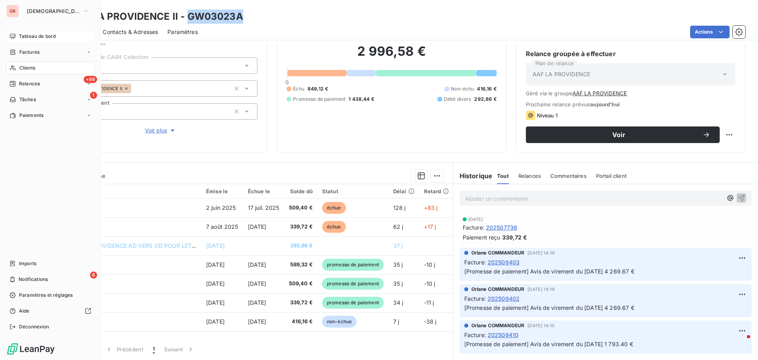
drag, startPoint x: 28, startPoint y: 52, endPoint x: 75, endPoint y: 52, distance: 47.0
click at [29, 51] on span "Factures" at bounding box center [29, 52] width 20 height 7
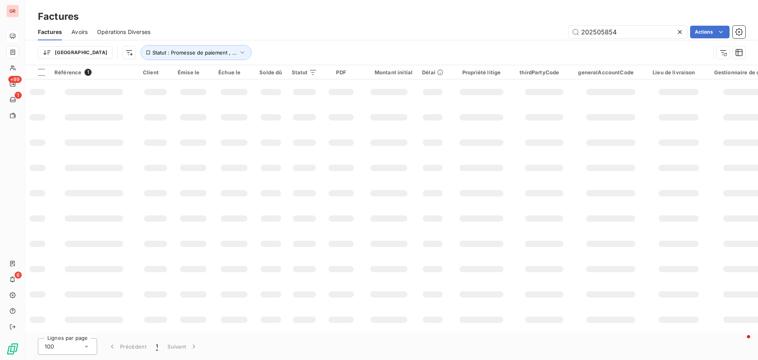
drag, startPoint x: 629, startPoint y: 28, endPoint x: 516, endPoint y: 45, distance: 114.9
click at [519, 43] on div "Factures Avoirs Opérations Diverses 202505854 Actions Trier Statut : Promesse d…" at bounding box center [391, 44] width 733 height 41
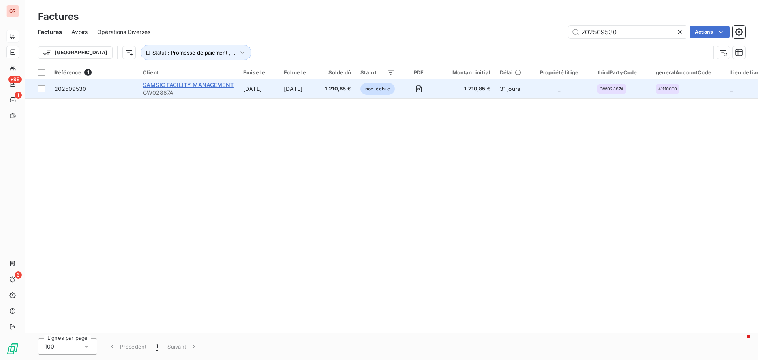
type input "202509530"
click at [176, 84] on span "SAMSIC FACILITY MANAGEMENT" at bounding box center [188, 84] width 91 height 7
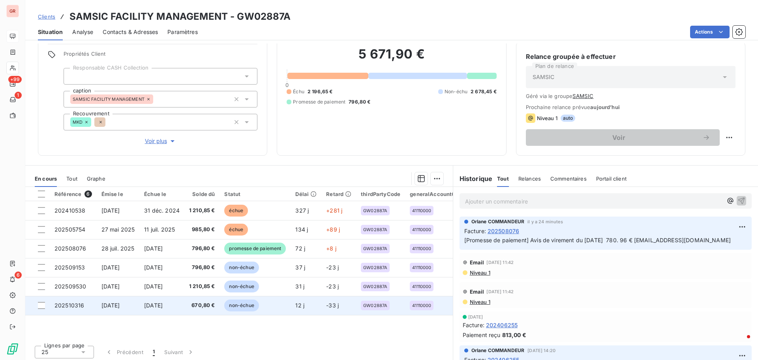
scroll to position [64, 0]
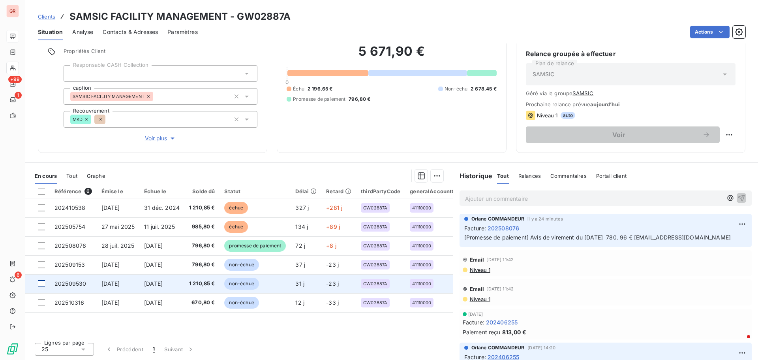
click at [43, 285] on div at bounding box center [41, 283] width 7 height 7
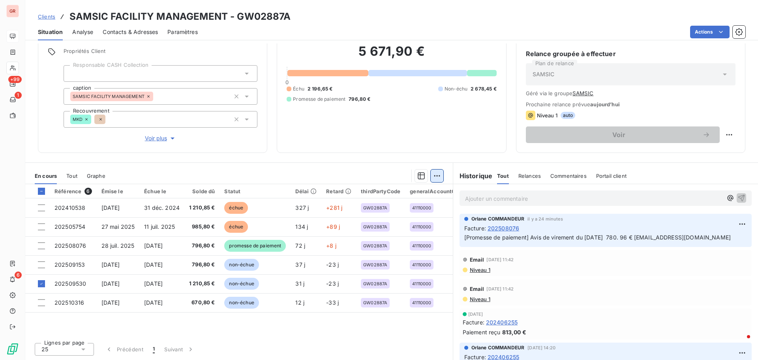
click at [438, 173] on html "GR +99 1 6 Clients SAMSIC FACILITY MANAGEMENT - GW02887A Situation Analyse Cont…" at bounding box center [379, 180] width 758 height 360
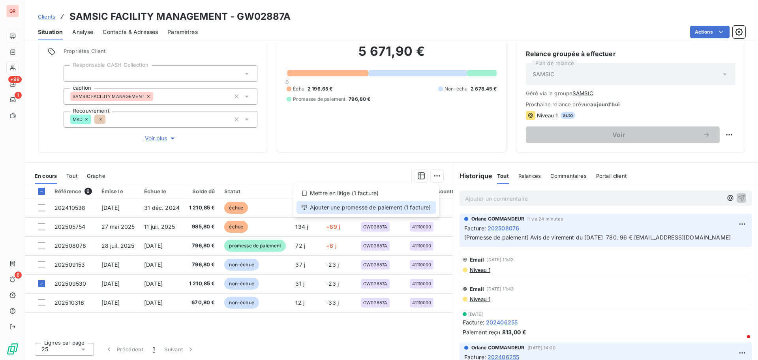
click at [383, 208] on div "Ajouter une promesse de paiement (1 facture)" at bounding box center [366, 207] width 139 height 13
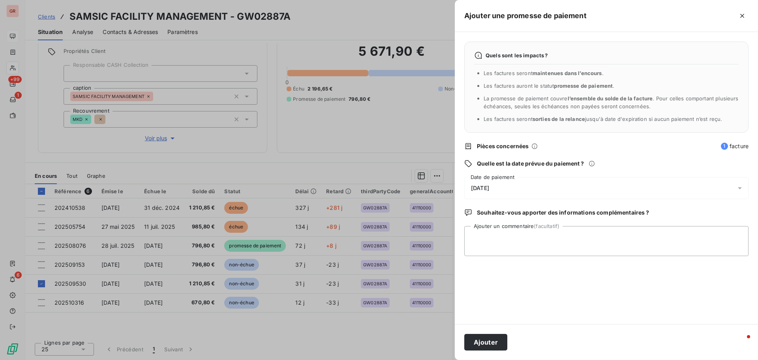
click at [740, 188] on icon at bounding box center [740, 188] width 4 height 2
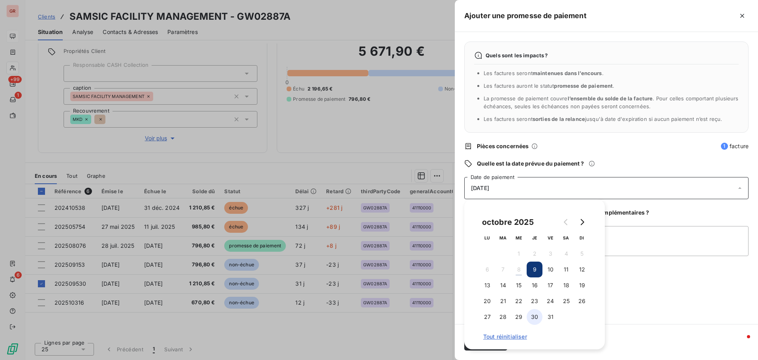
click at [539, 316] on button "30" at bounding box center [535, 317] width 16 height 16
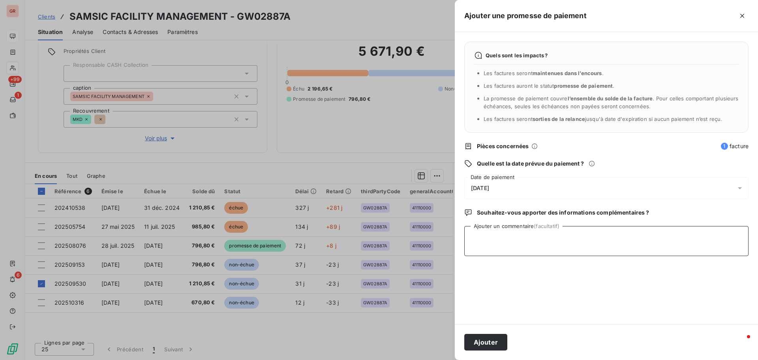
click at [631, 242] on textarea "Ajouter un commentaire (facultatif)" at bounding box center [606, 241] width 284 height 30
click at [545, 236] on textarea "avis de virement 30/09/25 2828.93€" at bounding box center [606, 241] width 284 height 30
click at [579, 237] on textarea "avis de virement 30/09/25 2 828.93€" at bounding box center [606, 241] width 284 height 30
click at [577, 237] on textarea "avis de virement 30/09/25 2 828.93€" at bounding box center [606, 241] width 284 height 30
paste textarea "SERVICE.SERTRESP@SOCGEN.COM"
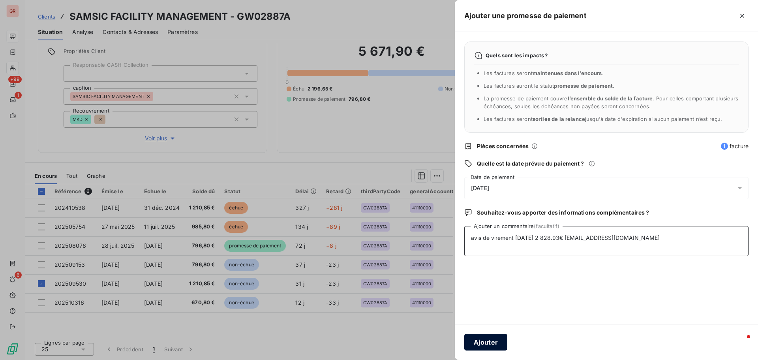
type textarea "avis de virement 30/09/25 2 828.93€ SERVICE.SERTRESP@SOCGEN.COM"
click at [489, 341] on button "Ajouter" at bounding box center [485, 342] width 43 height 17
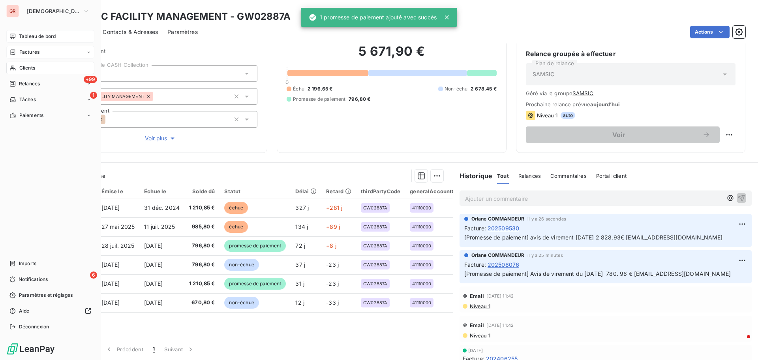
drag, startPoint x: 35, startPoint y: 51, endPoint x: 44, endPoint y: 52, distance: 8.8
click at [35, 51] on span "Factures" at bounding box center [29, 52] width 20 height 7
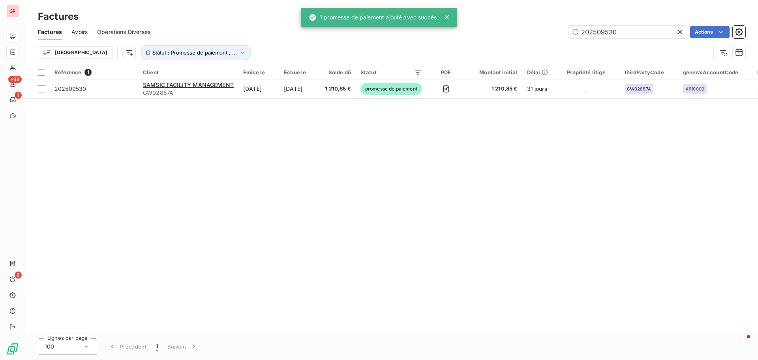
drag, startPoint x: 623, startPoint y: 31, endPoint x: 484, endPoint y: 38, distance: 139.5
click at [484, 38] on div "202509530 Actions" at bounding box center [453, 32] width 586 height 13
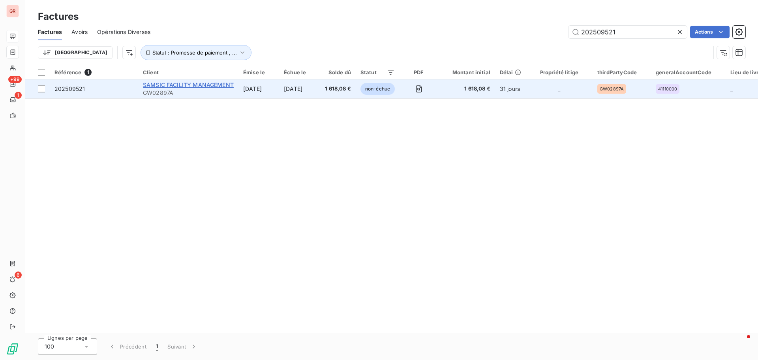
type input "202509521"
click at [207, 84] on span "SAMSIC FACILITY MANAGEMENT" at bounding box center [188, 84] width 91 height 7
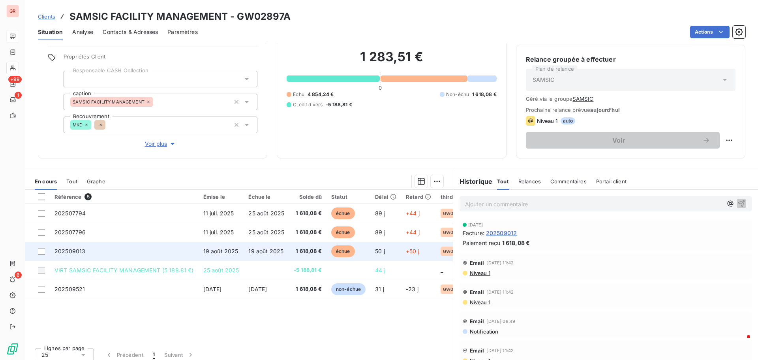
scroll to position [64, 0]
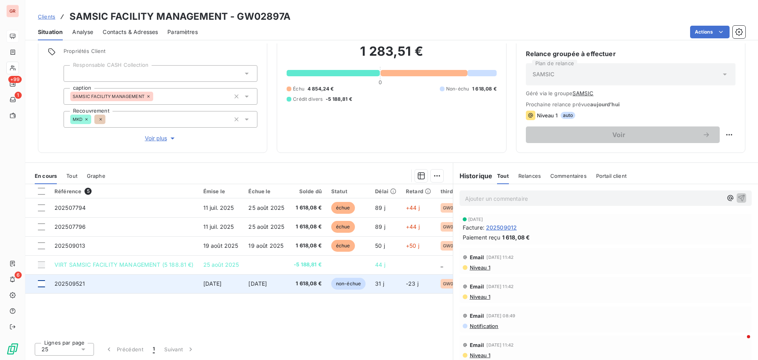
click at [40, 285] on div at bounding box center [41, 283] width 7 height 7
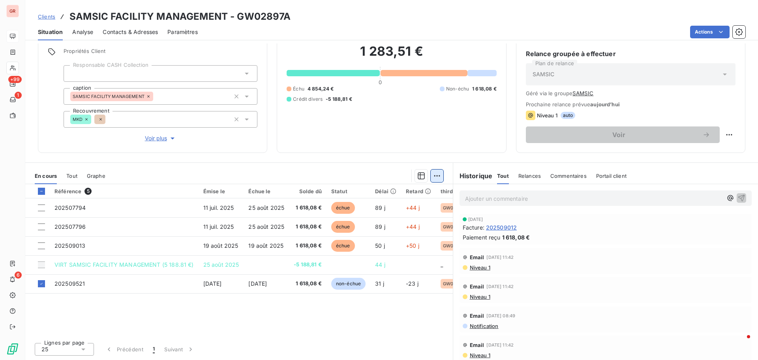
click at [436, 174] on html "GR +99 1 6 Clients SAMSIC FACILITY MANAGEMENT - GW02897A Situation Analyse Cont…" at bounding box center [379, 180] width 758 height 360
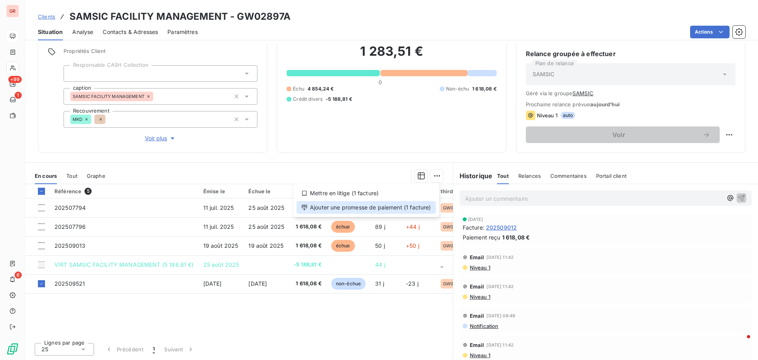
click at [402, 210] on div "Ajouter une promesse de paiement (1 facture)" at bounding box center [366, 207] width 139 height 13
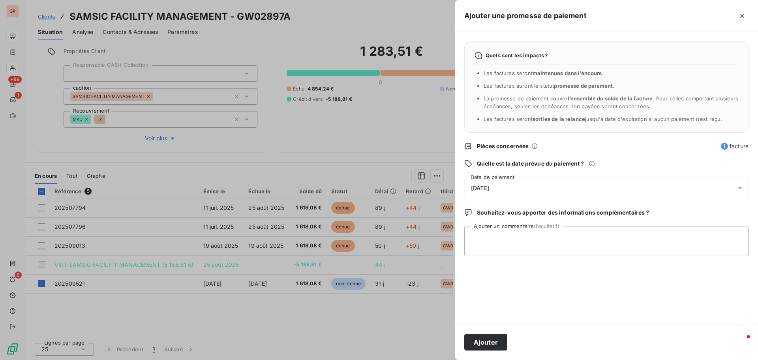
click at [518, 188] on div "09/10/2025" at bounding box center [606, 188] width 284 height 22
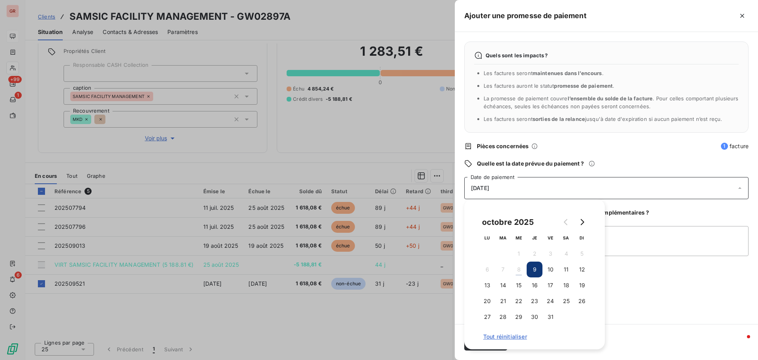
click at [742, 188] on icon at bounding box center [740, 188] width 8 height 8
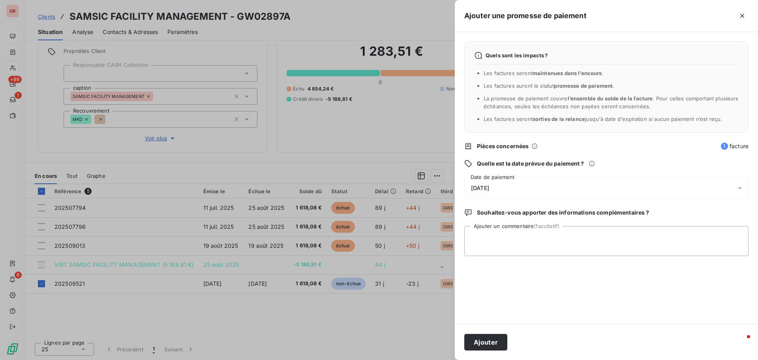
click at [740, 189] on icon at bounding box center [740, 188] width 4 height 2
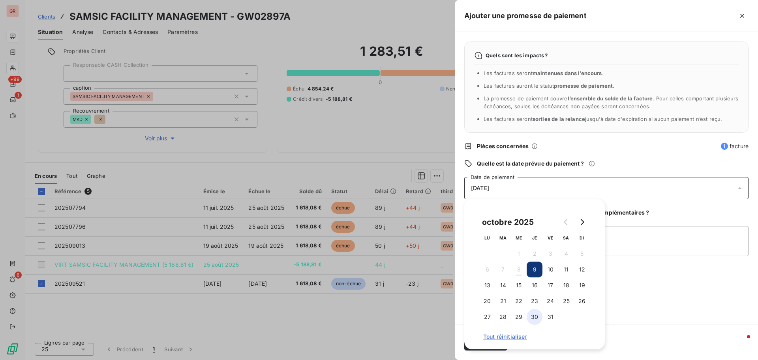
click at [536, 316] on button "30" at bounding box center [535, 317] width 16 height 16
click at [622, 238] on textarea "Ajouter un commentaire (facultatif)" at bounding box center [606, 241] width 284 height 30
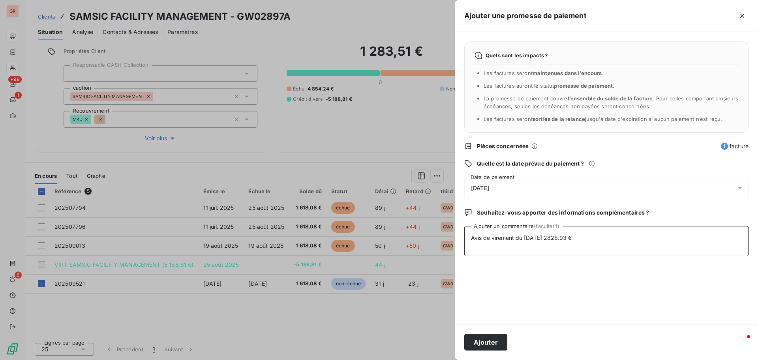
click at [554, 236] on textarea "Avis de virement du 30/09/25 2828.93 €" at bounding box center [606, 241] width 284 height 30
click at [597, 237] on textarea "Avis de virement du 30/09/25 2 828.93 €" at bounding box center [606, 241] width 284 height 30
paste textarea "SERVICE.SERTRESP@SOCGEN.COM"
type textarea "Avis de virement du 30/09/25 2 828.93 € SERVICE.SERTRESP@SOCGEN.COM"
click at [490, 343] on button "Ajouter" at bounding box center [485, 342] width 43 height 17
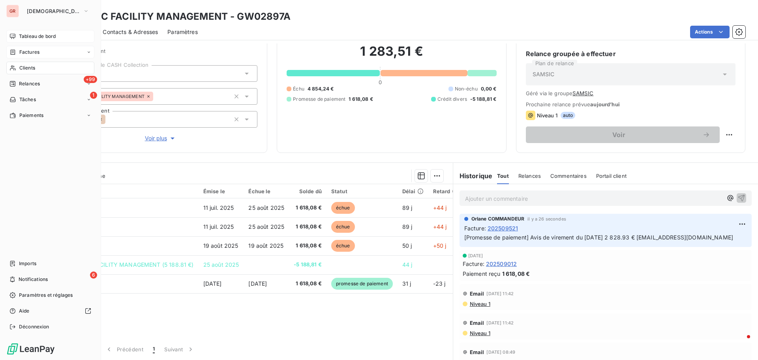
click at [37, 51] on span "Factures" at bounding box center [29, 52] width 20 height 7
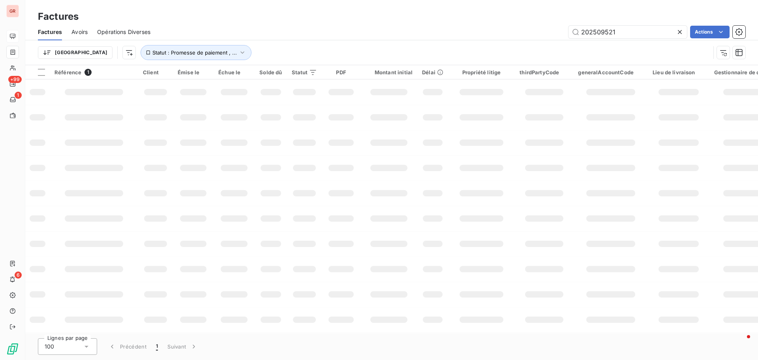
drag, startPoint x: 618, startPoint y: 32, endPoint x: 483, endPoint y: 45, distance: 135.2
click at [488, 43] on div "Factures Avoirs Opérations Diverses 202509521 Actions Trier Statut : Promesse d…" at bounding box center [391, 44] width 733 height 41
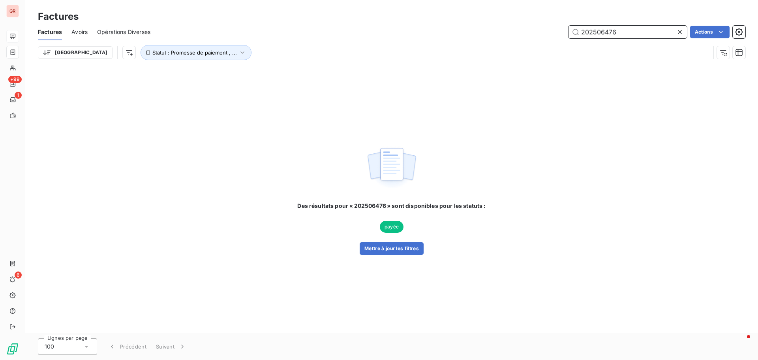
click at [623, 33] on input "202506476" at bounding box center [628, 32] width 118 height 13
drag, startPoint x: 621, startPoint y: 33, endPoint x: 537, endPoint y: 48, distance: 85.9
click at [537, 48] on div "Factures Avoirs Opérations Diverses 202506476 Actions Trier Statut : Promesse d…" at bounding box center [391, 44] width 733 height 41
drag, startPoint x: 627, startPoint y: 33, endPoint x: 443, endPoint y: 67, distance: 187.5
click at [453, 64] on div "Factures Avoirs Opérations Diverses 202509024 Actions Trier Statut : Promesse d…" at bounding box center [391, 44] width 733 height 41
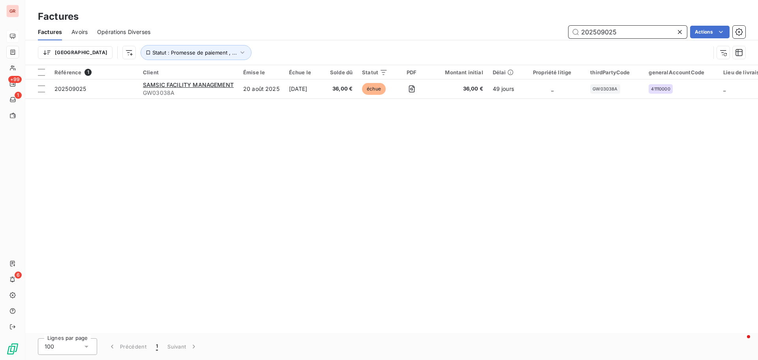
type input "202509025"
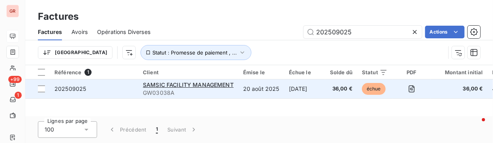
click at [161, 88] on div "SAMSIC FACILITY MANAGEMENT" at bounding box center [188, 85] width 91 height 8
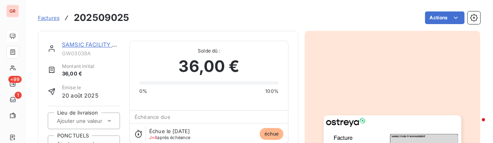
click at [96, 47] on link "SAMSIC FACILITY MANAGEMENT" at bounding box center [108, 44] width 92 height 7
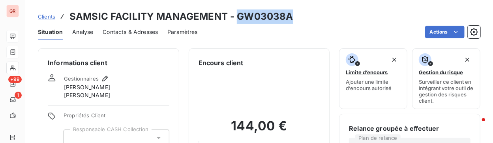
drag, startPoint x: 285, startPoint y: 19, endPoint x: 237, endPoint y: 21, distance: 48.6
click at [237, 21] on h3 "SAMSIC FACILITY MANAGEMENT - GW03038A" at bounding box center [181, 16] width 224 height 14
click at [307, 13] on div "Clients SAMSIC FACILITY MANAGEMENT - GW03038A" at bounding box center [259, 16] width 468 height 14
drag, startPoint x: 284, startPoint y: 18, endPoint x: 238, endPoint y: 20, distance: 45.4
click at [238, 20] on div "Clients SAMSIC FACILITY MANAGEMENT - GW03038A" at bounding box center [259, 16] width 468 height 14
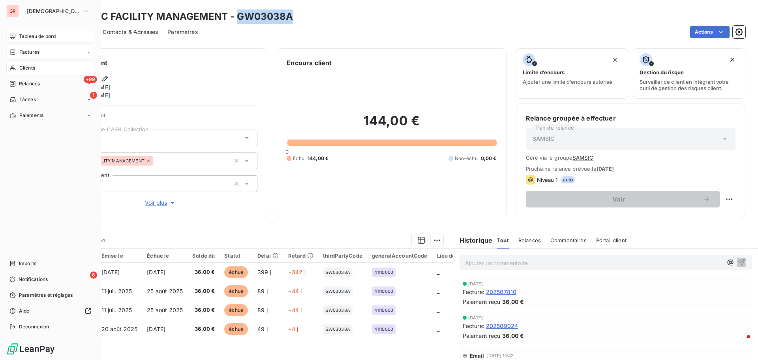
click at [17, 51] on div "Factures" at bounding box center [24, 52] width 30 height 7
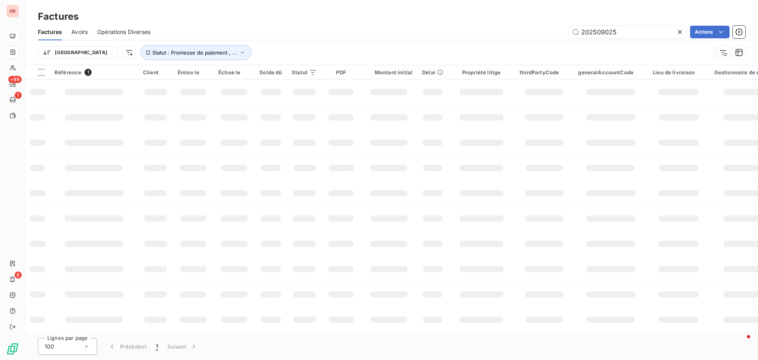
drag, startPoint x: 600, startPoint y: 33, endPoint x: 336, endPoint y: 50, distance: 264.3
click at [372, 54] on div "Factures Avoirs Opérations Diverses 202509025 Actions Trier Statut : Promesse d…" at bounding box center [391, 44] width 733 height 41
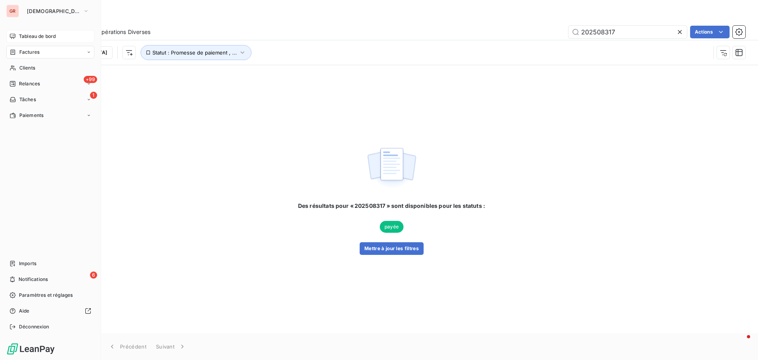
drag, startPoint x: 36, startPoint y: 49, endPoint x: 58, endPoint y: 53, distance: 22.8
click at [36, 49] on span "Factures" at bounding box center [29, 52] width 20 height 7
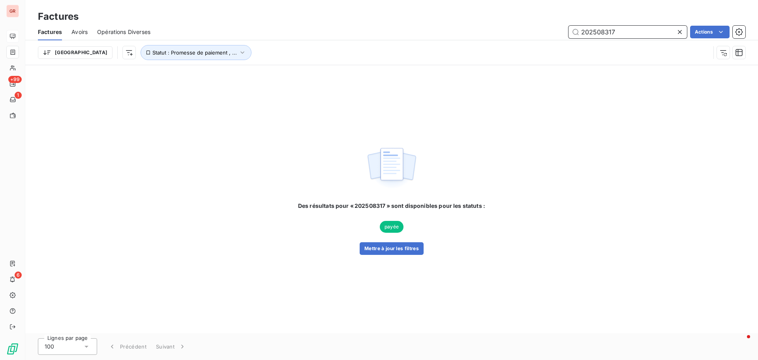
click at [618, 36] on input "202508317" at bounding box center [628, 32] width 118 height 13
click at [624, 34] on input "202504423" at bounding box center [628, 32] width 118 height 13
drag, startPoint x: 624, startPoint y: 33, endPoint x: 484, endPoint y: 44, distance: 140.2
click at [493, 43] on div "Factures Avoirs Opérations Diverses 202504423 Actions Trier Statut : Promesse d…" at bounding box center [391, 44] width 733 height 41
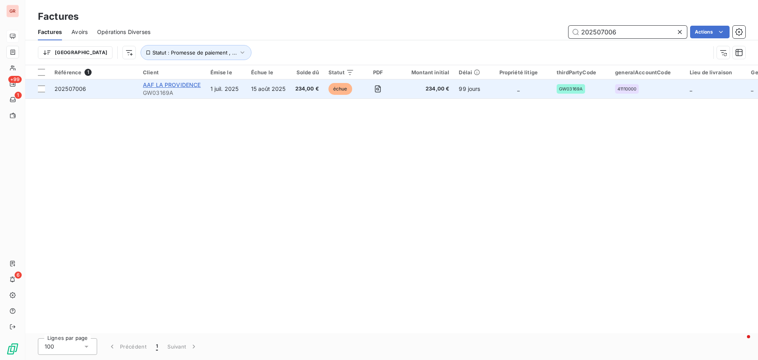
type input "202507006"
click at [182, 83] on span "AAF LA PROVIDENCE" at bounding box center [172, 84] width 58 height 7
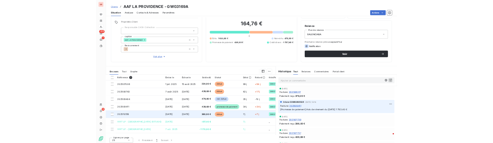
scroll to position [56, 0]
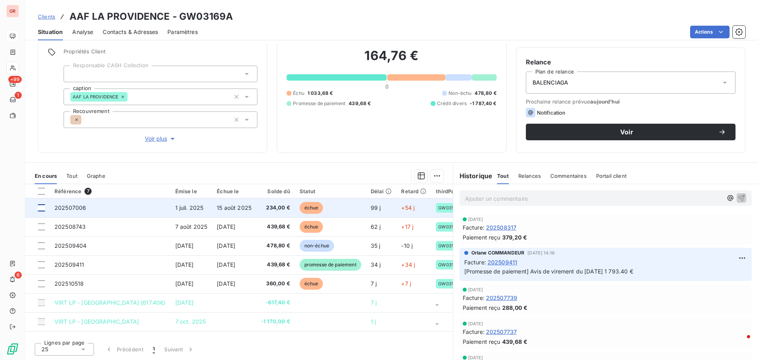
click at [41, 209] on div at bounding box center [41, 207] width 7 height 7
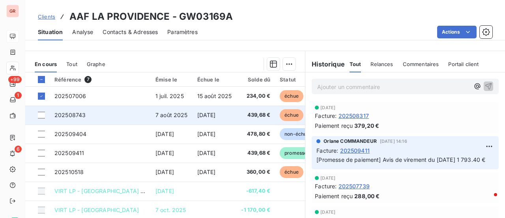
scroll to position [126, 0]
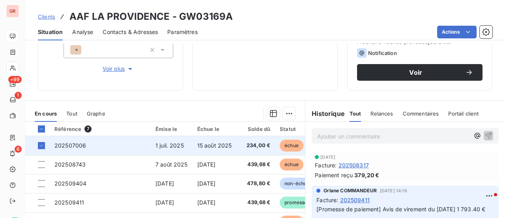
click at [79, 144] on span "202507006" at bounding box center [70, 145] width 32 height 7
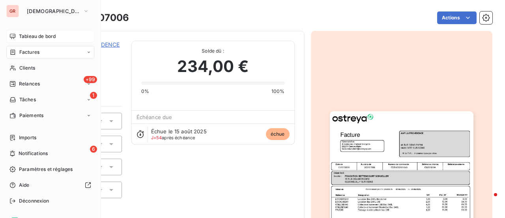
click at [38, 53] on span "Factures" at bounding box center [29, 52] width 20 height 7
click at [40, 50] on div "Factures" at bounding box center [50, 52] width 88 height 13
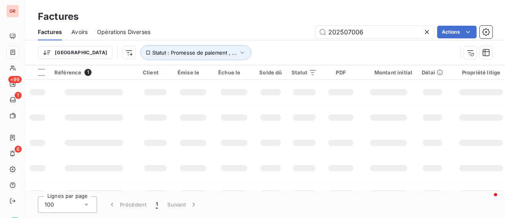
drag, startPoint x: 375, startPoint y: 38, endPoint x: 283, endPoint y: 32, distance: 92.2
click at [271, 39] on div "Factures Avoirs Opérations Diverses 202507006 Actions" at bounding box center [265, 32] width 480 height 17
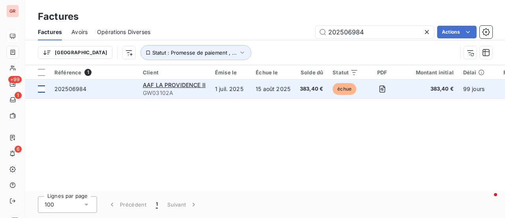
type input "202506984"
click at [41, 87] on div at bounding box center [41, 88] width 7 height 7
click at [83, 88] on span "202506984" at bounding box center [70, 88] width 32 height 7
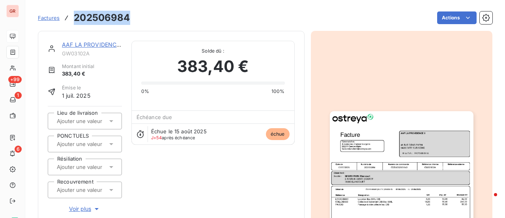
drag, startPoint x: 128, startPoint y: 18, endPoint x: 74, endPoint y: 21, distance: 54.1
click at [74, 21] on h3 "202506984" at bounding box center [102, 18] width 56 height 14
click at [102, 45] on link "AAF LA PROVIDENCE II" at bounding box center [93, 44] width 63 height 7
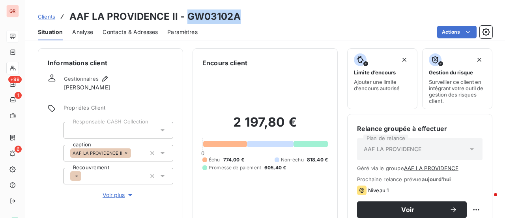
drag, startPoint x: 231, startPoint y: 17, endPoint x: 188, endPoint y: 20, distance: 42.8
click at [188, 20] on h3 "AAF LA PROVIDENCE II - GW03102A" at bounding box center [154, 16] width 171 height 14
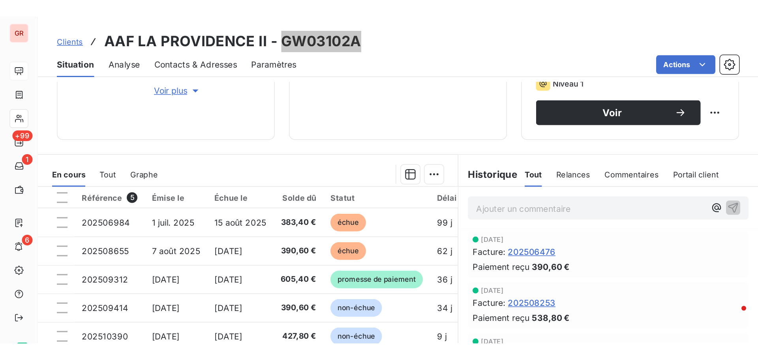
scroll to position [158, 0]
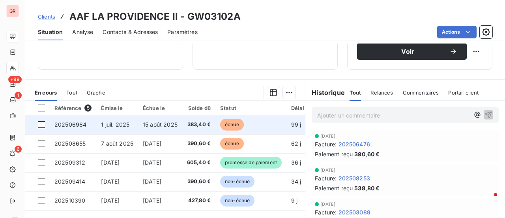
click at [44, 124] on div at bounding box center [41, 124] width 7 height 7
click at [70, 125] on span "202506984" at bounding box center [70, 124] width 32 height 7
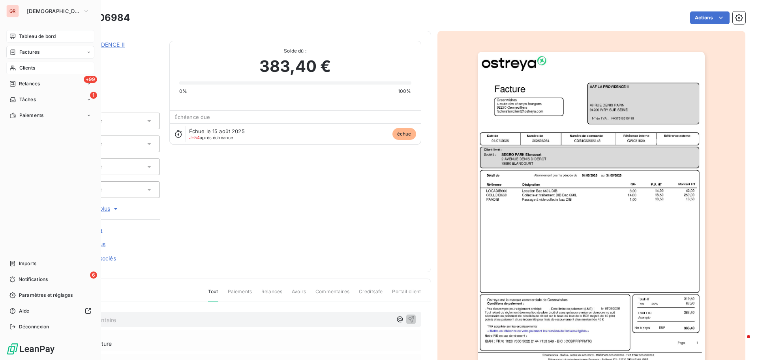
drag, startPoint x: 33, startPoint y: 66, endPoint x: 37, endPoint y: 71, distance: 7.0
click at [33, 66] on span "Clients" at bounding box center [27, 67] width 16 height 7
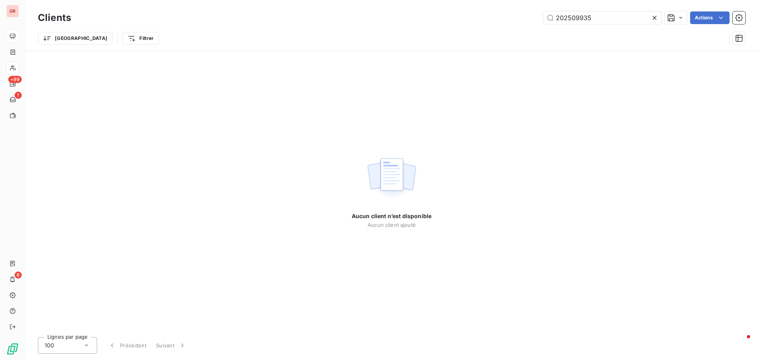
drag, startPoint x: 603, startPoint y: 22, endPoint x: 463, endPoint y: 38, distance: 141.5
click at [463, 38] on div "Clients 202509935 Actions Trier Filtrer" at bounding box center [392, 29] width 708 height 41
type input "202510122"
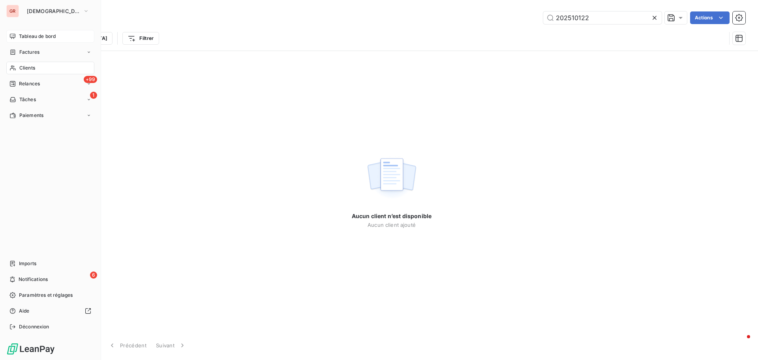
click at [37, 50] on span "Factures" at bounding box center [29, 52] width 20 height 7
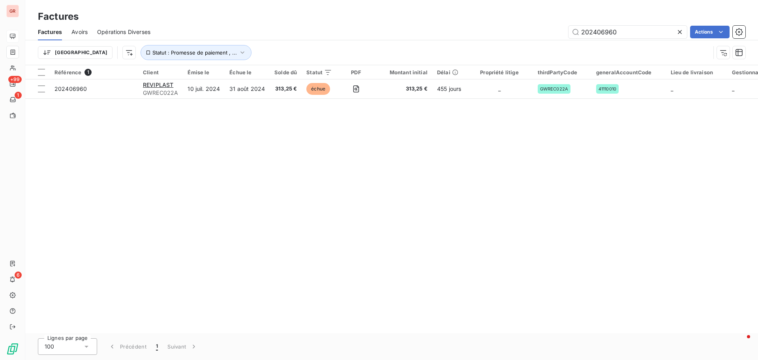
type input "202500173"
type input "3060.00"
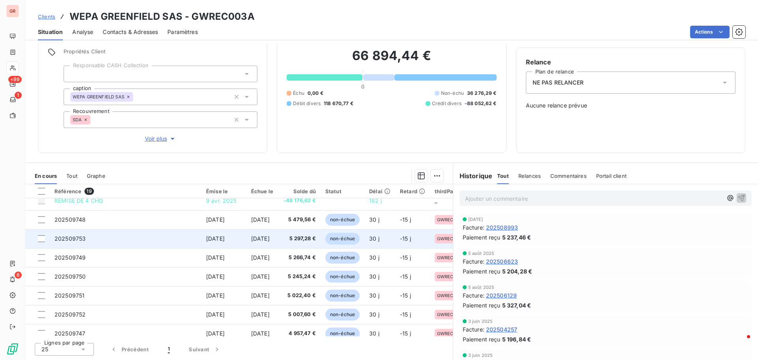
scroll to position [226, 0]
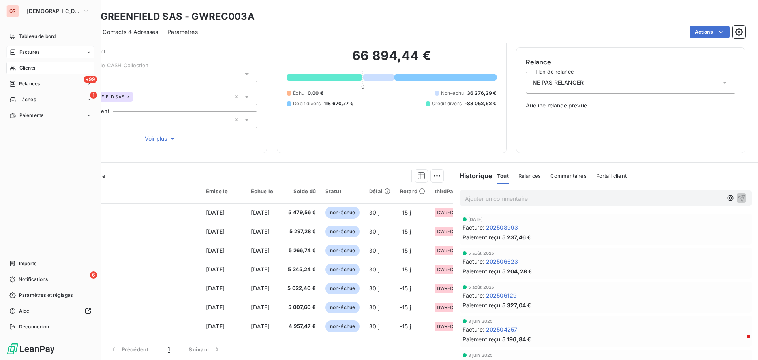
click at [39, 49] on div "Factures" at bounding box center [50, 52] width 88 height 13
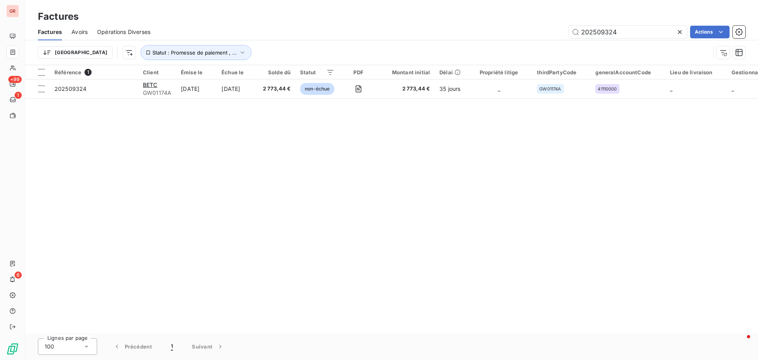
drag, startPoint x: 586, startPoint y: 39, endPoint x: 463, endPoint y: 48, distance: 123.5
click at [469, 47] on div "Factures Avoirs Opérations Diverses 202509324 Actions Trier Statut : Promesse d…" at bounding box center [391, 44] width 733 height 41
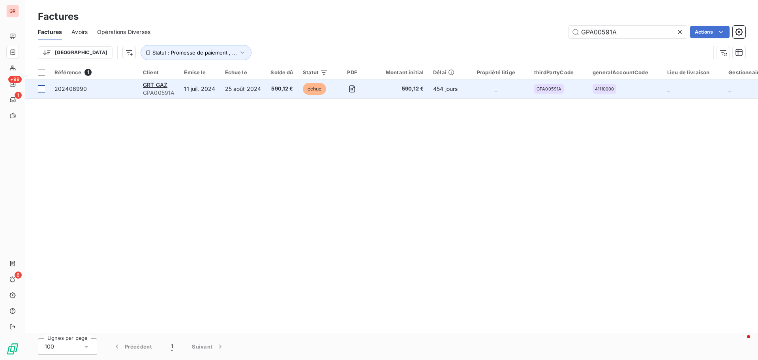
type input "GPA00591A"
click at [41, 87] on div at bounding box center [41, 88] width 7 height 7
click at [159, 88] on span "GRT GAZ" at bounding box center [155, 84] width 24 height 7
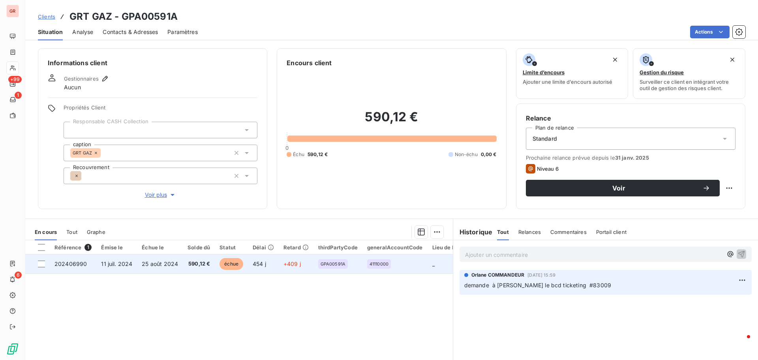
click at [118, 261] on span "11 juil. 2024" at bounding box center [116, 263] width 31 height 7
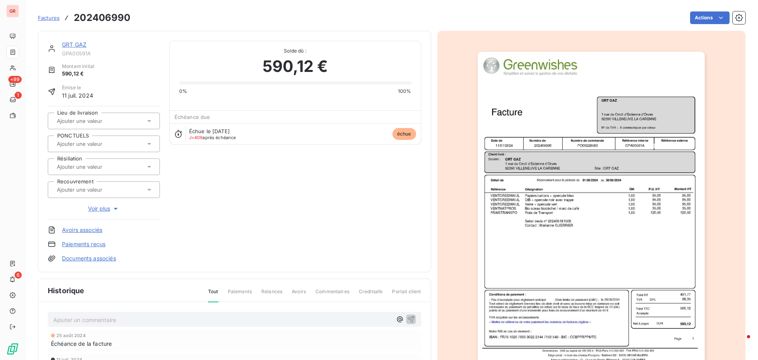
click at [525, 193] on img "button" at bounding box center [591, 212] width 227 height 321
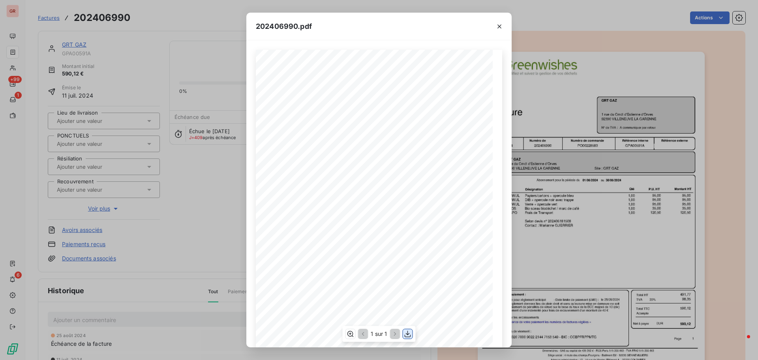
click at [406, 333] on icon "button" at bounding box center [408, 334] width 8 height 8
click at [500, 25] on icon "button" at bounding box center [499, 27] width 8 height 8
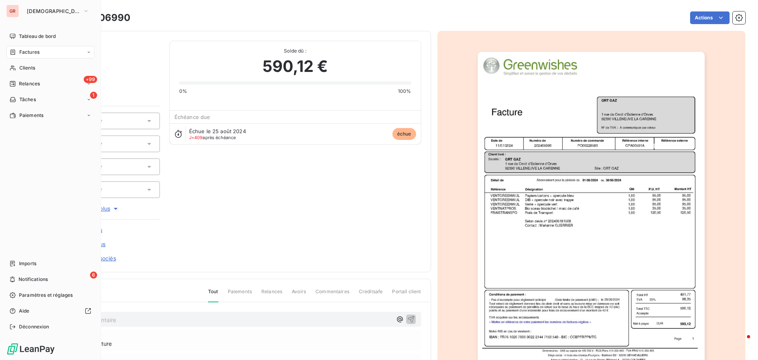
click at [38, 55] on span "Factures" at bounding box center [29, 52] width 20 height 7
click at [41, 37] on span "Tableau de bord" at bounding box center [37, 36] width 37 height 7
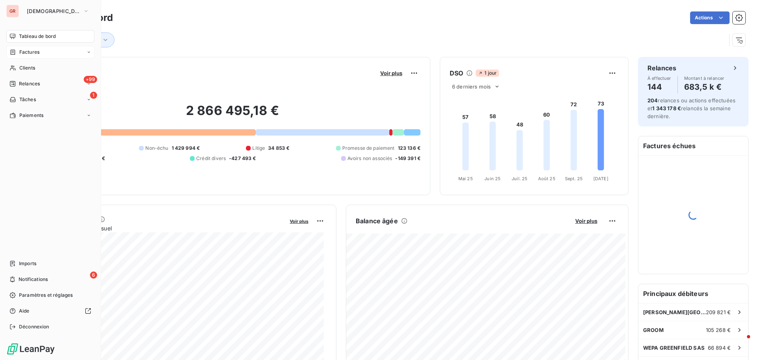
click at [35, 52] on span "Factures" at bounding box center [29, 52] width 20 height 7
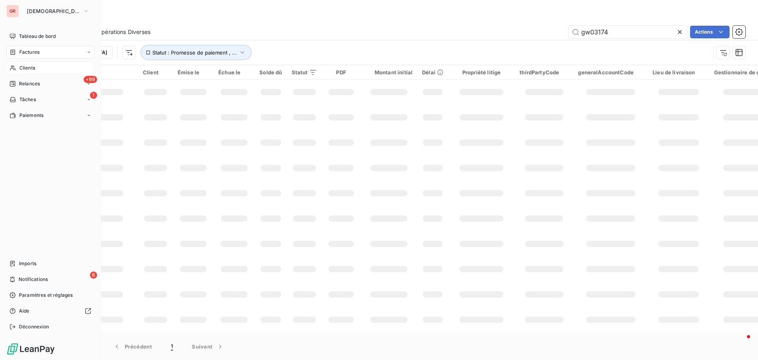
click at [32, 69] on span "Clients" at bounding box center [27, 67] width 16 height 7
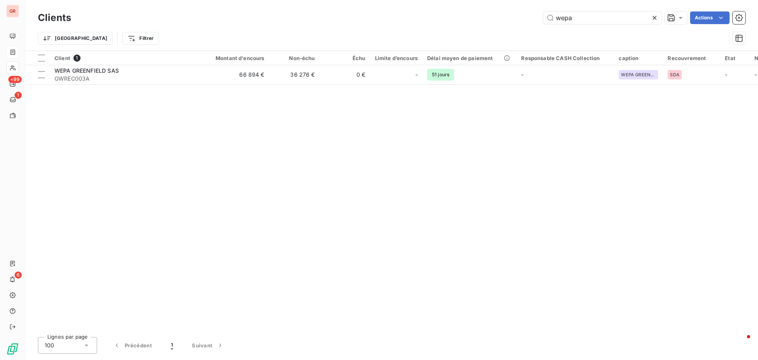
drag, startPoint x: 525, startPoint y: 19, endPoint x: 435, endPoint y: 21, distance: 89.6
click at [452, 21] on div "wepa Actions" at bounding box center [413, 17] width 665 height 13
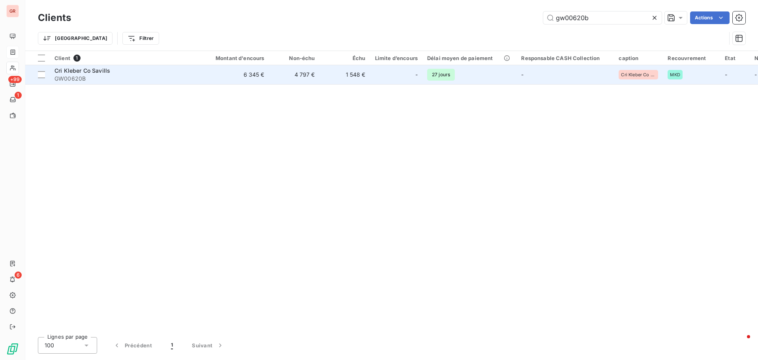
type input "gw00620b"
click at [77, 70] on span "Cri Kleber Co Savills" at bounding box center [82, 70] width 56 height 7
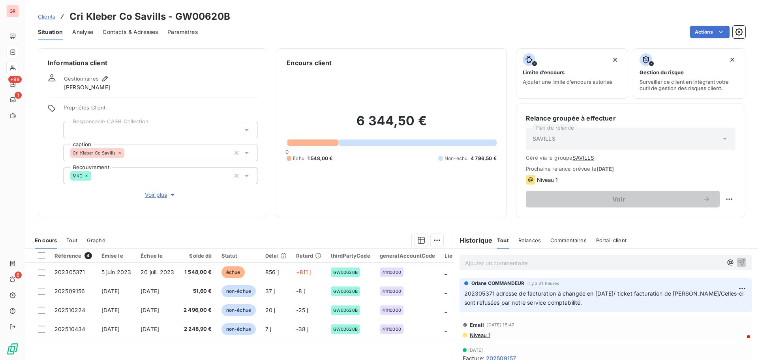
click at [130, 31] on span "Contacts & Adresses" at bounding box center [130, 32] width 55 height 8
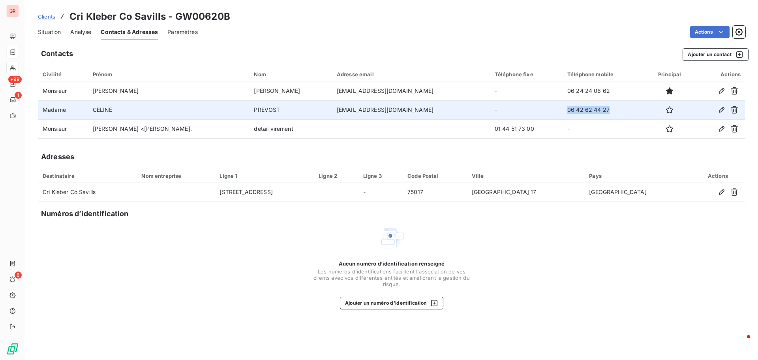
drag, startPoint x: 602, startPoint y: 109, endPoint x: 554, endPoint y: 109, distance: 49.0
click at [552, 109] on tr "Madame CELINE PREVOST celine.prevot@savills.fr - 06 42 62 44 27" at bounding box center [392, 109] width 708 height 19
copy tr "06 42 62 44 27"
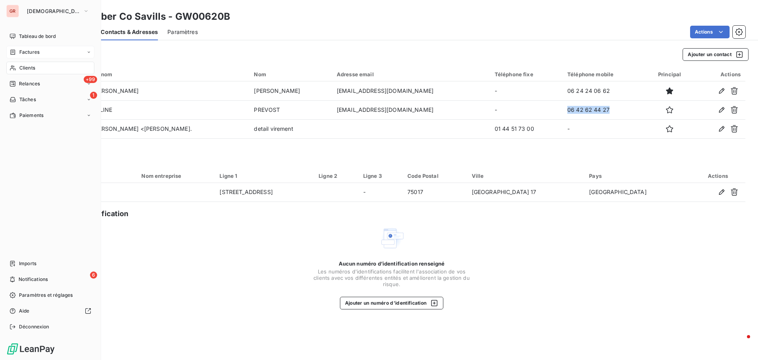
click at [36, 53] on span "Factures" at bounding box center [29, 52] width 20 height 7
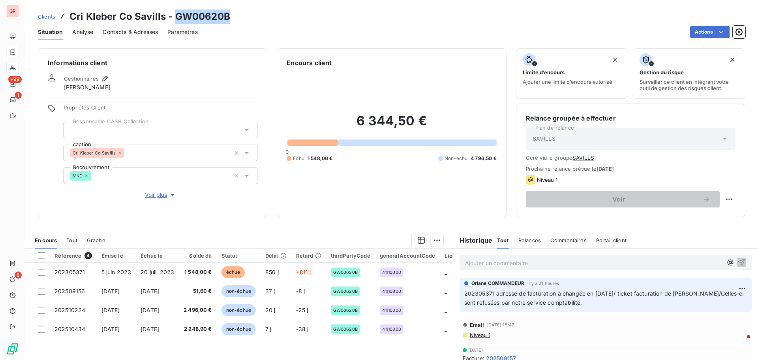
drag, startPoint x: 230, startPoint y: 15, endPoint x: 174, endPoint y: 13, distance: 56.1
click at [174, 13] on div "Clients Cri Kleber Co Savills - GW00620B" at bounding box center [391, 16] width 733 height 14
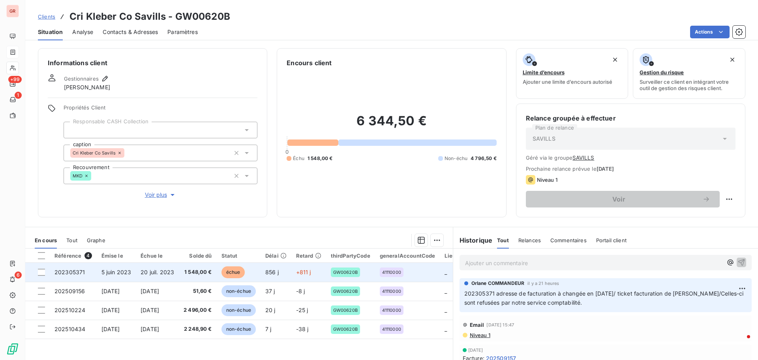
click at [163, 271] on span "20 juil. 2023" at bounding box center [158, 271] width 34 height 7
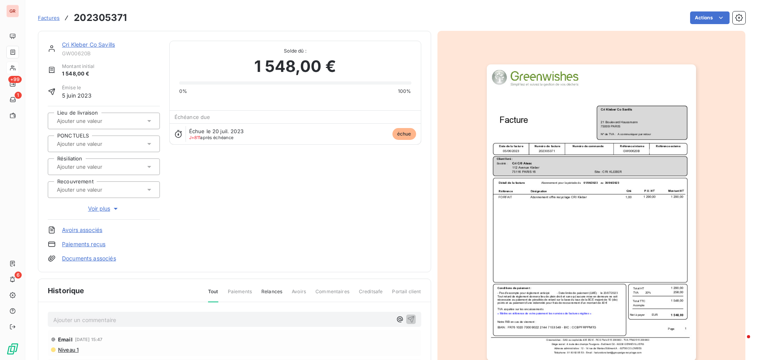
click at [593, 147] on img "button" at bounding box center [591, 212] width 209 height 296
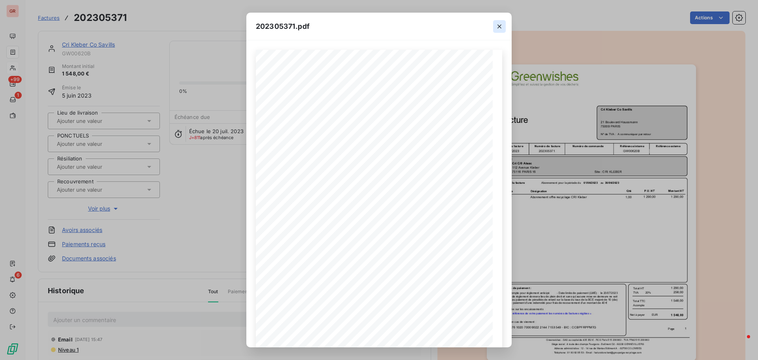
click at [501, 24] on icon "button" at bounding box center [499, 26] width 4 height 4
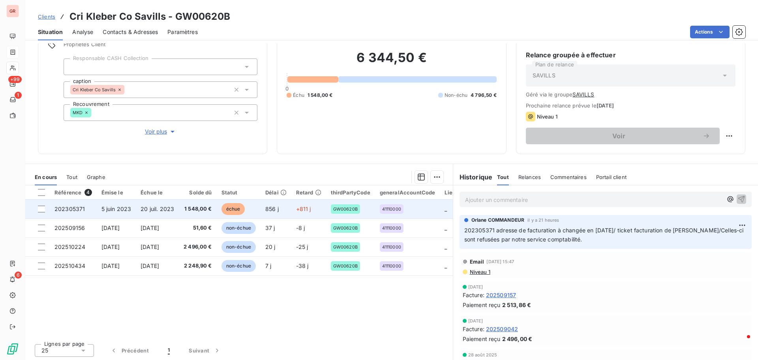
scroll to position [64, 0]
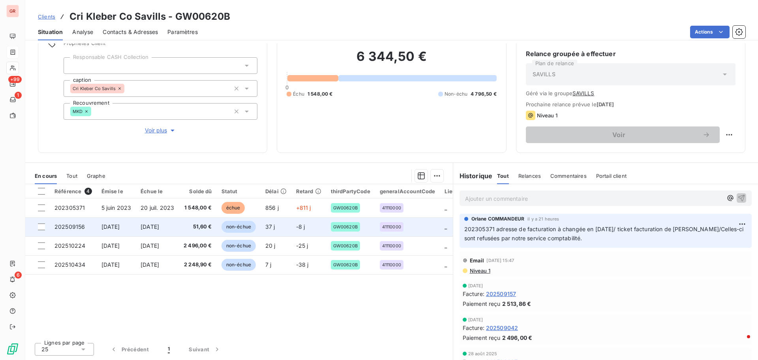
click at [118, 225] on span "1 sept. 2025" at bounding box center [110, 226] width 19 height 7
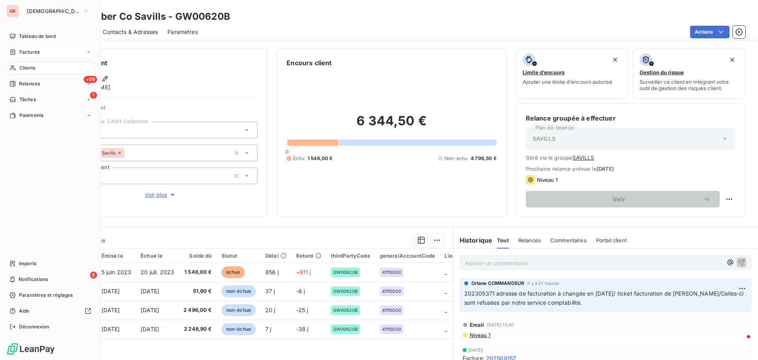
click at [36, 51] on span "Factures" at bounding box center [29, 52] width 20 height 7
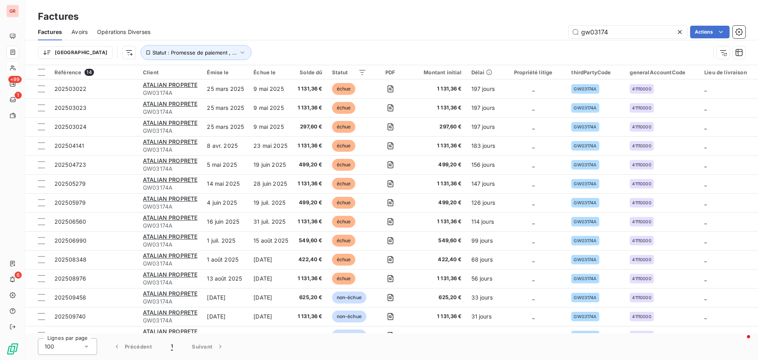
drag, startPoint x: 615, startPoint y: 33, endPoint x: 529, endPoint y: 34, distance: 86.1
click at [530, 34] on div "gw03174 Actions" at bounding box center [453, 32] width 586 height 13
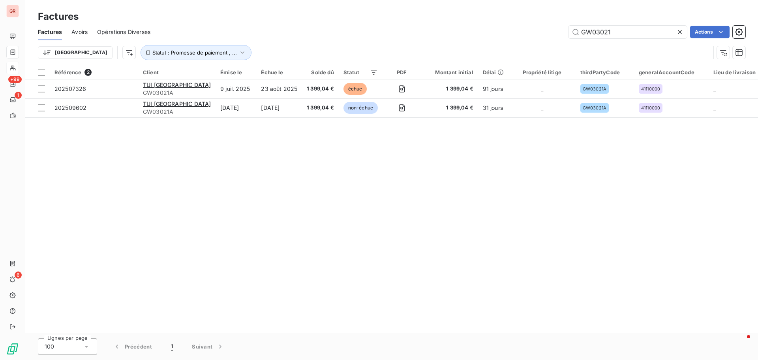
type input "GW03021"
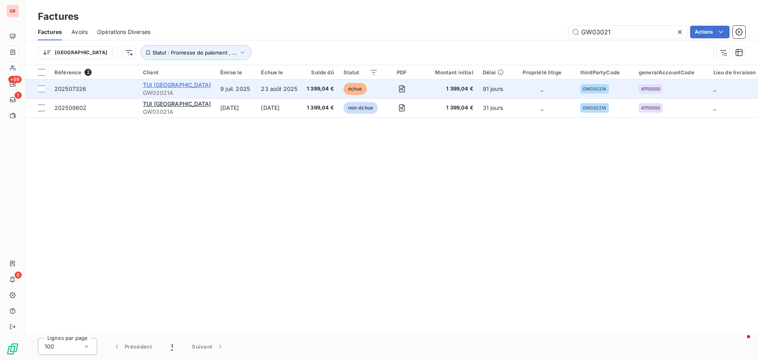
click at [165, 85] on span "TUI [GEOGRAPHIC_DATA]" at bounding box center [177, 84] width 68 height 7
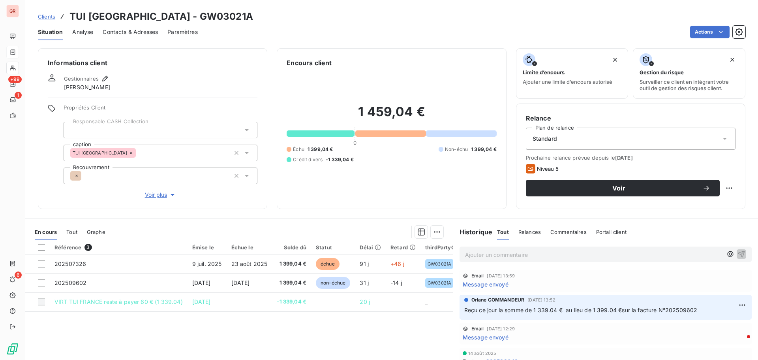
click at [495, 283] on span "Message envoyé" at bounding box center [486, 284] width 46 height 8
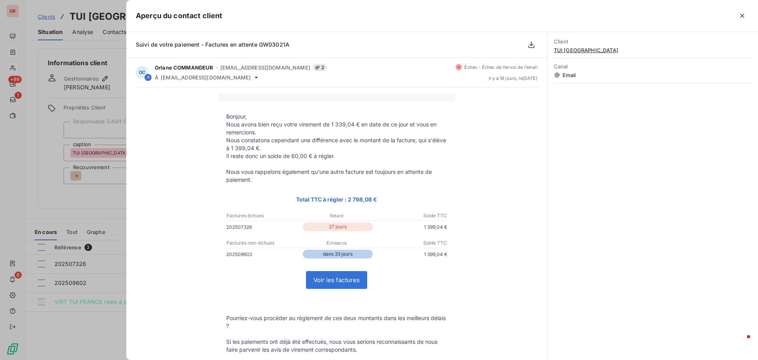
click at [109, 203] on div at bounding box center [379, 180] width 758 height 360
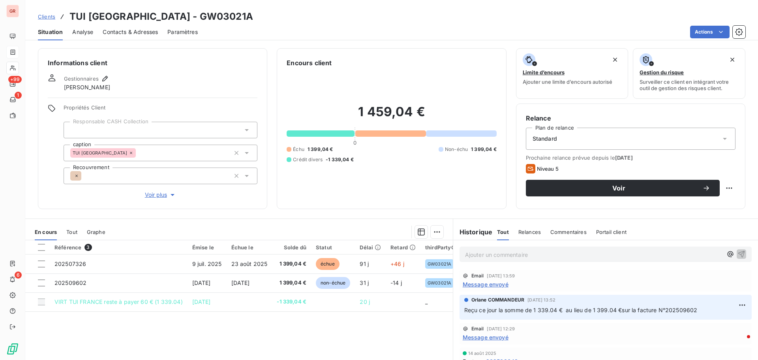
click at [134, 32] on span "Contacts & Adresses" at bounding box center [130, 32] width 55 height 8
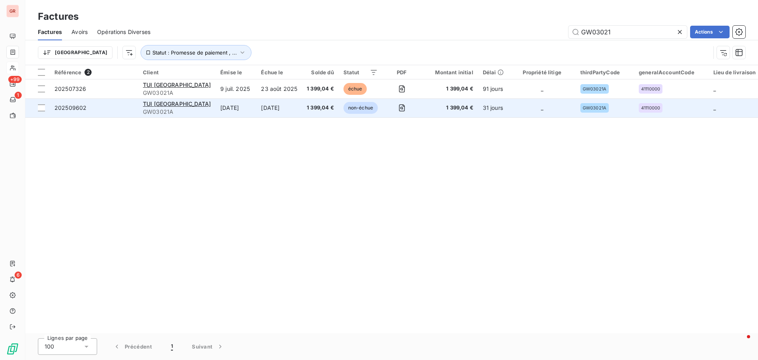
click at [216, 104] on td "[DATE]" at bounding box center [236, 107] width 41 height 19
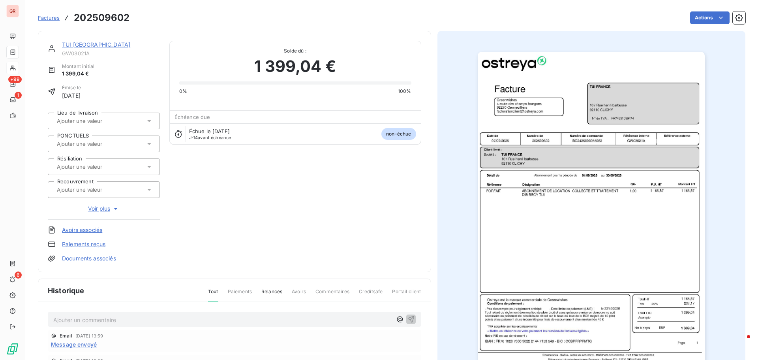
click at [90, 43] on link "TUI [GEOGRAPHIC_DATA]" at bounding box center [96, 44] width 68 height 7
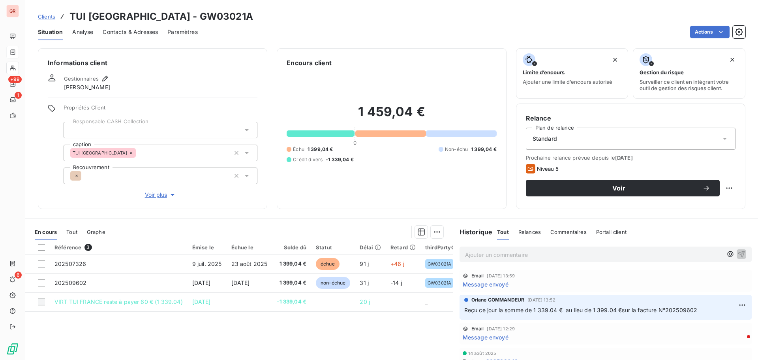
click at [493, 285] on span "Message envoyé" at bounding box center [486, 284] width 46 height 8
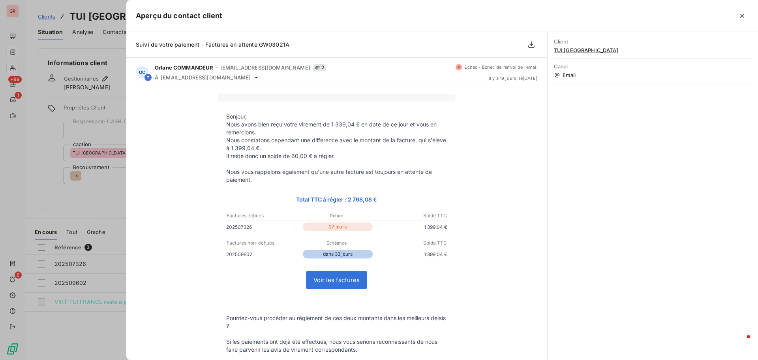
click at [95, 214] on div at bounding box center [379, 180] width 758 height 360
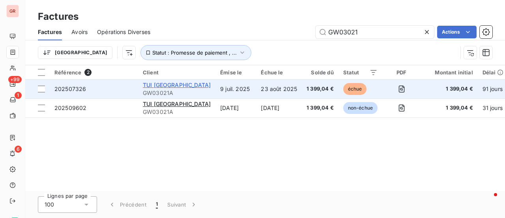
click at [163, 84] on span "TUI [GEOGRAPHIC_DATA]" at bounding box center [177, 84] width 68 height 7
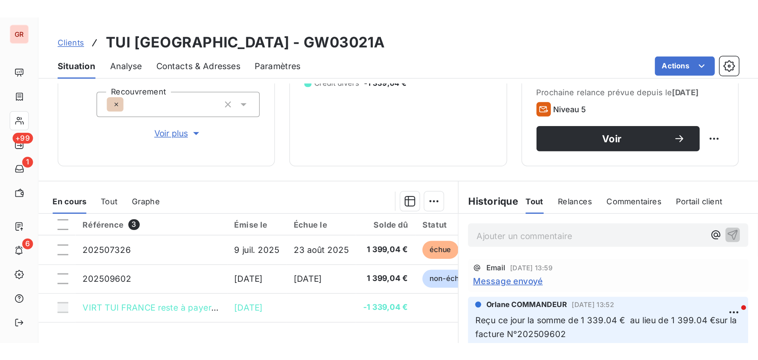
scroll to position [56, 0]
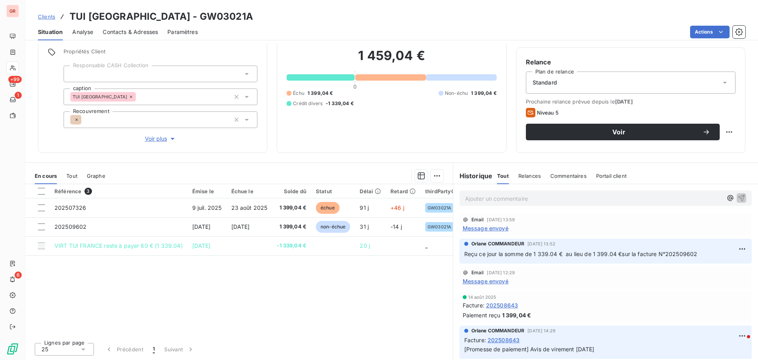
click at [494, 217] on span "Message envoyé" at bounding box center [486, 228] width 46 height 8
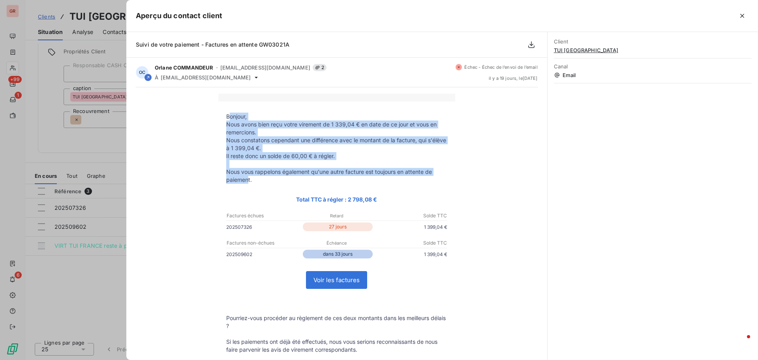
drag, startPoint x: 225, startPoint y: 116, endPoint x: 246, endPoint y: 176, distance: 64.1
click at [246, 176] on tbody "Bonjour, Nous avons bien reçu votre virement de 1 339,04 € en date de ce jour e…" at bounding box center [336, 306] width 237 height 387
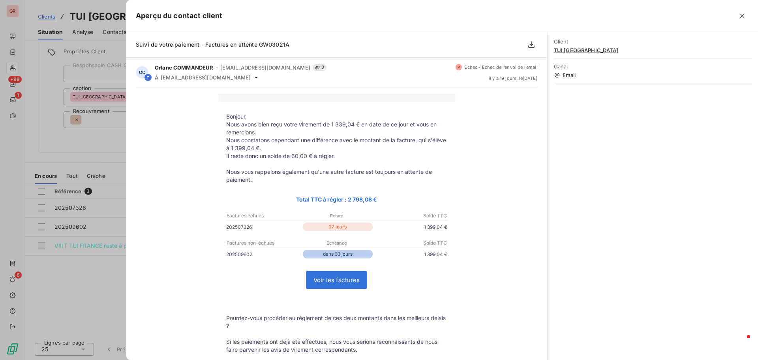
click at [250, 99] on p at bounding box center [336, 98] width 221 height 8
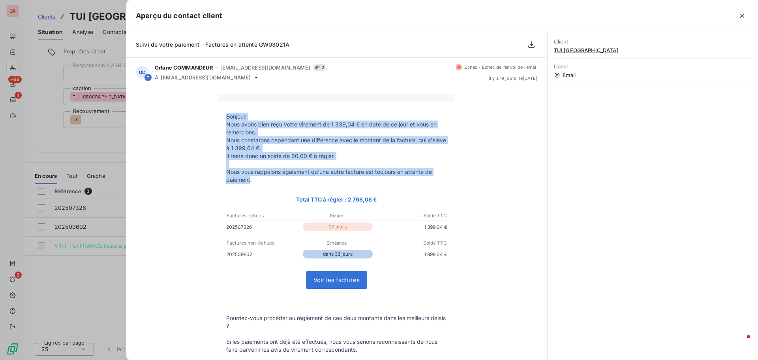
drag, startPoint x: 224, startPoint y: 116, endPoint x: 247, endPoint y: 180, distance: 68.8
click at [247, 180] on tbody "Bonjour, Nous avons bien reçu votre virement de 1 339,04 € en date de ce jour e…" at bounding box center [336, 306] width 237 height 387
drag, startPoint x: 349, startPoint y: 152, endPoint x: 341, endPoint y: 146, distance: 10.4
click at [341, 146] on p "Nous constatons cependant une différence avec le montant de la facture, qui s'é…" at bounding box center [336, 144] width 221 height 16
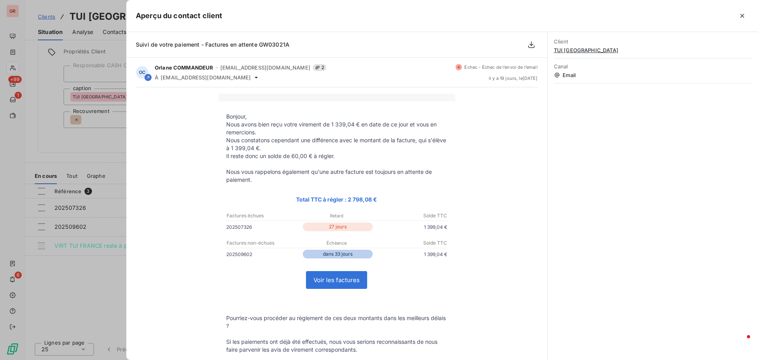
click at [265, 102] on td "Bonjour, Nous avons bien reçu votre virement de 1 339,04 € en date de ce jour e…" at bounding box center [336, 304] width 237 height 406
drag, startPoint x: 223, startPoint y: 115, endPoint x: 334, endPoint y: 151, distance: 115.9
click at [348, 156] on tbody "Bonjour, Nous avons bien reçu votre virement de 1 339,04 € en date de ce jour e…" at bounding box center [336, 306] width 237 height 387
copy tbody "Bonjour, Nous avons bien reçu votre virement de 1 339,04 € en date de ce jour e…"
click at [88, 186] on div at bounding box center [379, 180] width 758 height 360
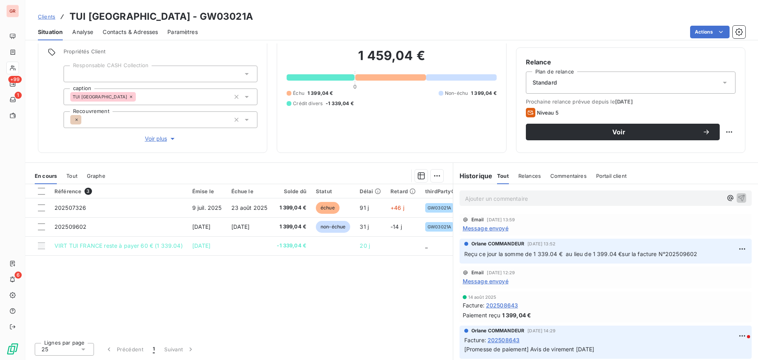
click at [505, 82] on icon at bounding box center [725, 83] width 4 height 2
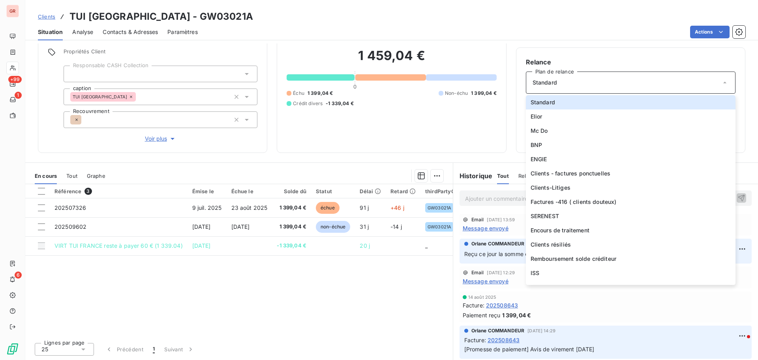
click at [494, 108] on div "Encours client 1 459,04 € 0 Échu 1 399,04 € Non-échu 1 399,04 € Crédit divers -…" at bounding box center [391, 72] width 229 height 161
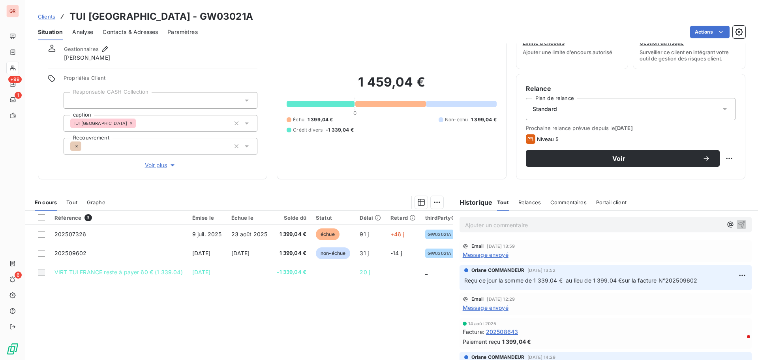
scroll to position [0, 0]
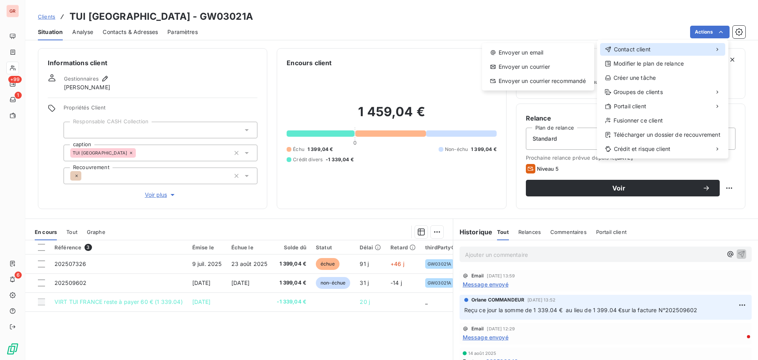
click at [505, 49] on span "Contact client" at bounding box center [632, 49] width 37 height 8
click at [505, 52] on div "Envoyer un email" at bounding box center [538, 52] width 106 height 13
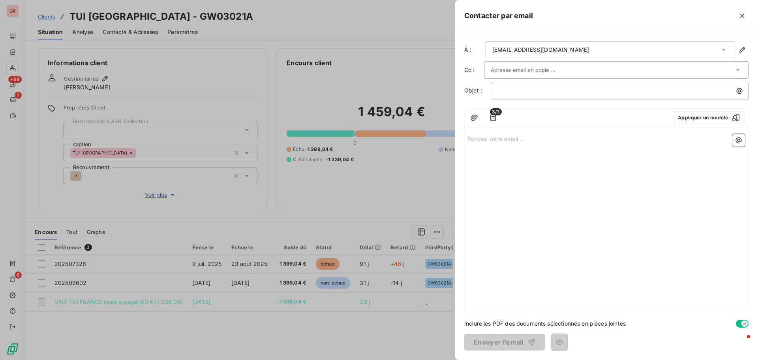
click at [471, 143] on div "Écrivez votre email ... ﻿" at bounding box center [606, 221] width 283 height 180
click at [469, 139] on p "Écrivez votre email ... ﻿" at bounding box center [606, 138] width 277 height 9
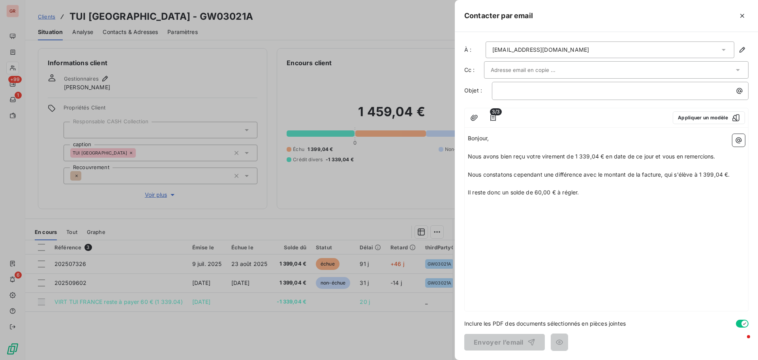
click at [475, 203] on div "Bonjour, ﻿ Nous avons bien reçu votre virement de 1 339,04 € en date de ce jour…" at bounding box center [606, 221] width 283 height 180
click at [505, 196] on p "Il reste donc un solde de 60,00 € à régler." at bounding box center [606, 192] width 277 height 9
click at [468, 204] on p "﻿" at bounding box center [606, 201] width 277 height 9
click at [505, 201] on span "Pouvez vous nous effctuer le solde rapideme,t" at bounding box center [529, 201] width 122 height 7
click at [492, 210] on span "Restant àvotre disposition" at bounding box center [502, 210] width 69 height 7
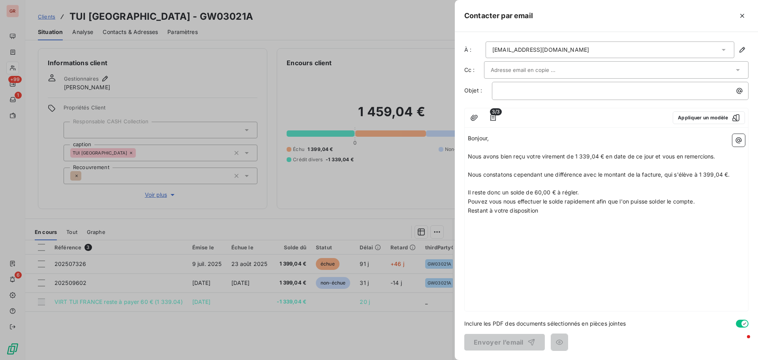
click at [505, 212] on p "Restant à votre disposition" at bounding box center [606, 210] width 277 height 9
click at [505, 137] on icon "button" at bounding box center [739, 140] width 8 height 8
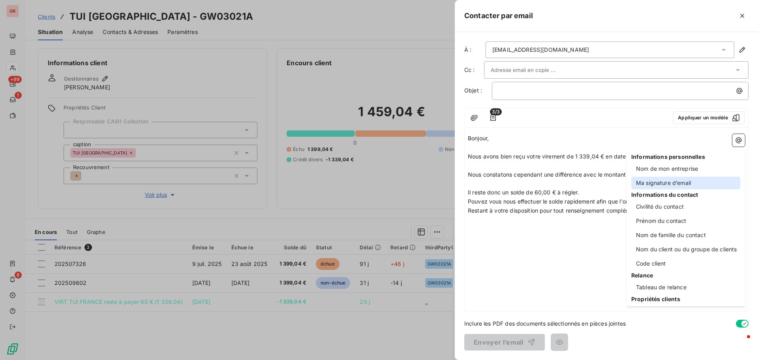
click at [505, 178] on div "Ma signature d’email" at bounding box center [685, 182] width 109 height 13
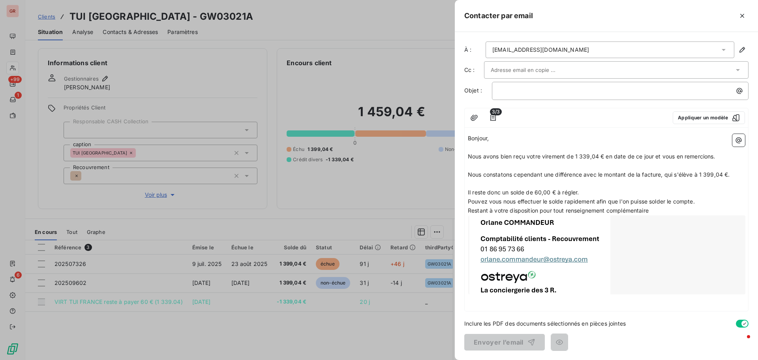
click at [505, 210] on p "Restant à votre disposition pour tout renseignement complémentaire" at bounding box center [606, 210] width 277 height 9
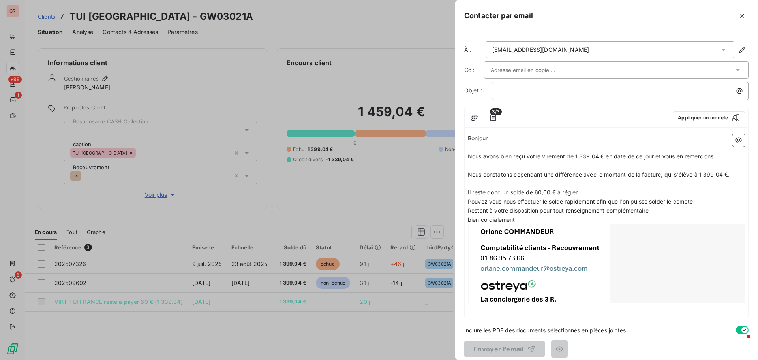
click at [470, 217] on span "bien cordialement" at bounding box center [491, 219] width 47 height 7
click at [505, 217] on p "Bien cordialement" at bounding box center [606, 219] width 277 height 9
click at [492, 115] on icon "button" at bounding box center [493, 118] width 8 height 8
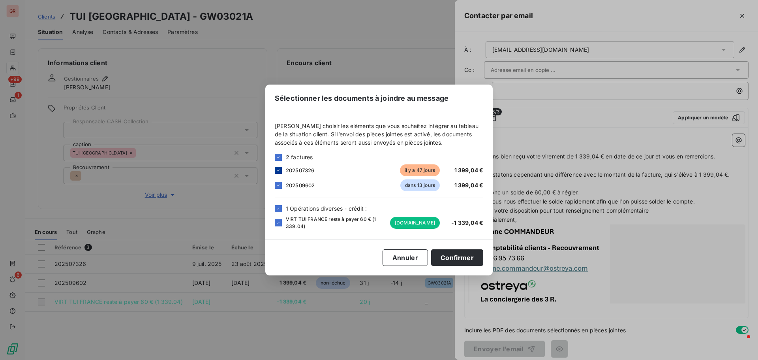
click at [278, 168] on icon at bounding box center [278, 170] width 5 height 5
click at [280, 186] on icon at bounding box center [278, 185] width 5 height 5
click at [280, 154] on div at bounding box center [278, 157] width 7 height 7
click at [465, 217] on button "Confirmer" at bounding box center [457, 257] width 52 height 17
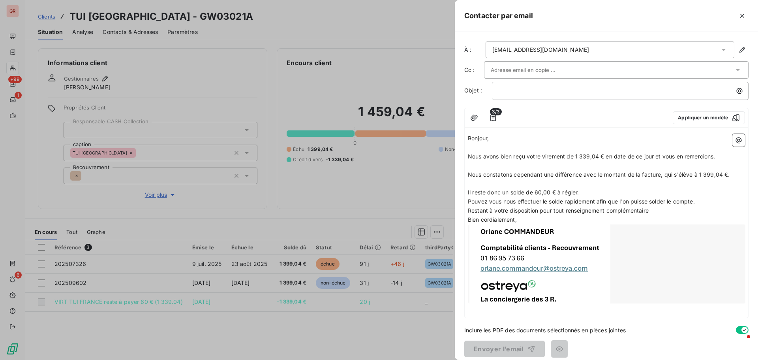
scroll to position [7, 0]
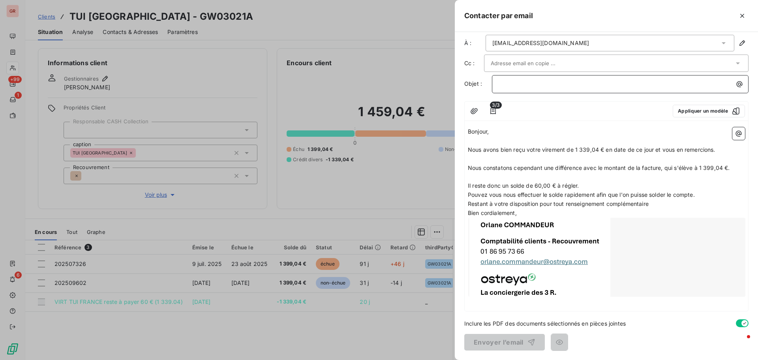
click at [505, 81] on p "﻿" at bounding box center [622, 83] width 247 height 9
click at [505, 82] on p "﻿" at bounding box center [622, 83] width 247 height 9
click at [492, 111] on icon "button" at bounding box center [493, 111] width 6 height 6
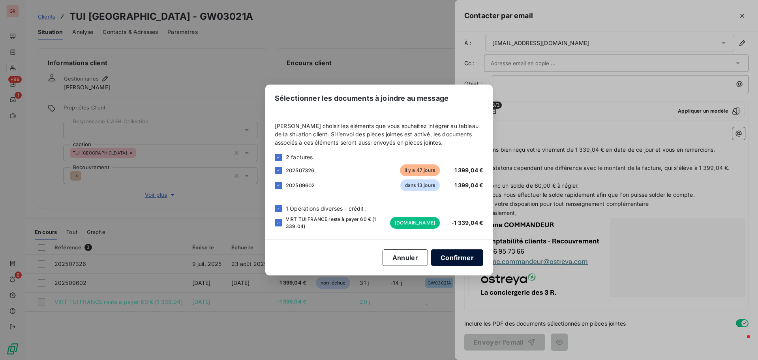
click at [460, 217] on button "Confirmer" at bounding box center [457, 257] width 52 height 17
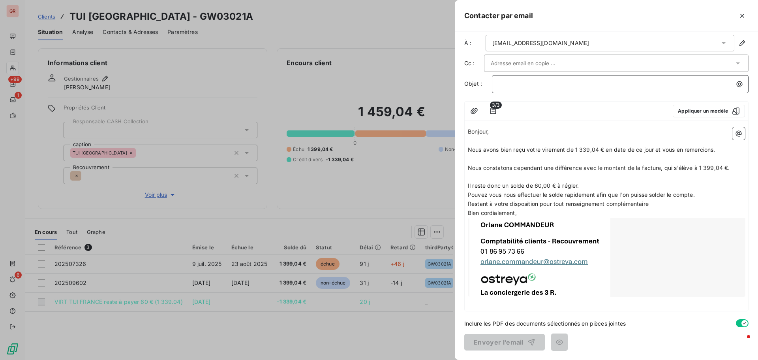
click at [505, 83] on p "﻿" at bounding box center [622, 83] width 247 height 9
click at [502, 86] on span "solde à regler" at bounding box center [517, 83] width 36 height 7
click at [505, 82] on span "Solde à regler" at bounding box center [517, 83] width 37 height 7
click at [505, 85] on p "Solde à régler" at bounding box center [622, 83] width 247 height 9
click at [505, 84] on icon "button" at bounding box center [740, 84] width 8 height 8
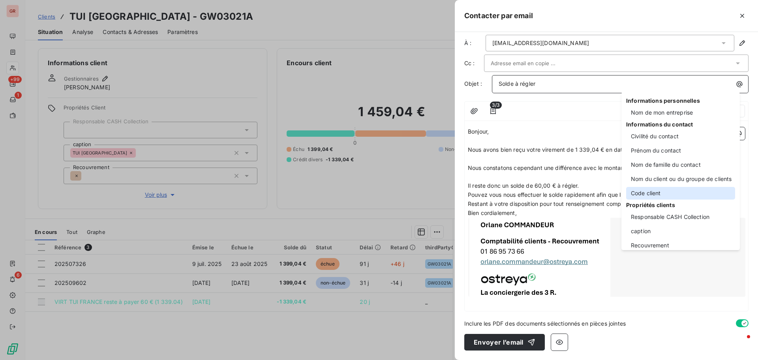
click at [505, 192] on div "Code client" at bounding box center [680, 193] width 109 height 13
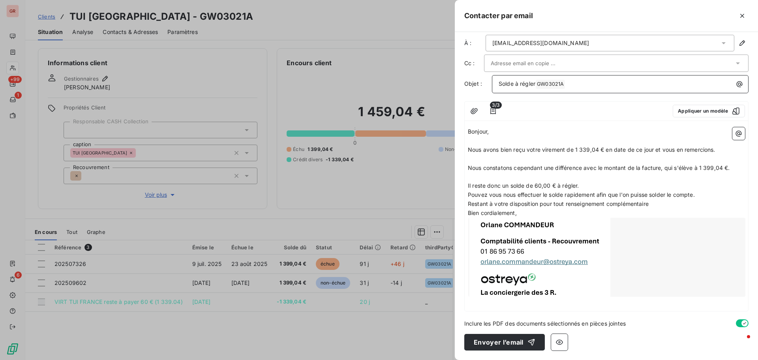
click at [505, 83] on span "Solde à régler" at bounding box center [517, 83] width 37 height 7
click at [505, 217] on button "Envoyer l’email" at bounding box center [504, 342] width 81 height 17
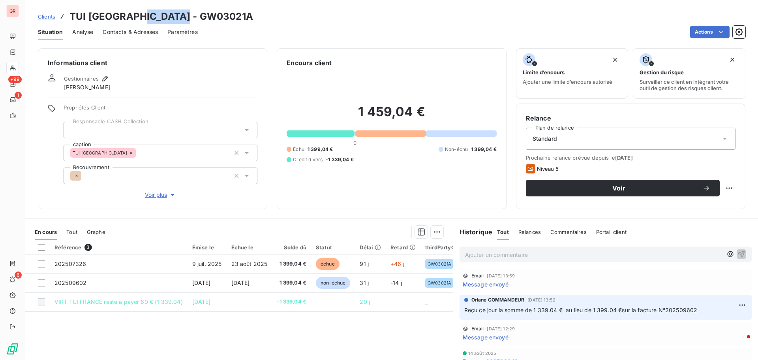
drag, startPoint x: 189, startPoint y: 19, endPoint x: 137, endPoint y: 19, distance: 51.7
click at [137, 19] on h3 "TUI [GEOGRAPHIC_DATA] - GW03021A" at bounding box center [161, 16] width 184 height 14
copy h3 "GW03021A"
